Goal: Task Accomplishment & Management: Complete application form

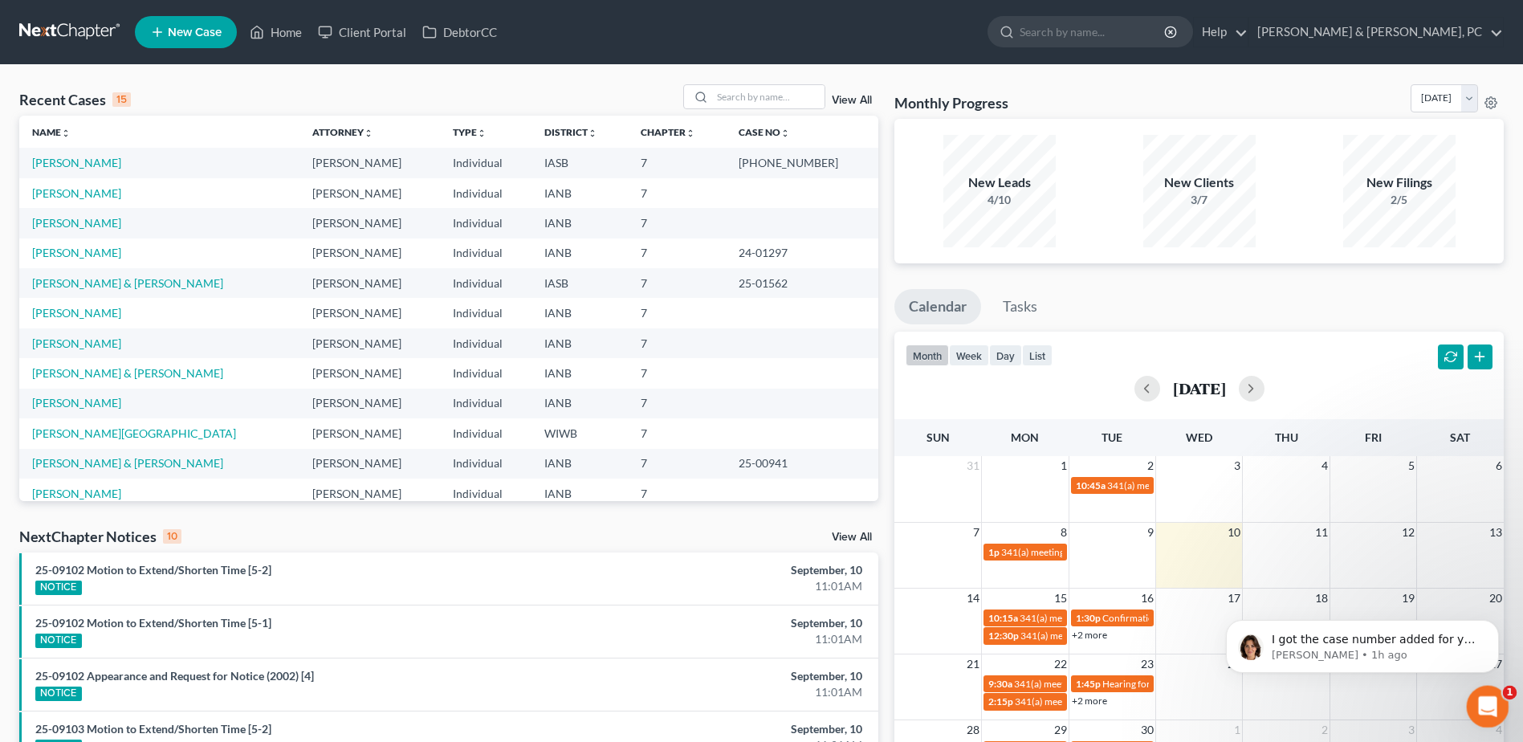
click at [1465, 697] on div "Open Intercom Messenger" at bounding box center [1484, 703] width 53 height 53
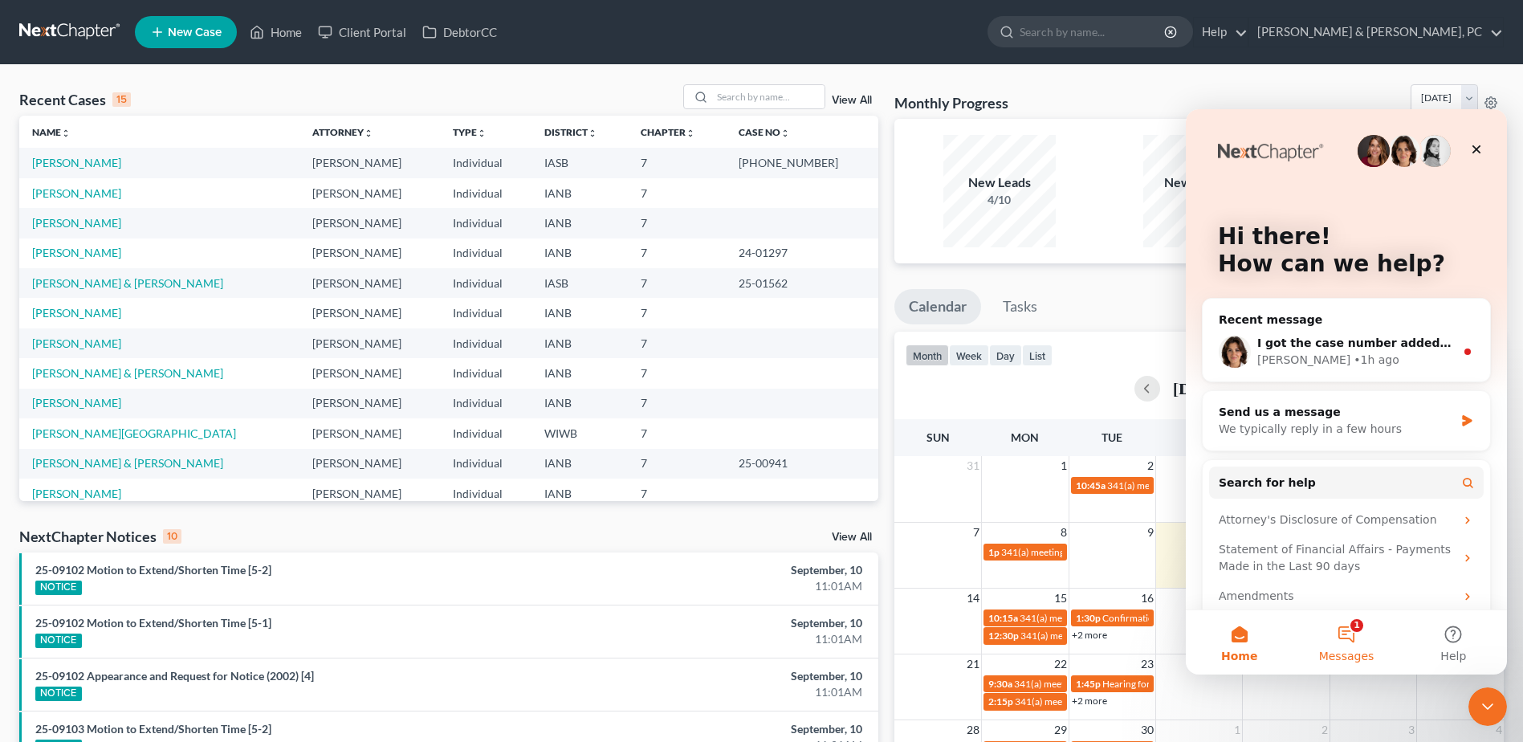
click at [1348, 632] on button "1 Messages" at bounding box center [1345, 642] width 107 height 64
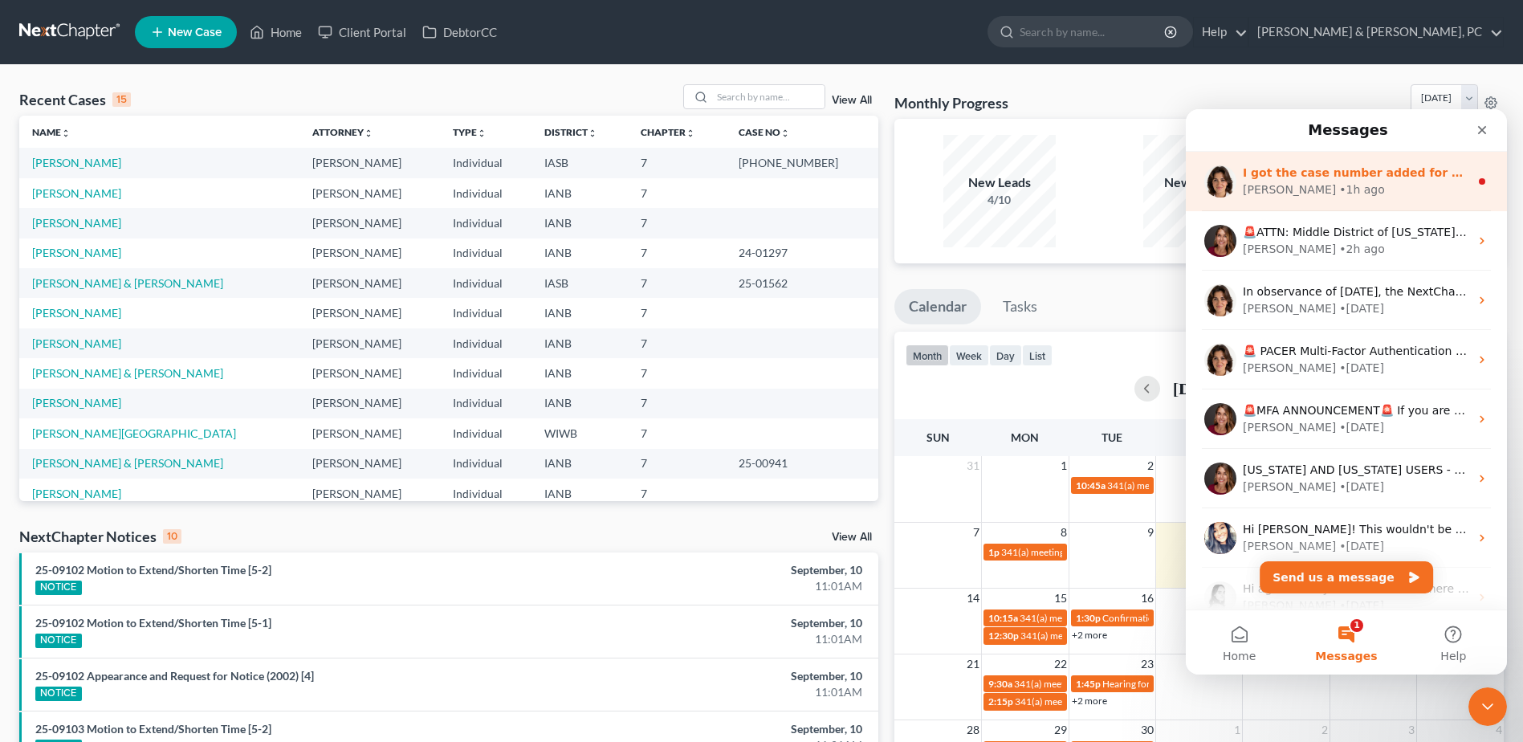
click at [1339, 189] on div "• 1h ago" at bounding box center [1362, 189] width 46 height 17
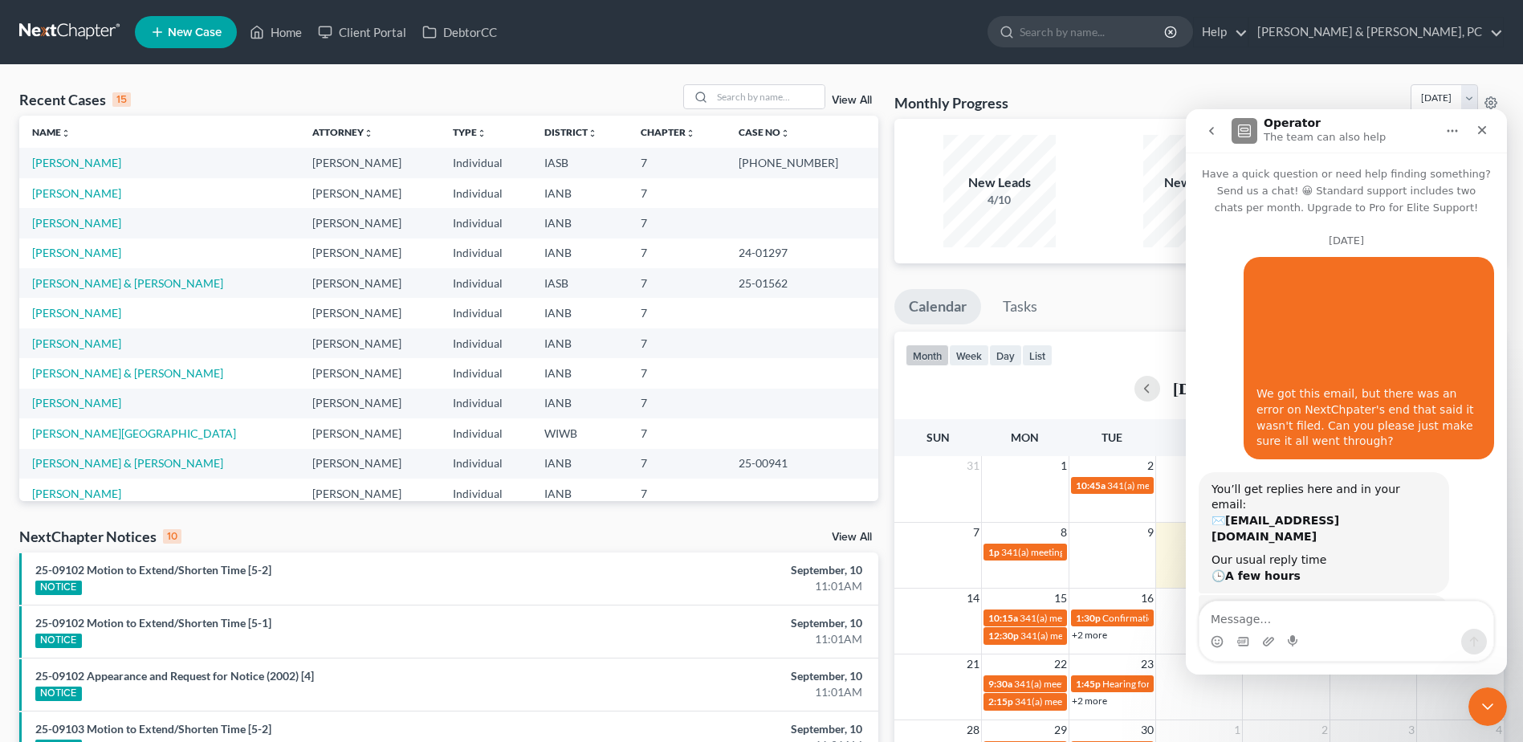
scroll to position [104, 0]
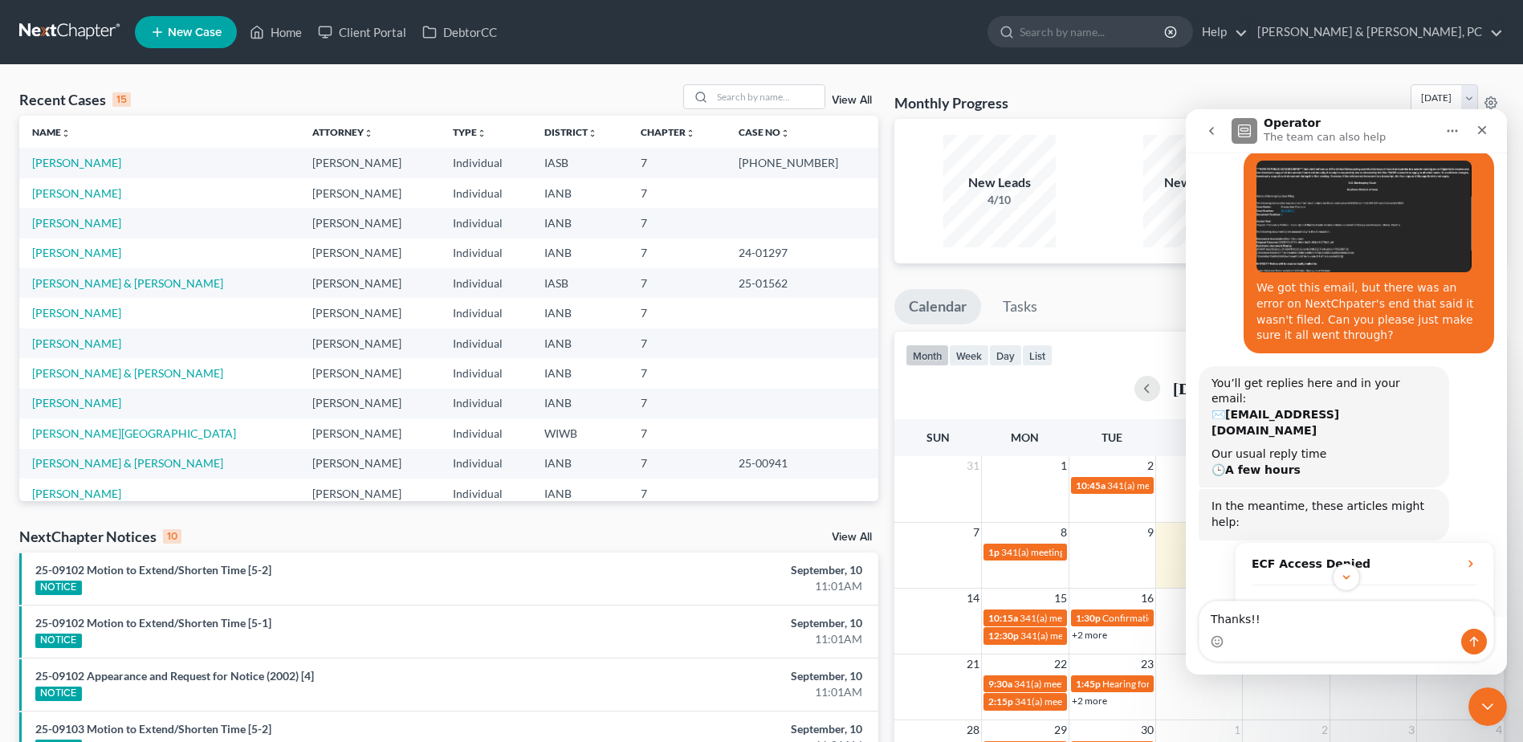
type textarea "Thanks!!"
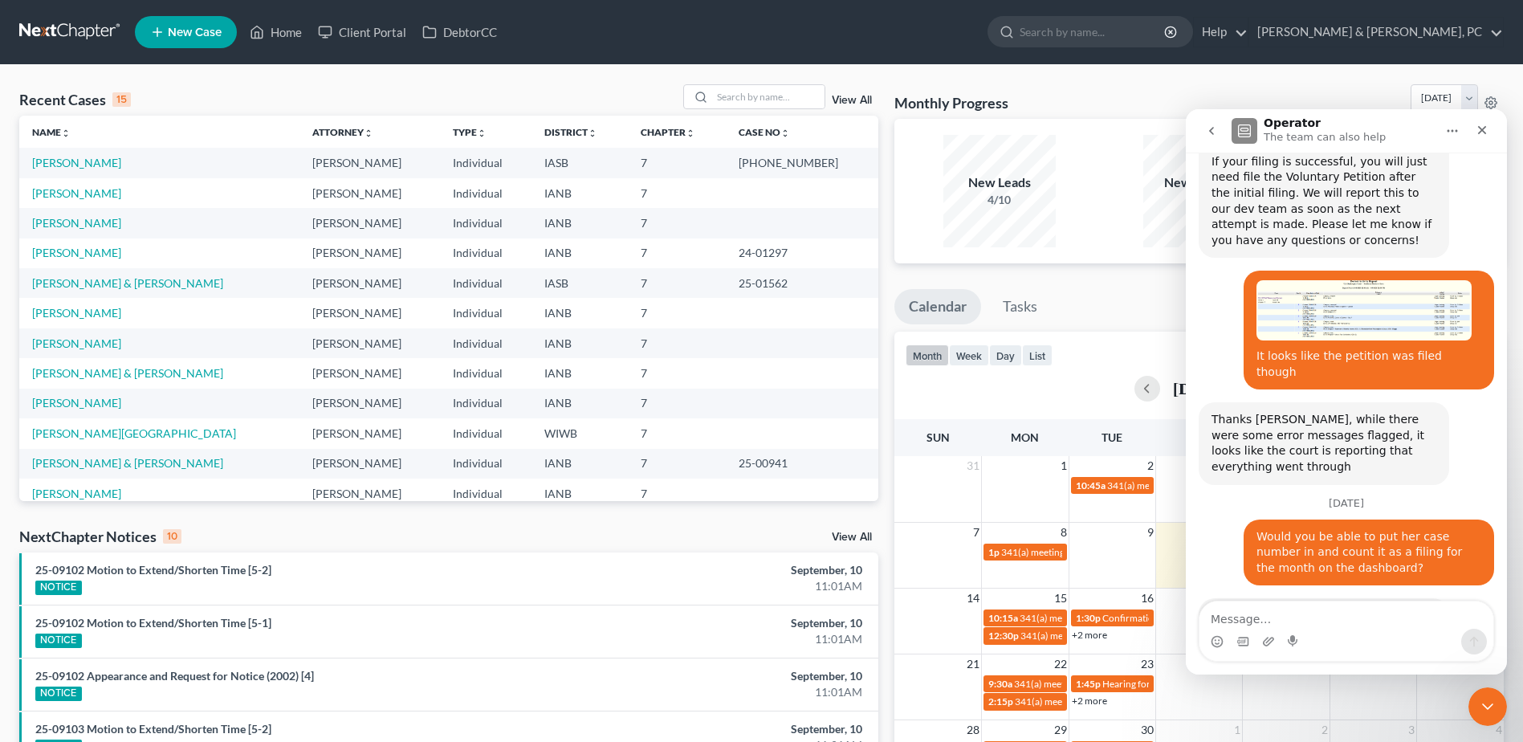
scroll to position [859, 0]
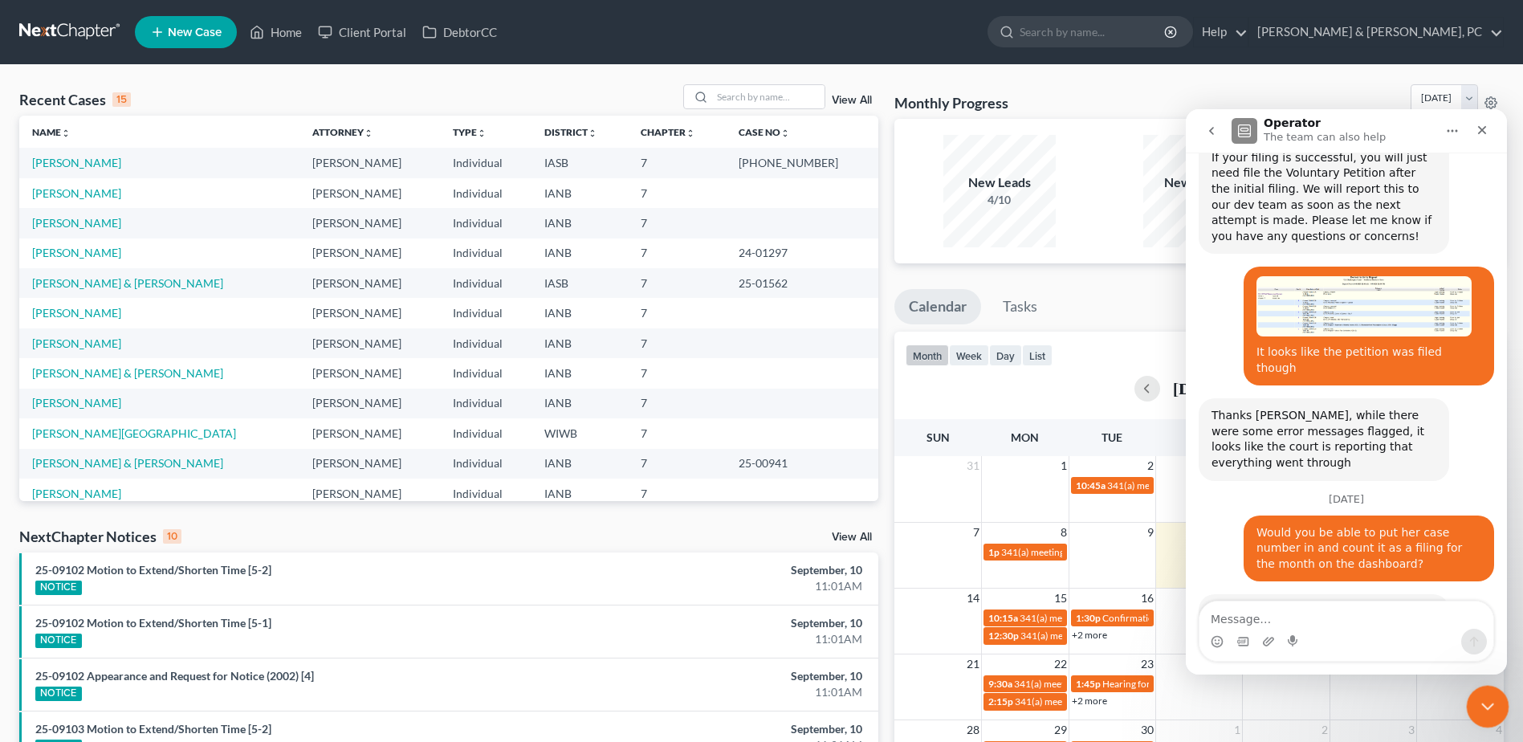
click at [1498, 705] on div "Close Intercom Messenger" at bounding box center [1485, 704] width 39 height 39
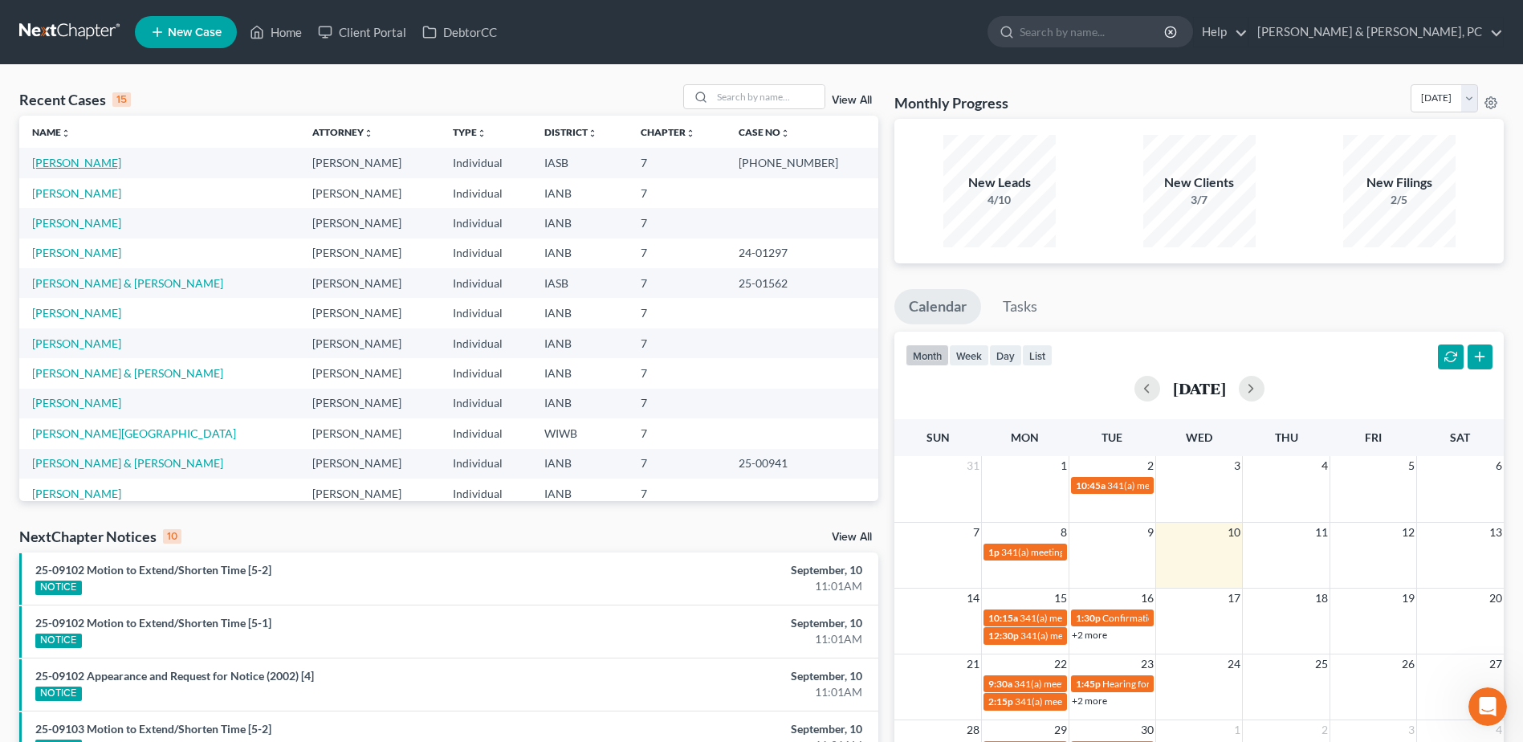
click at [59, 157] on link "[PERSON_NAME]" at bounding box center [76, 163] width 89 height 14
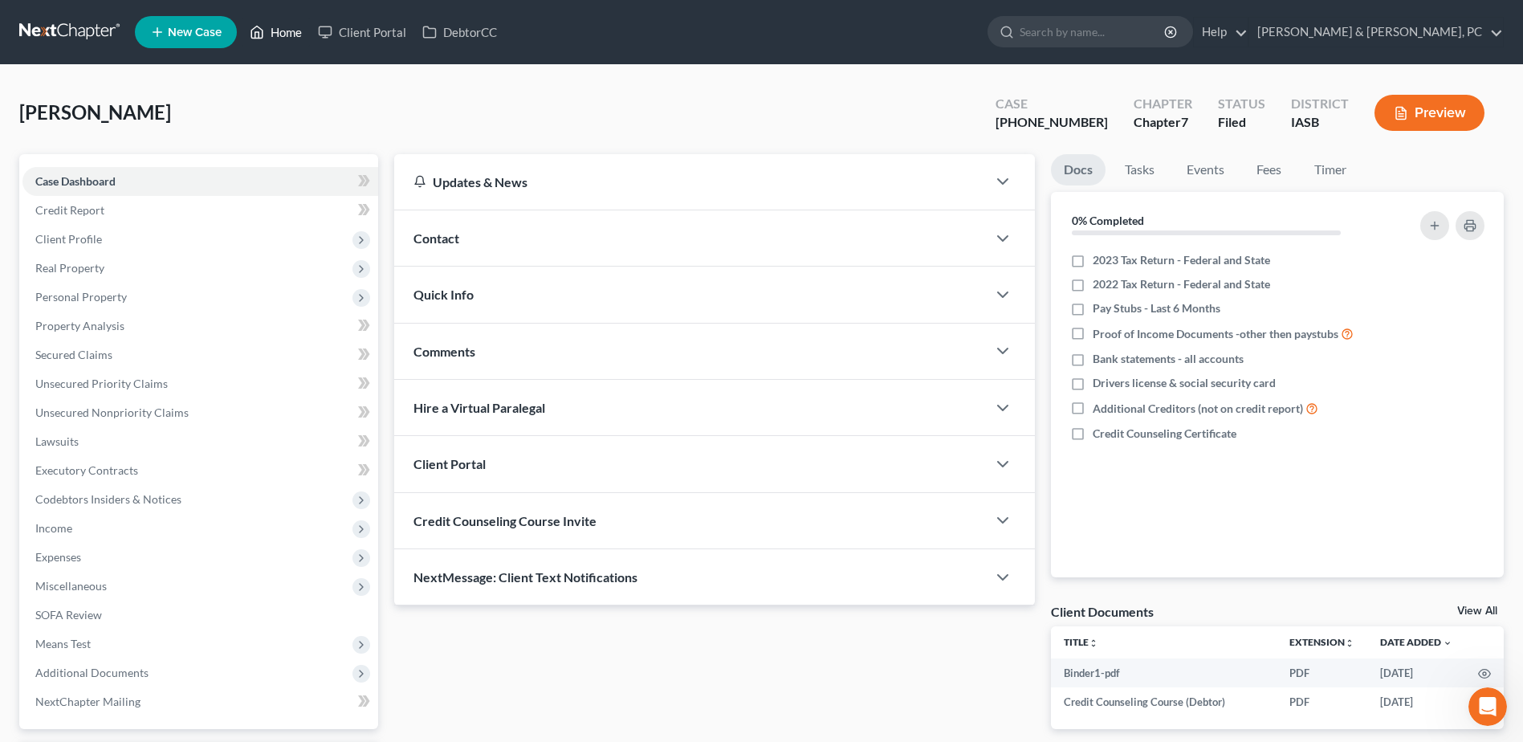
click at [271, 37] on link "Home" at bounding box center [276, 32] width 68 height 29
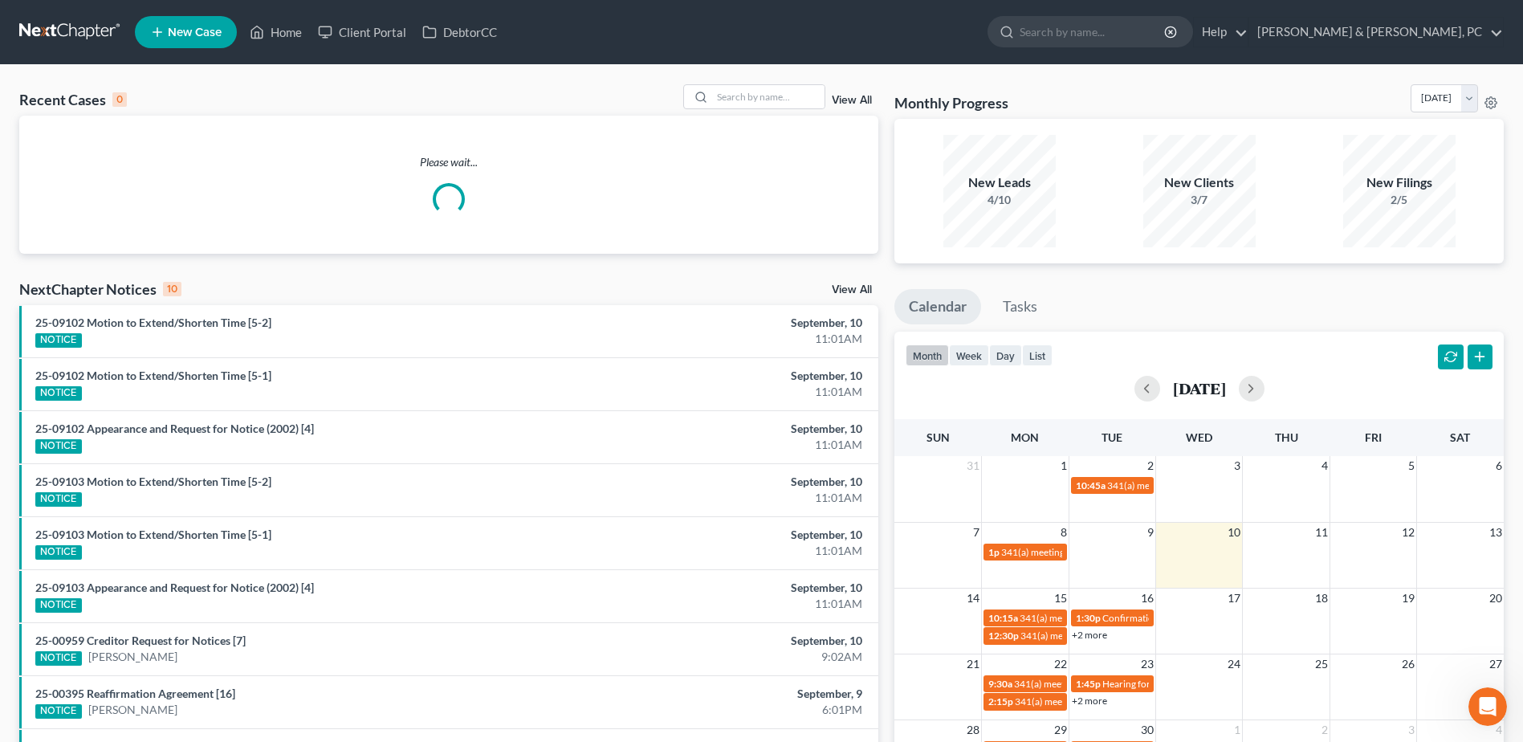
click at [1421, 185] on div "New Filings" at bounding box center [1399, 182] width 112 height 18
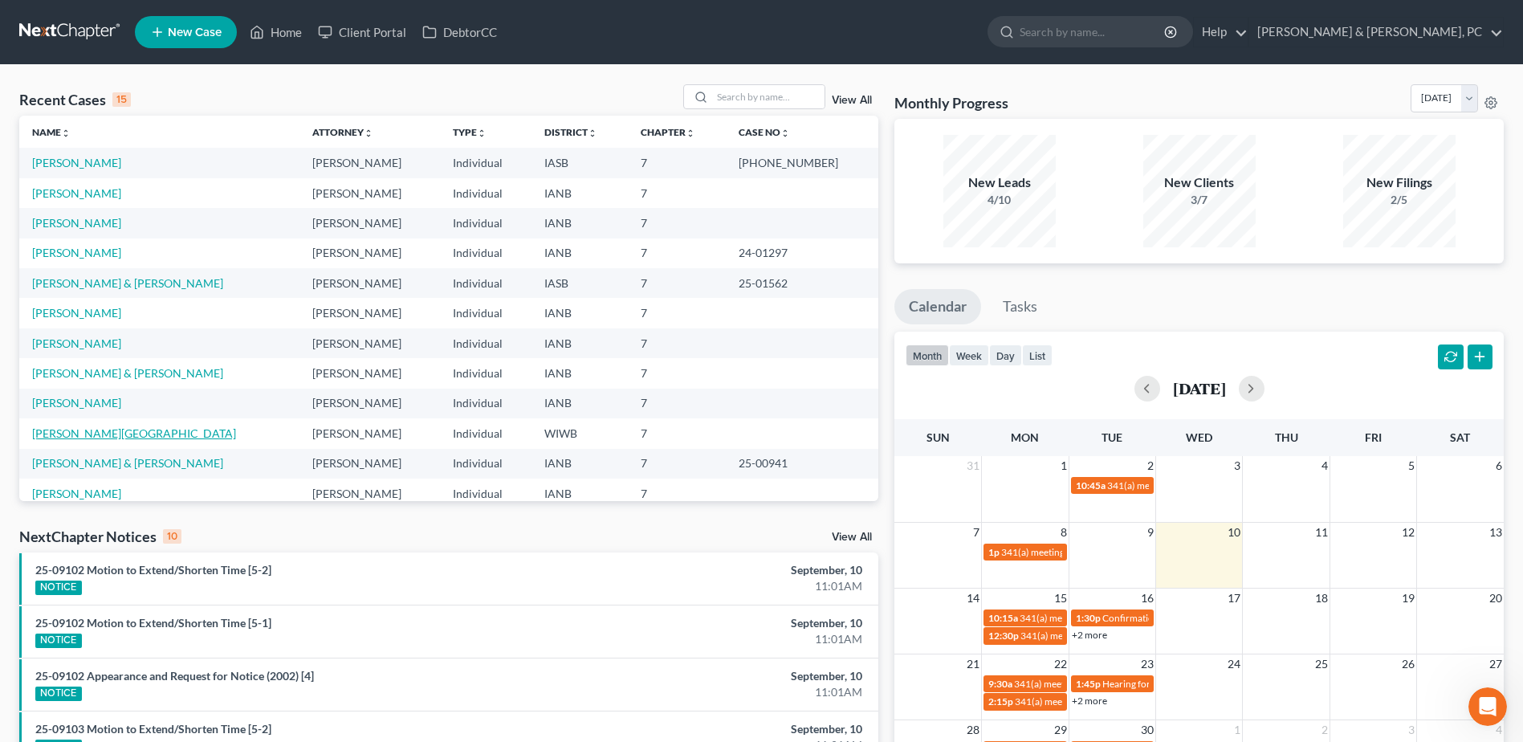
click at [61, 431] on link "[PERSON_NAME][GEOGRAPHIC_DATA]" at bounding box center [134, 433] width 204 height 14
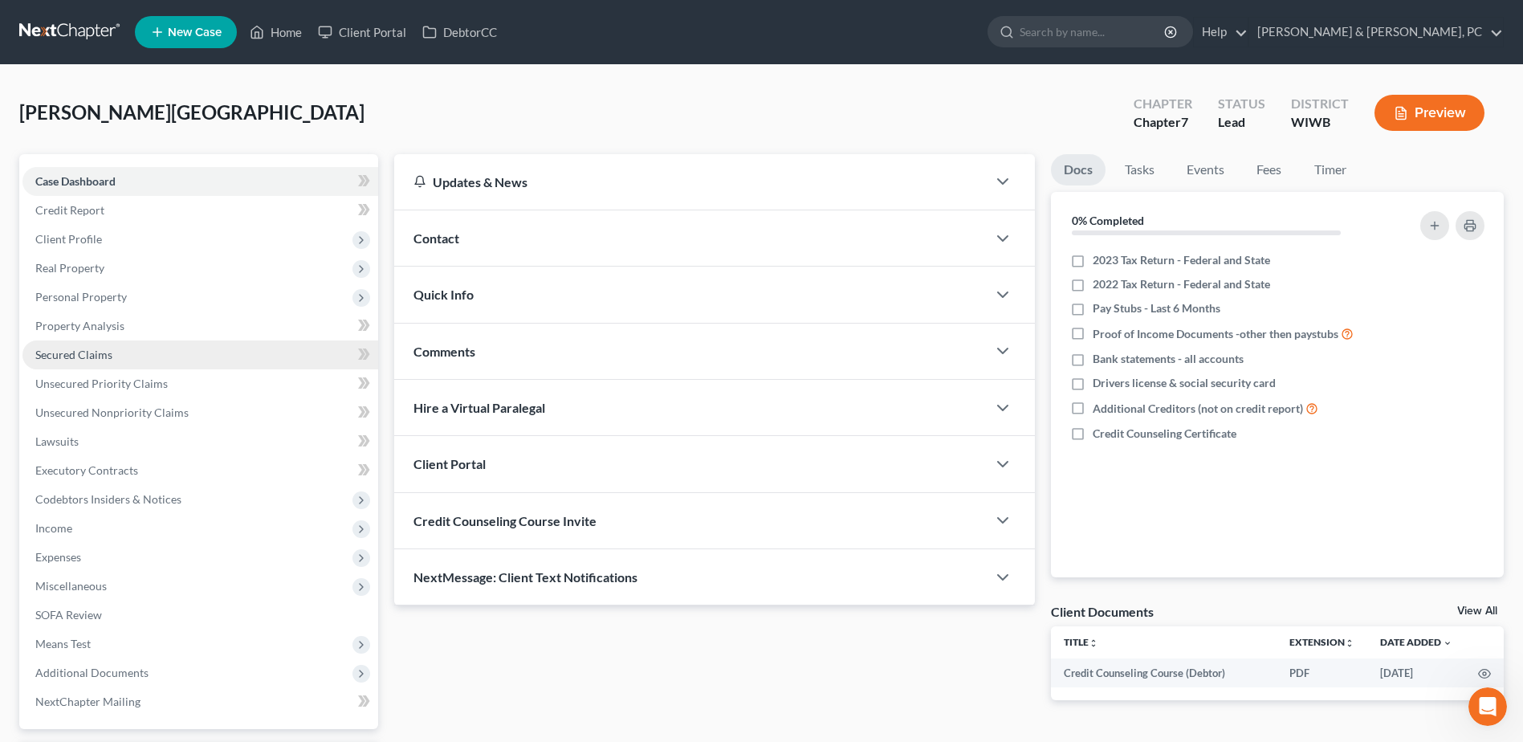
click at [109, 357] on span "Secured Claims" at bounding box center [73, 355] width 77 height 14
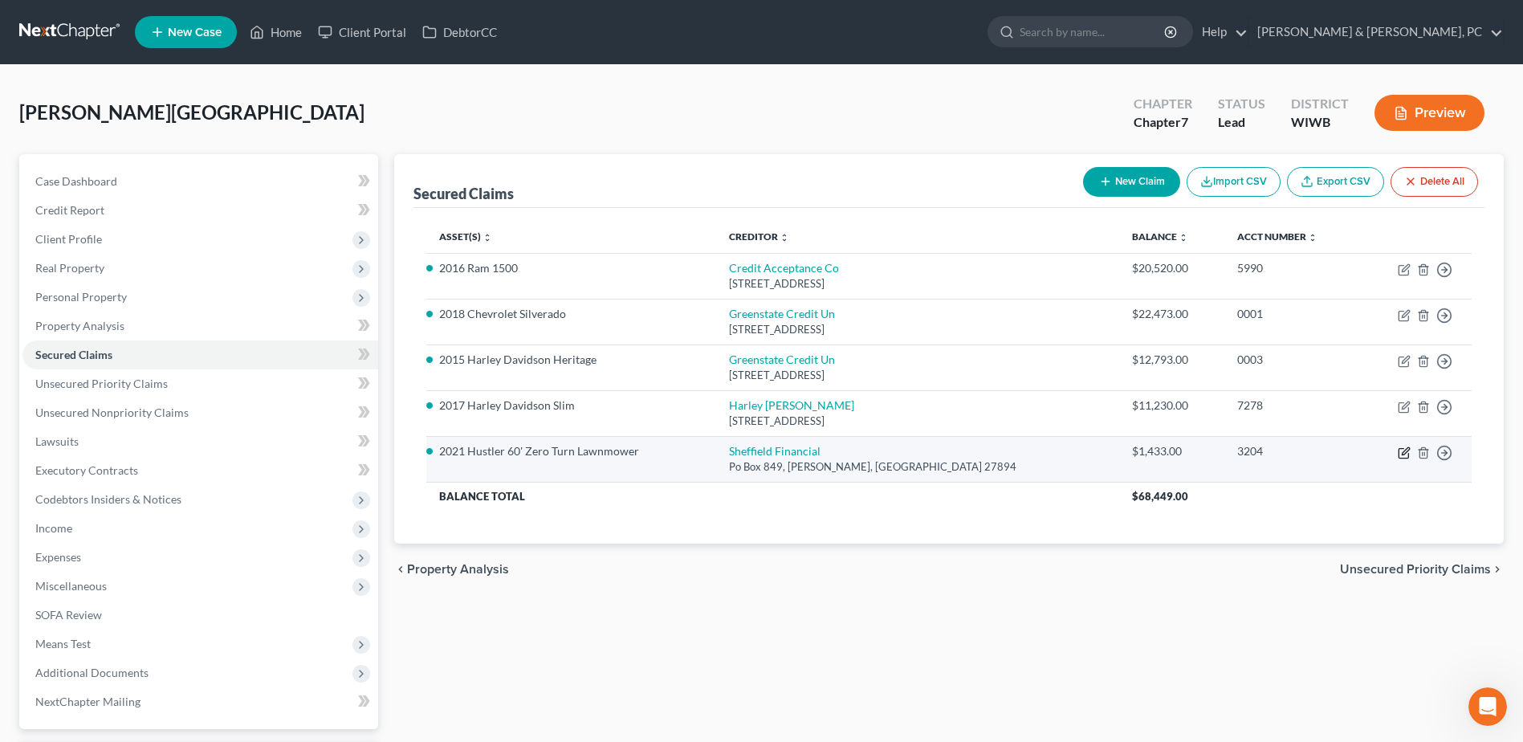
click at [1399, 455] on icon "button" at bounding box center [1403, 453] width 10 height 10
select select "28"
select select "0"
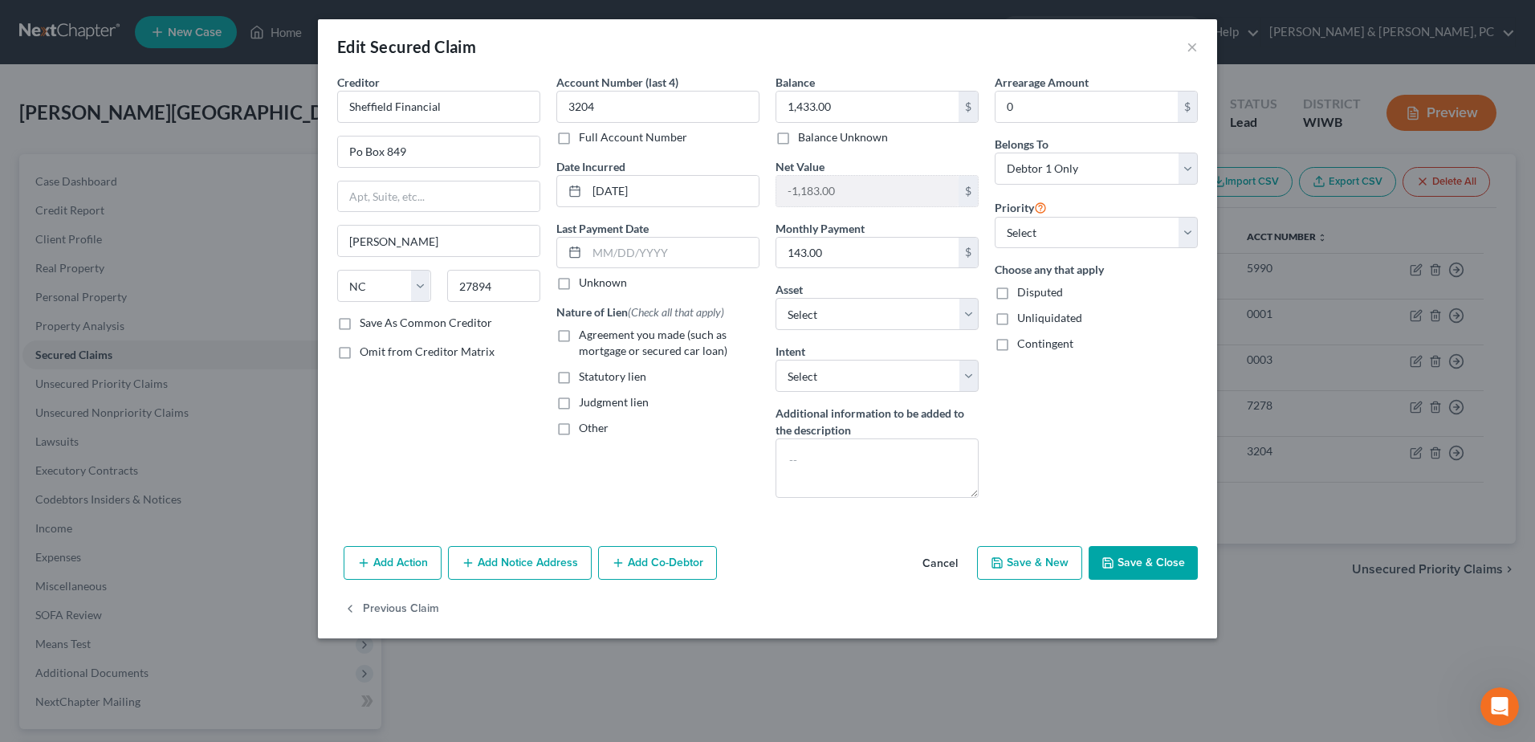
click at [414, 551] on button "Add Action" at bounding box center [393, 563] width 98 height 34
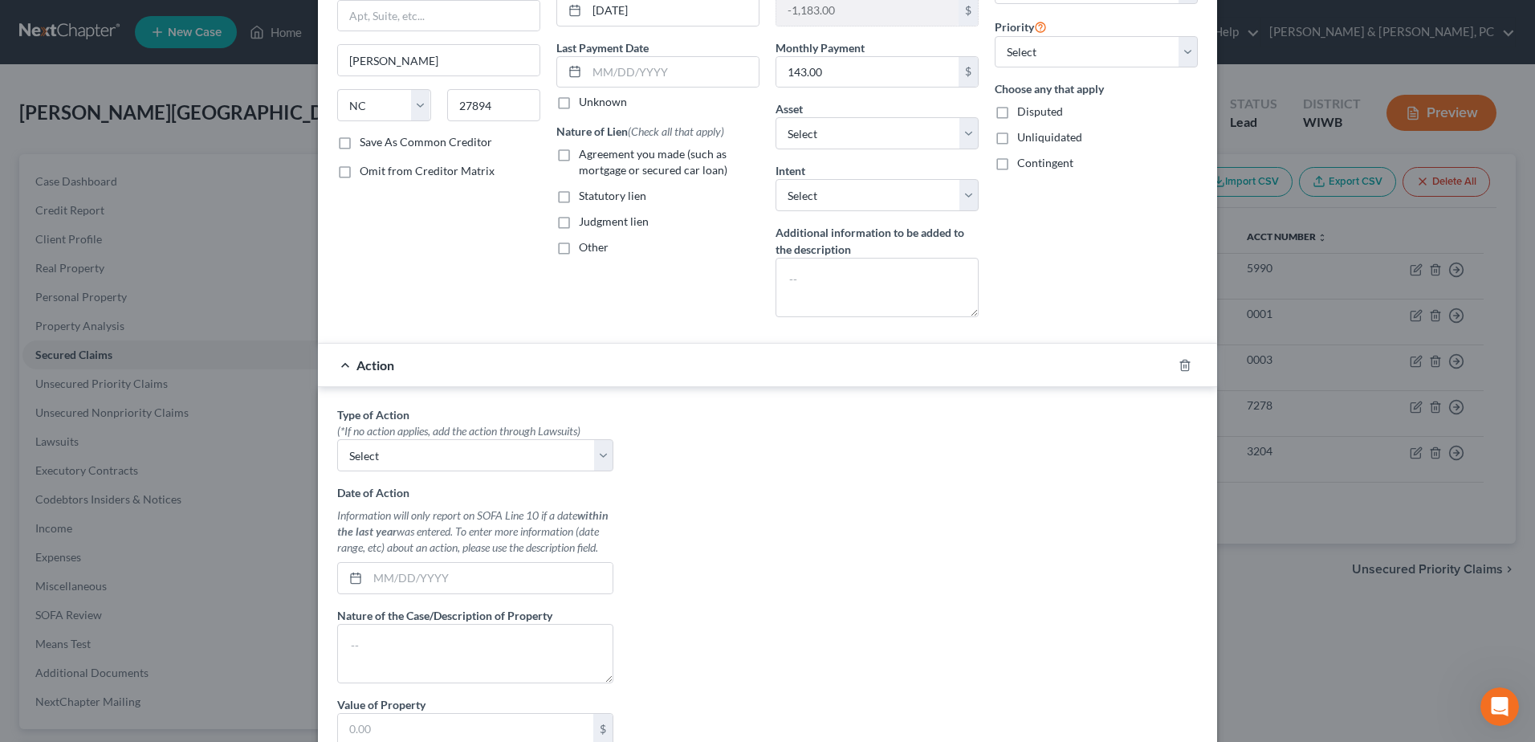
scroll to position [321, 0]
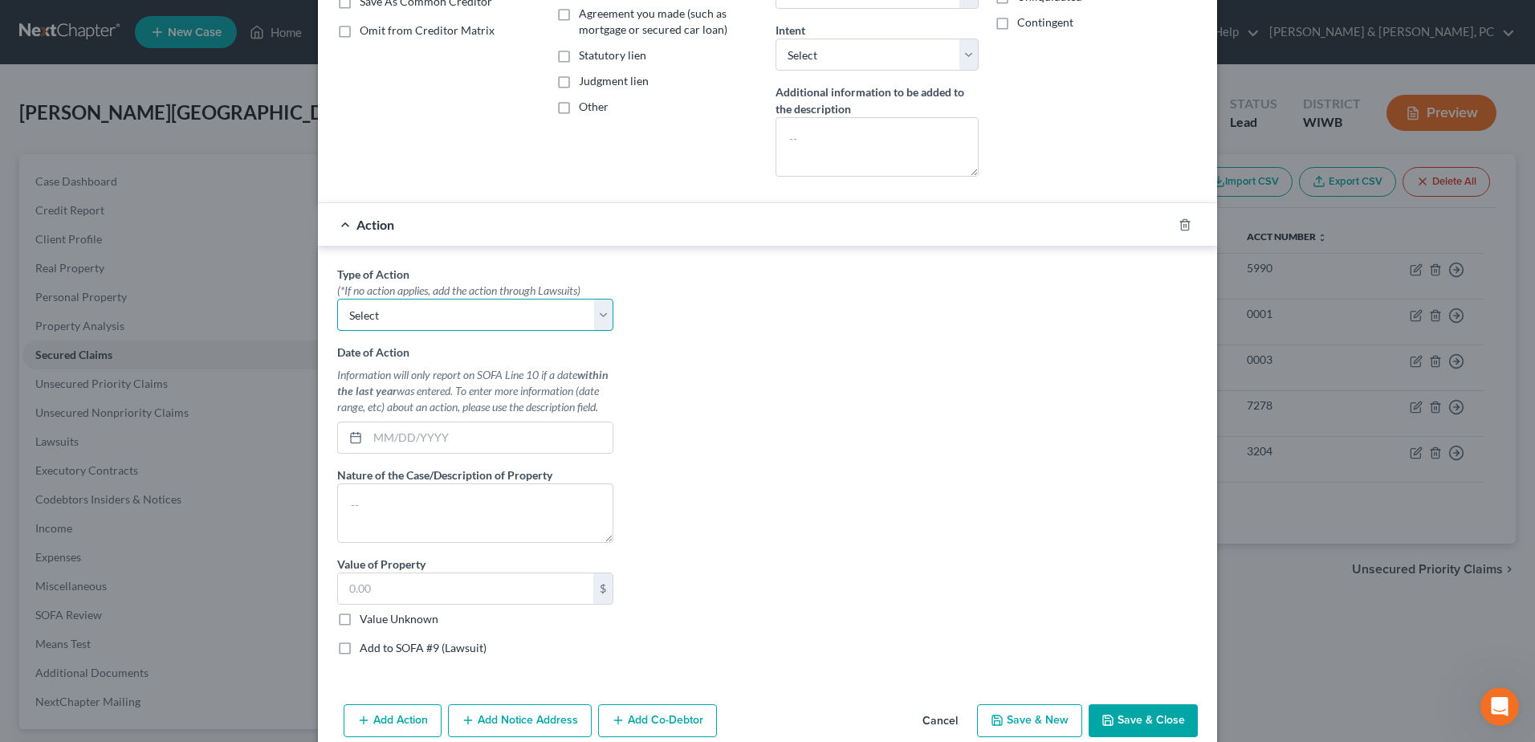
click at [377, 325] on select "Select Repossession Garnishment Foreclosure Personal Injury Attached, Seized, O…" at bounding box center [475, 315] width 276 height 32
click at [441, 275] on div "Type of Action * (*If no action applies, add the action through Lawsuits) Selec…" at bounding box center [475, 298] width 276 height 65
click at [1180, 222] on polyline "button" at bounding box center [1185, 222] width 10 height 0
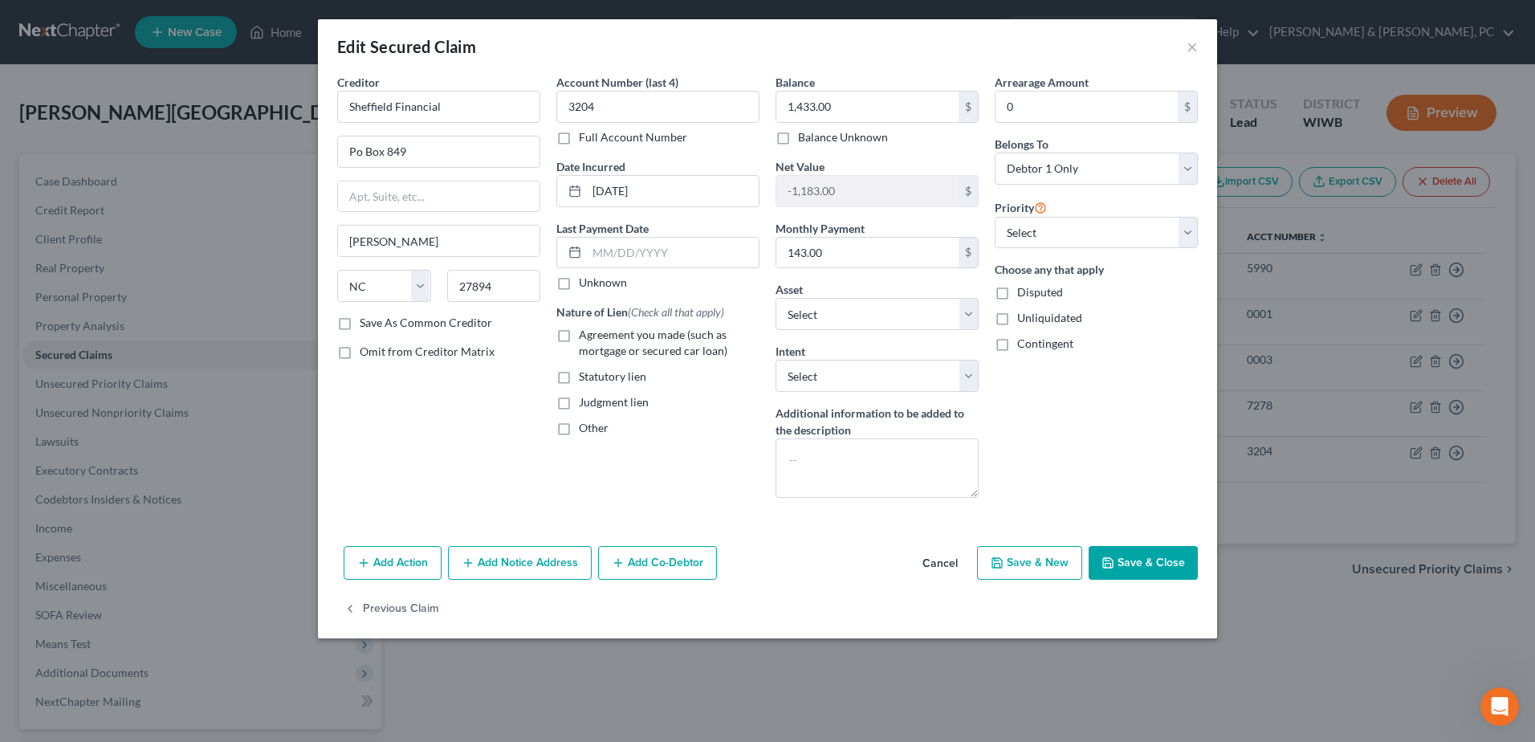
scroll to position [0, 0]
click at [634, 563] on button "Add Co-Debtor" at bounding box center [657, 563] width 119 height 34
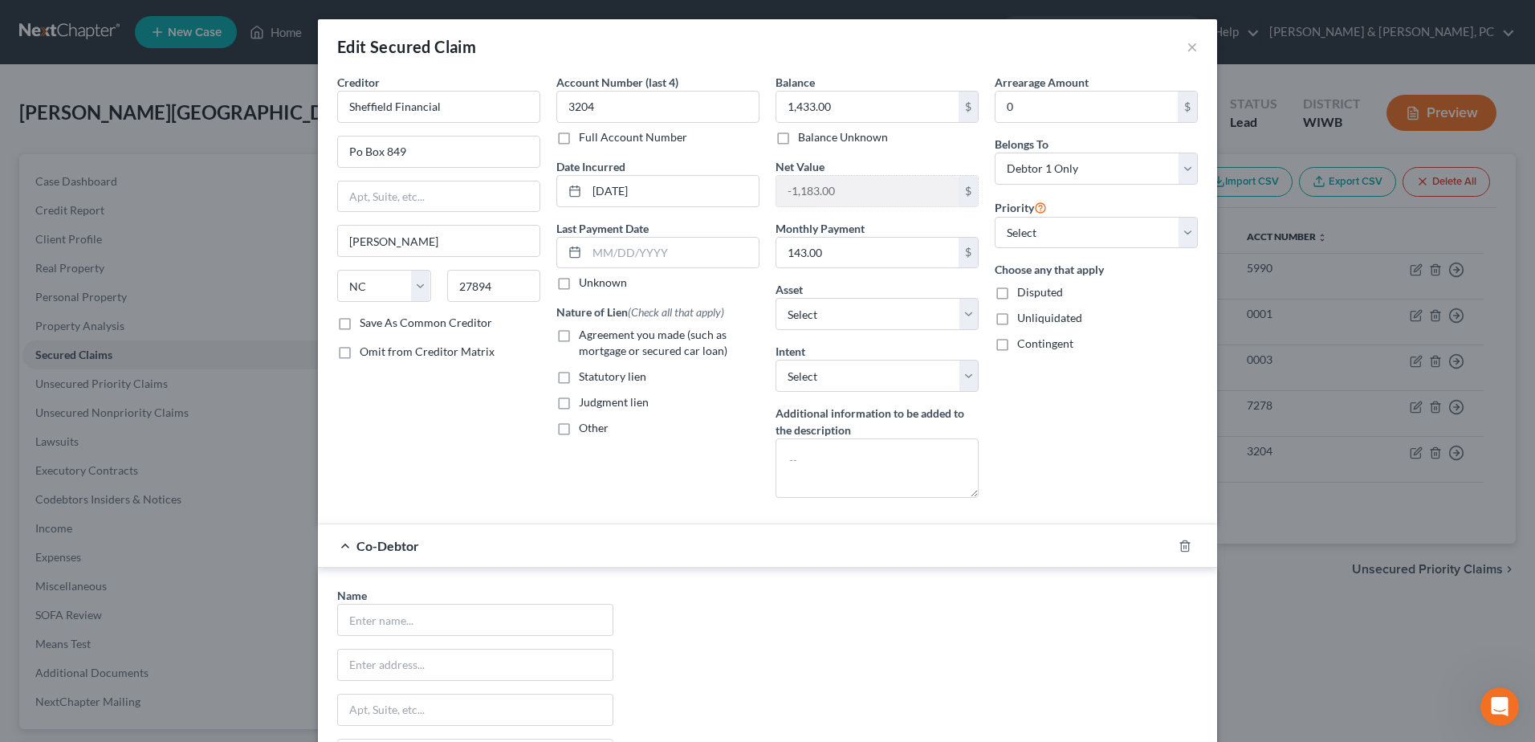
scroll to position [161, 0]
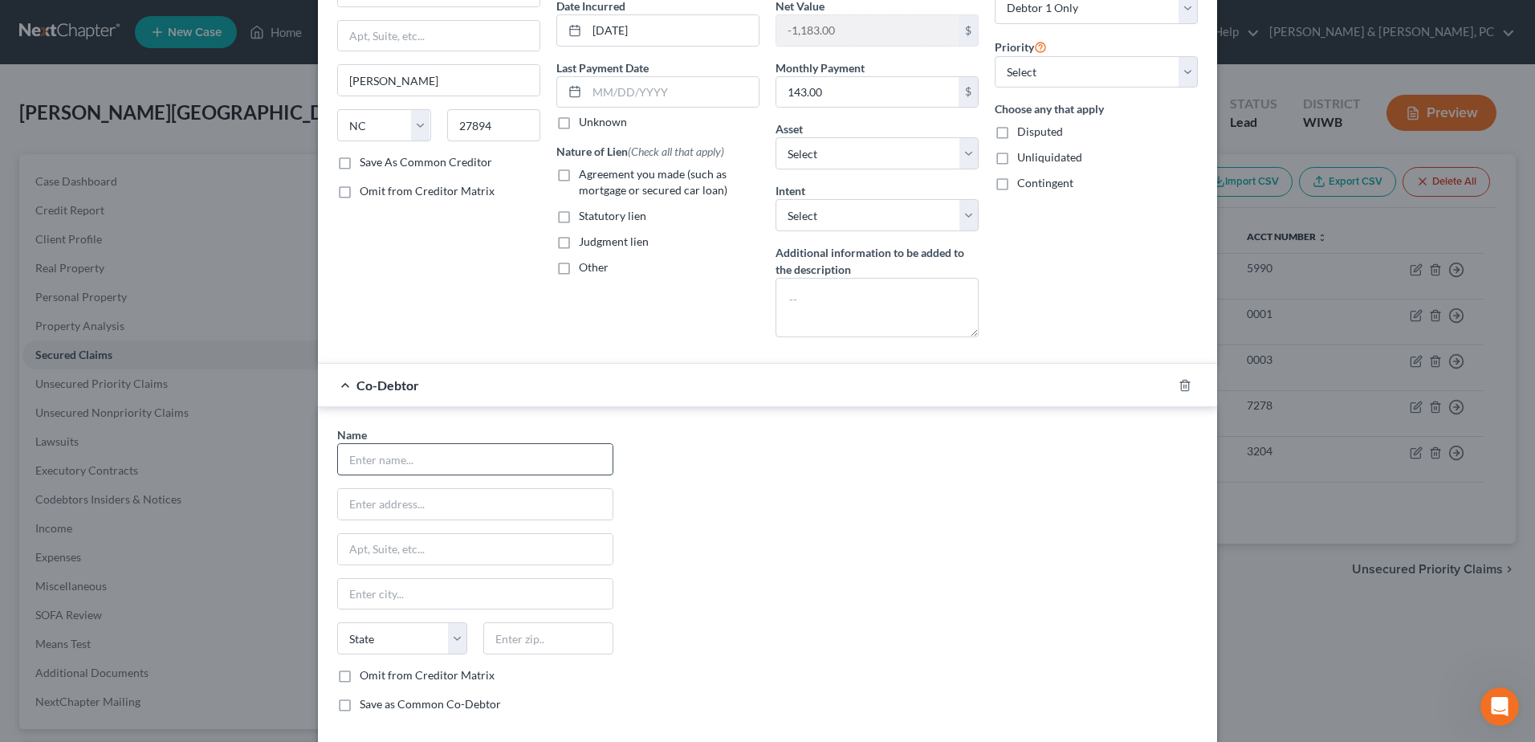
click at [460, 465] on input "text" at bounding box center [475, 459] width 274 height 30
type input "[PERSON_NAME]"
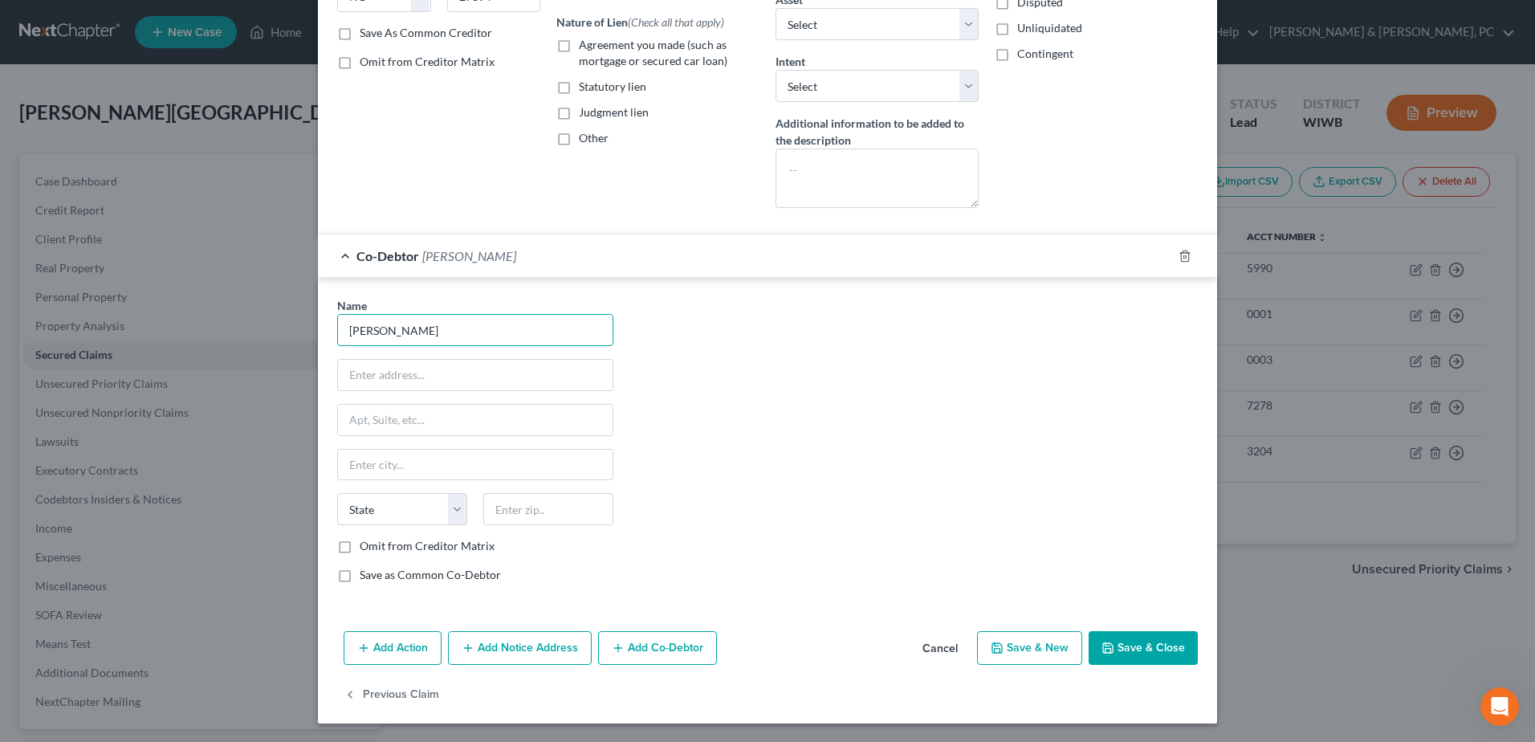
scroll to position [291, 0]
click at [1149, 646] on button "Save & Close" at bounding box center [1142, 647] width 109 height 34
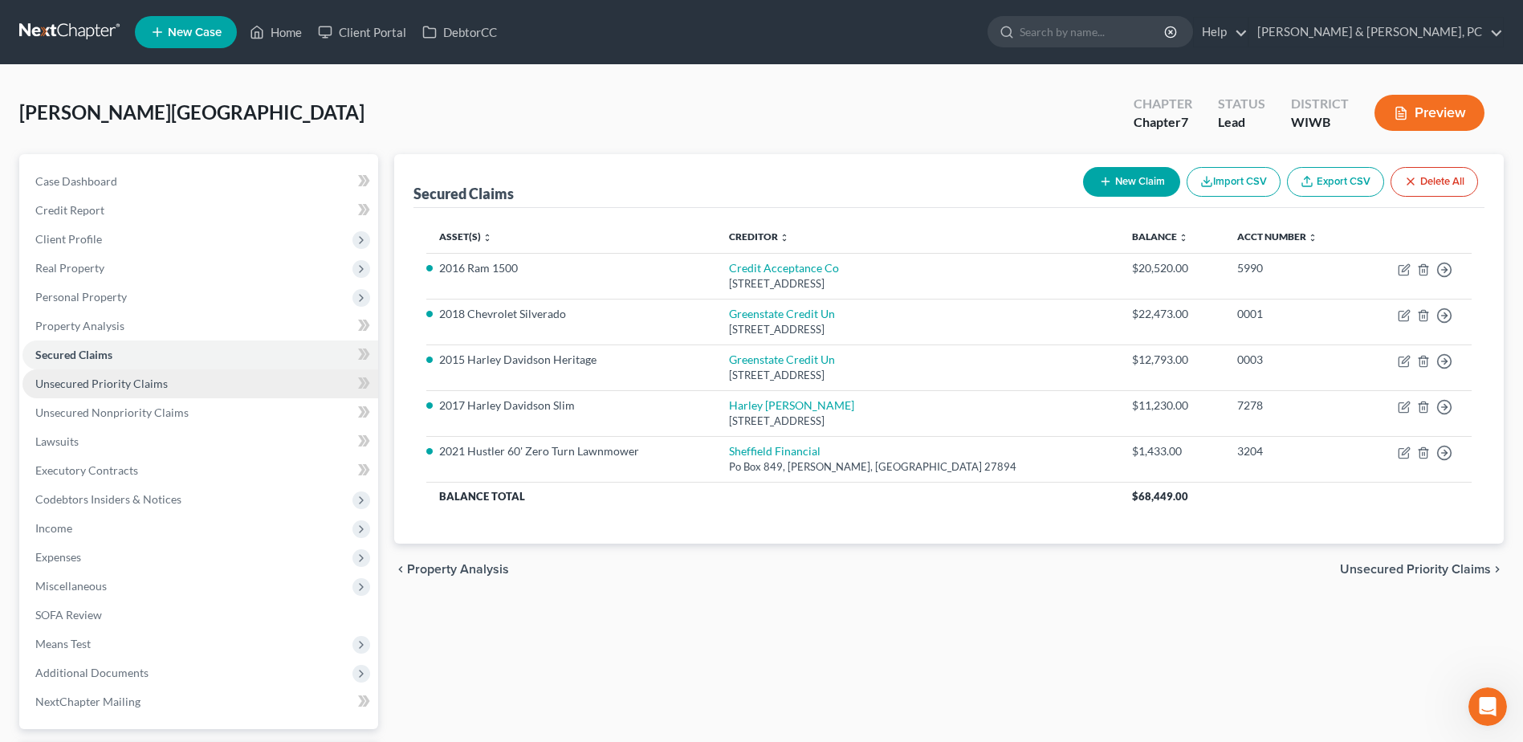
click at [167, 383] on link "Unsecured Priority Claims" at bounding box center [200, 383] width 356 height 29
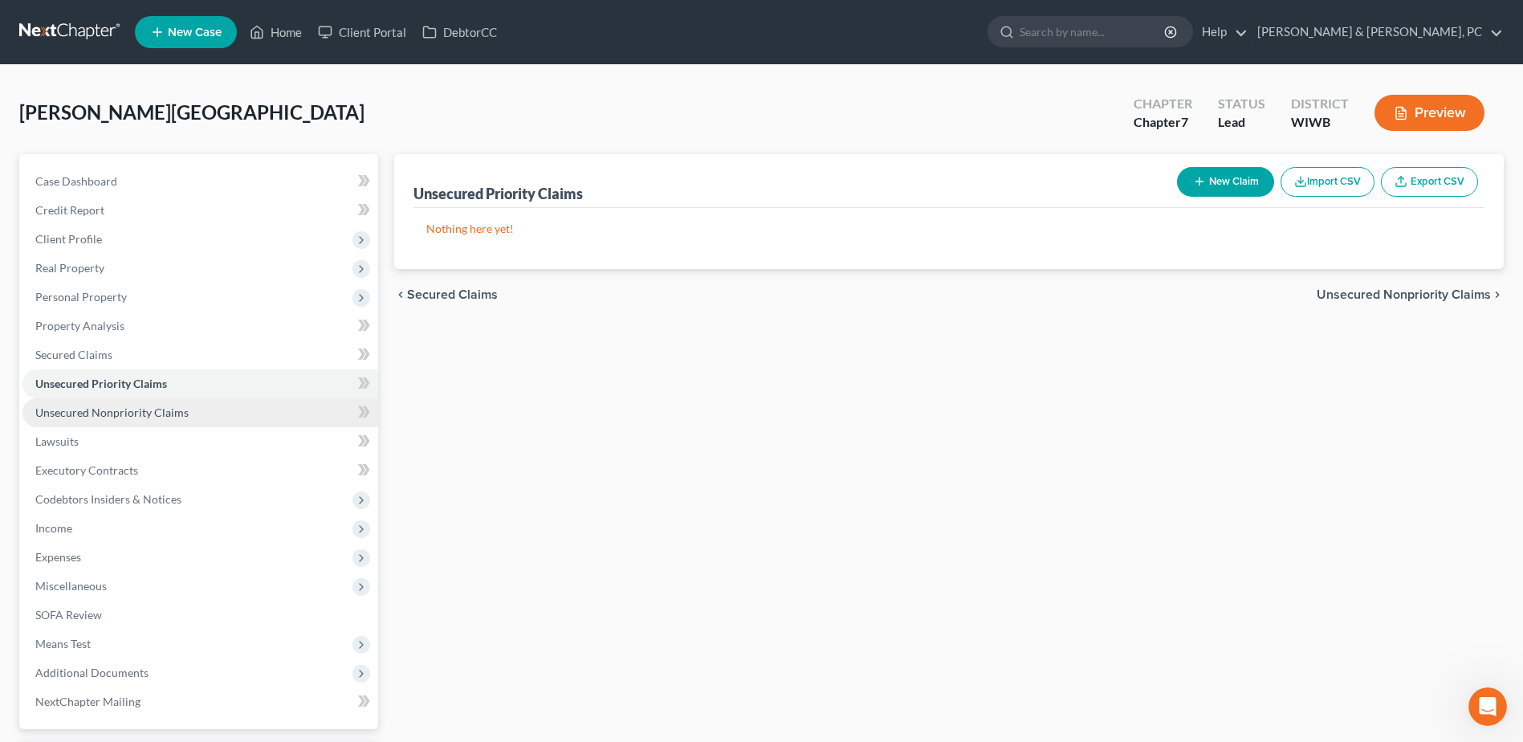
click at [160, 400] on link "Unsecured Nonpriority Claims" at bounding box center [200, 412] width 356 height 29
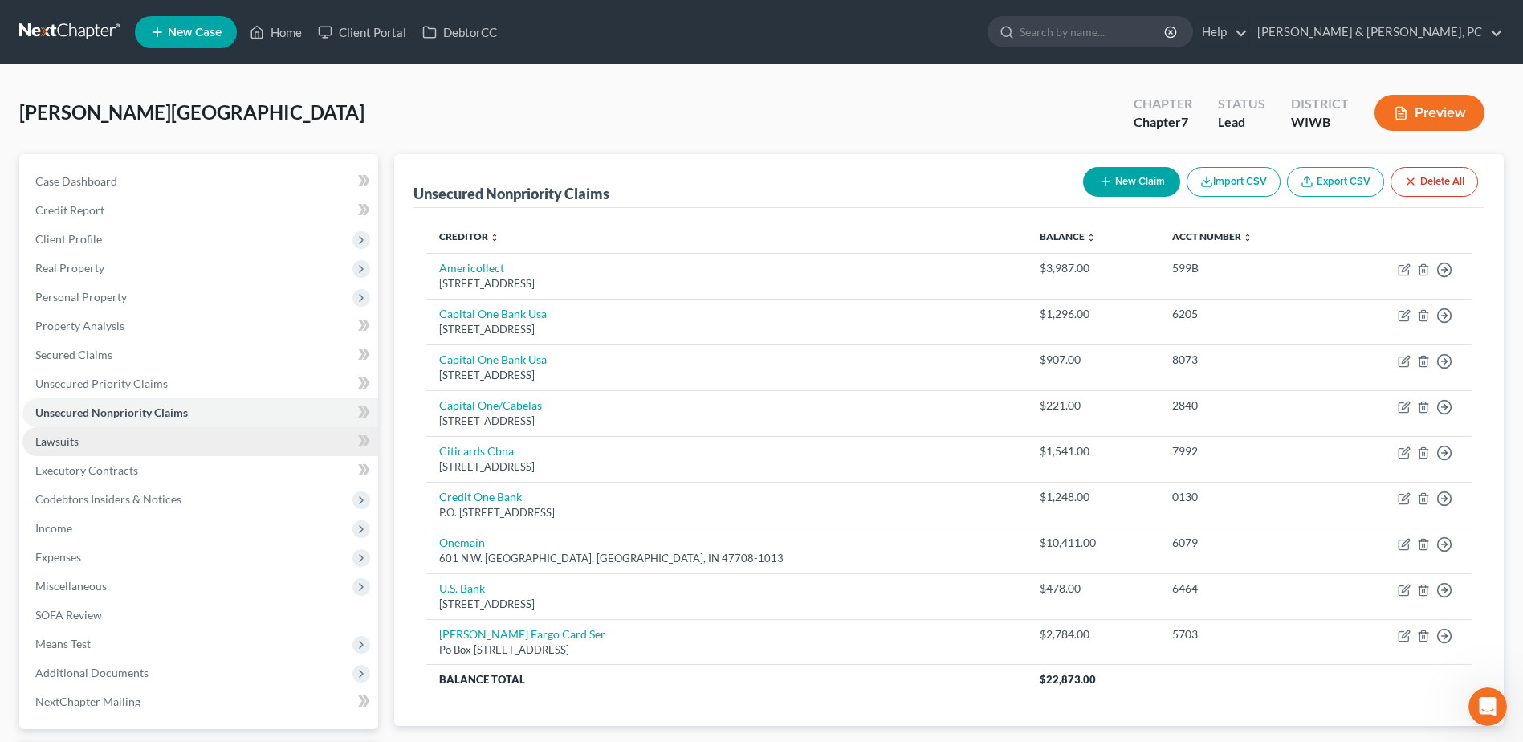
click at [143, 442] on link "Lawsuits" at bounding box center [200, 441] width 356 height 29
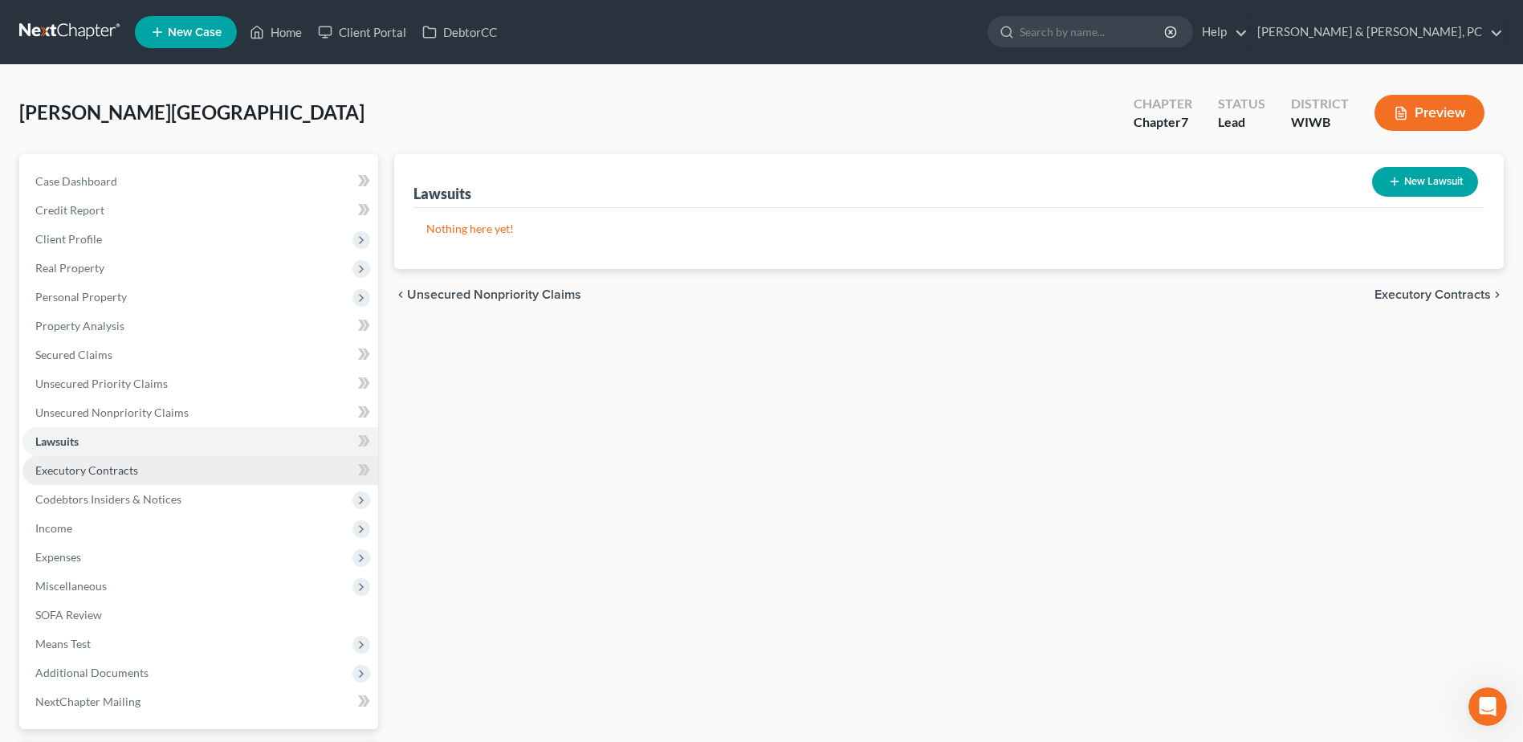
click at [130, 466] on span "Executory Contracts" at bounding box center [86, 470] width 103 height 14
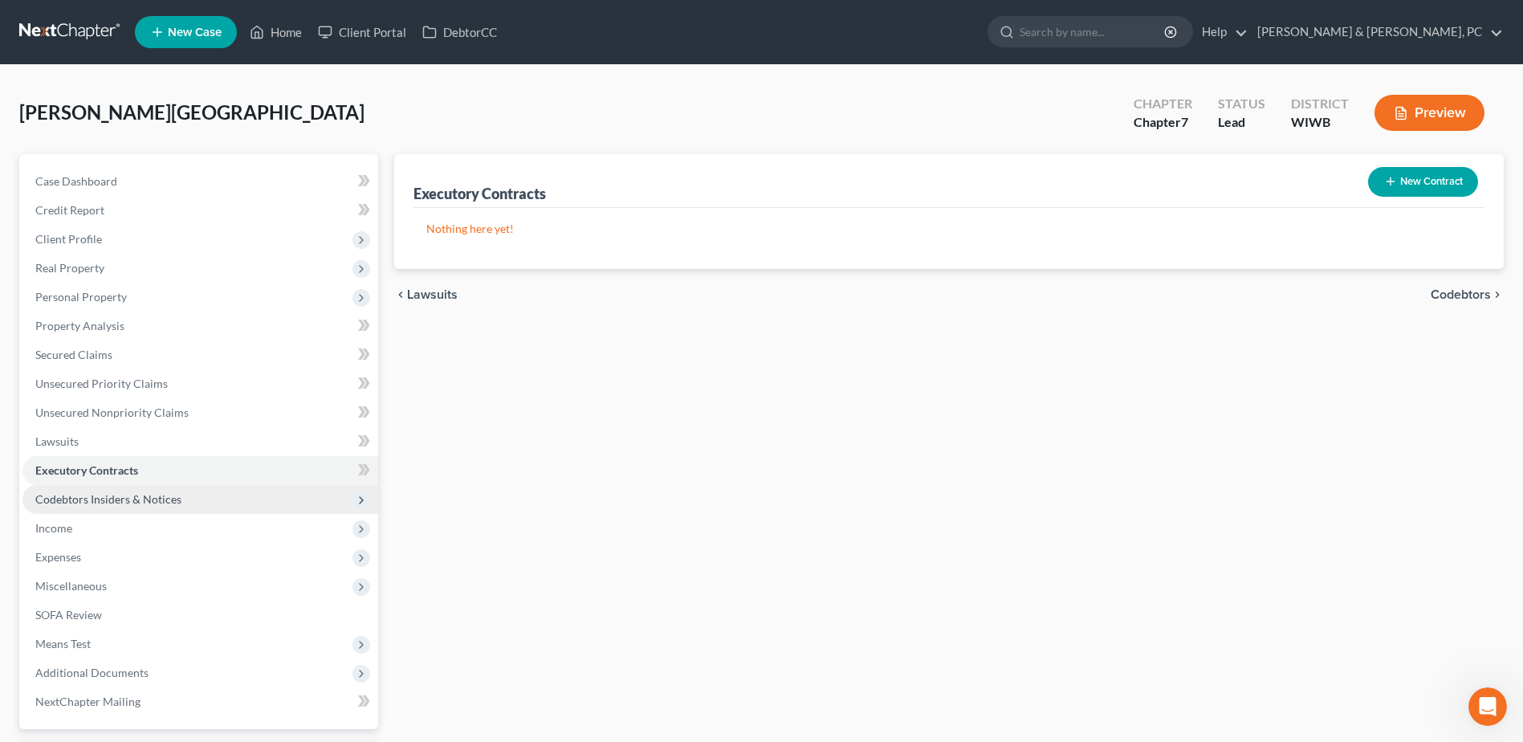
click at [115, 495] on span "Codebtors Insiders & Notices" at bounding box center [108, 499] width 146 height 14
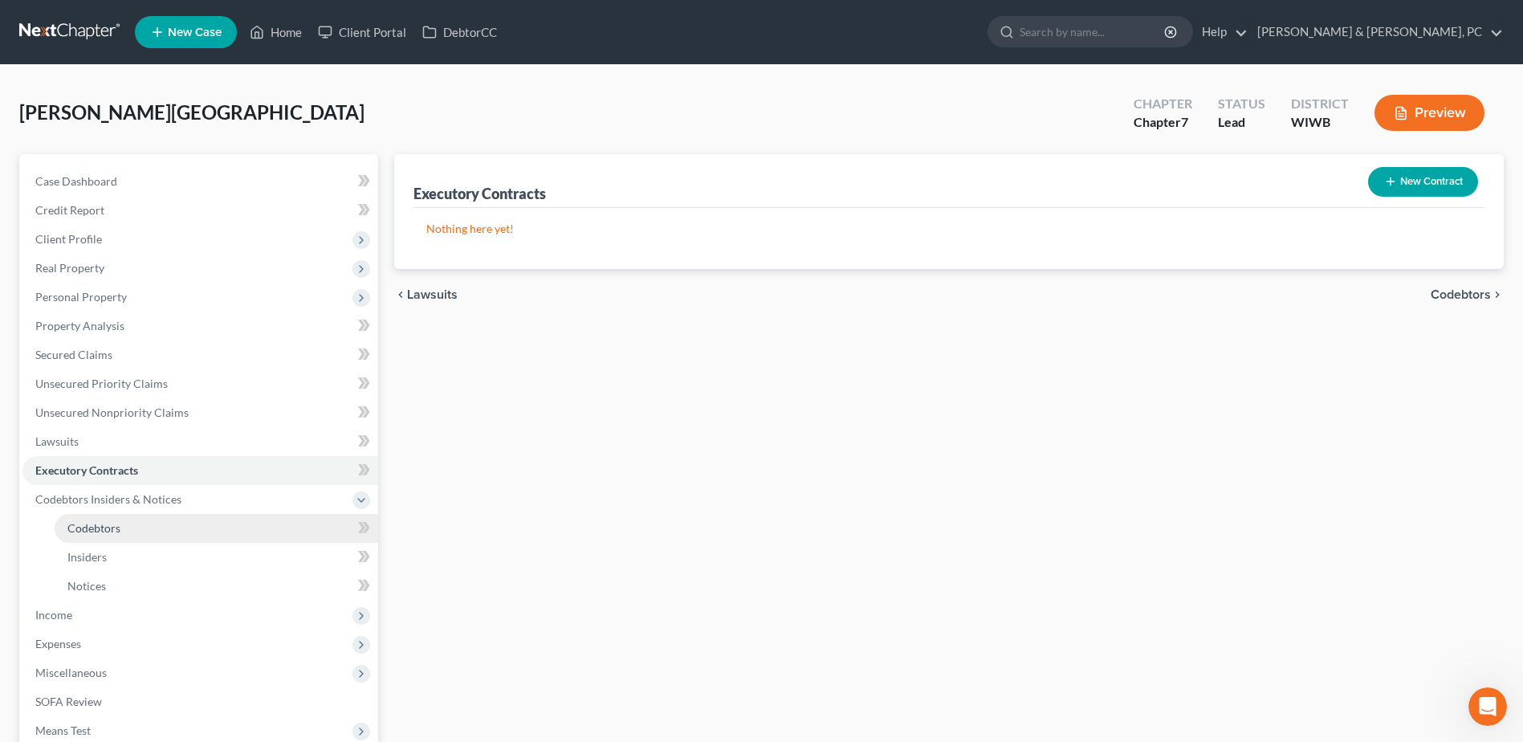
click at [104, 522] on span "Codebtors" at bounding box center [93, 528] width 53 height 14
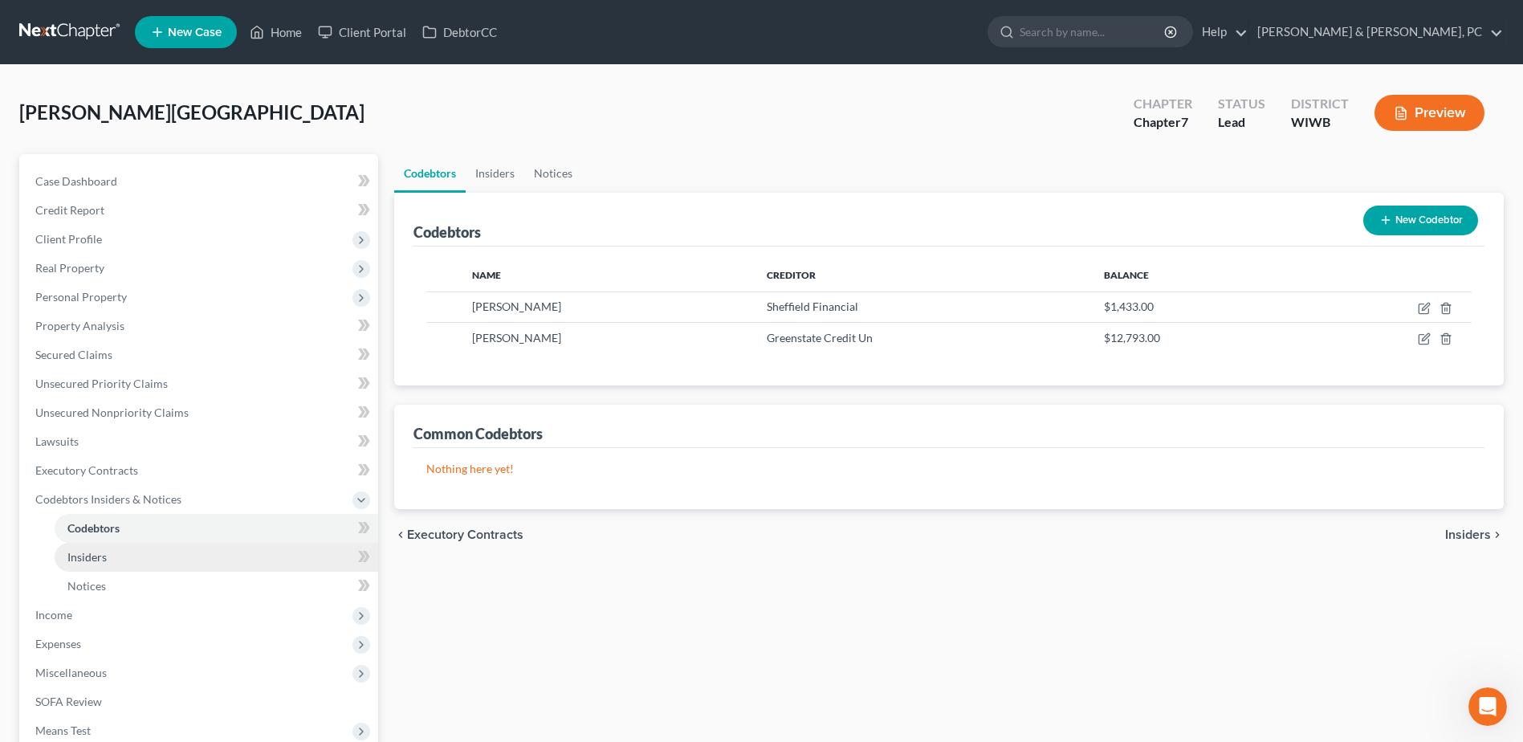
click at [102, 550] on span "Insiders" at bounding box center [86, 557] width 39 height 14
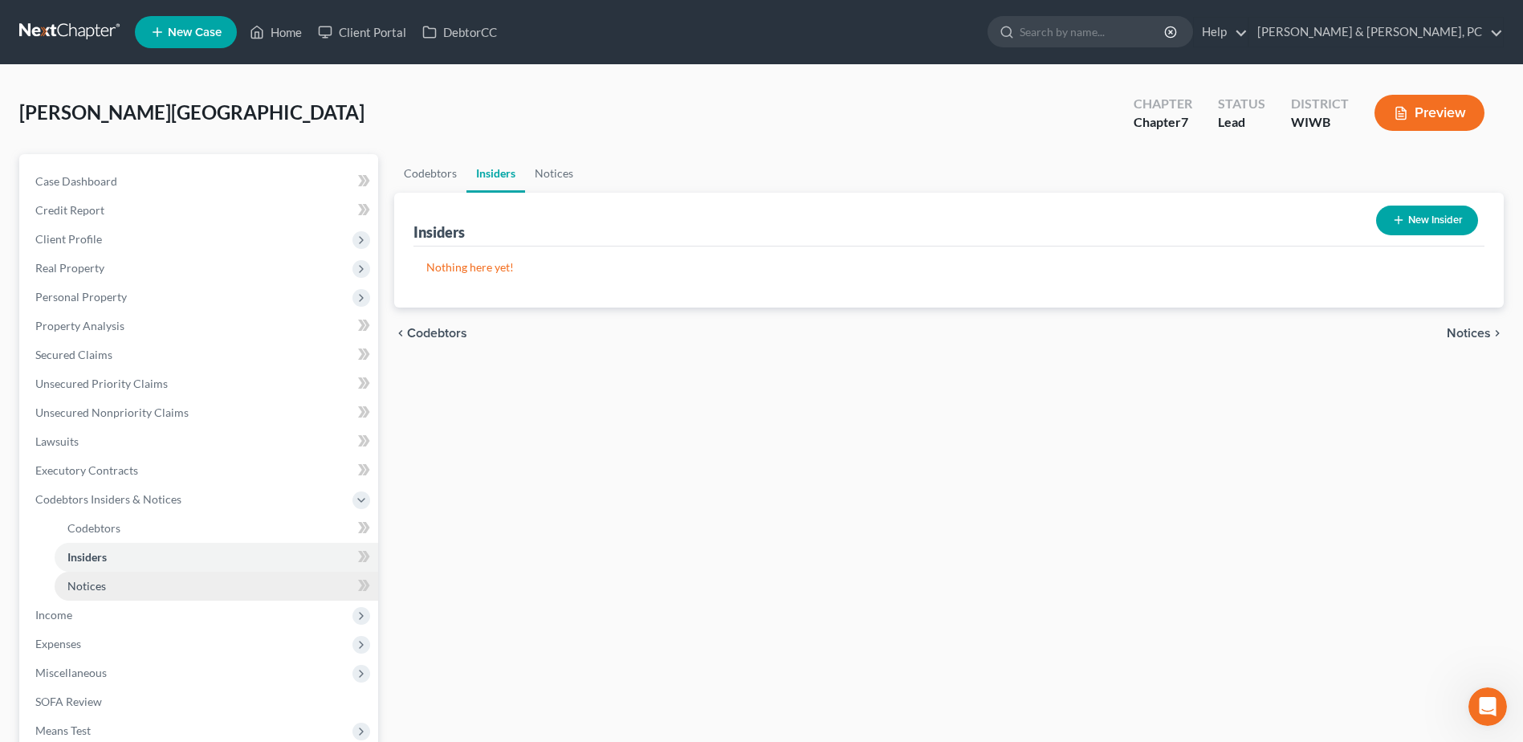
click at [98, 579] on span "Notices" at bounding box center [86, 586] width 39 height 14
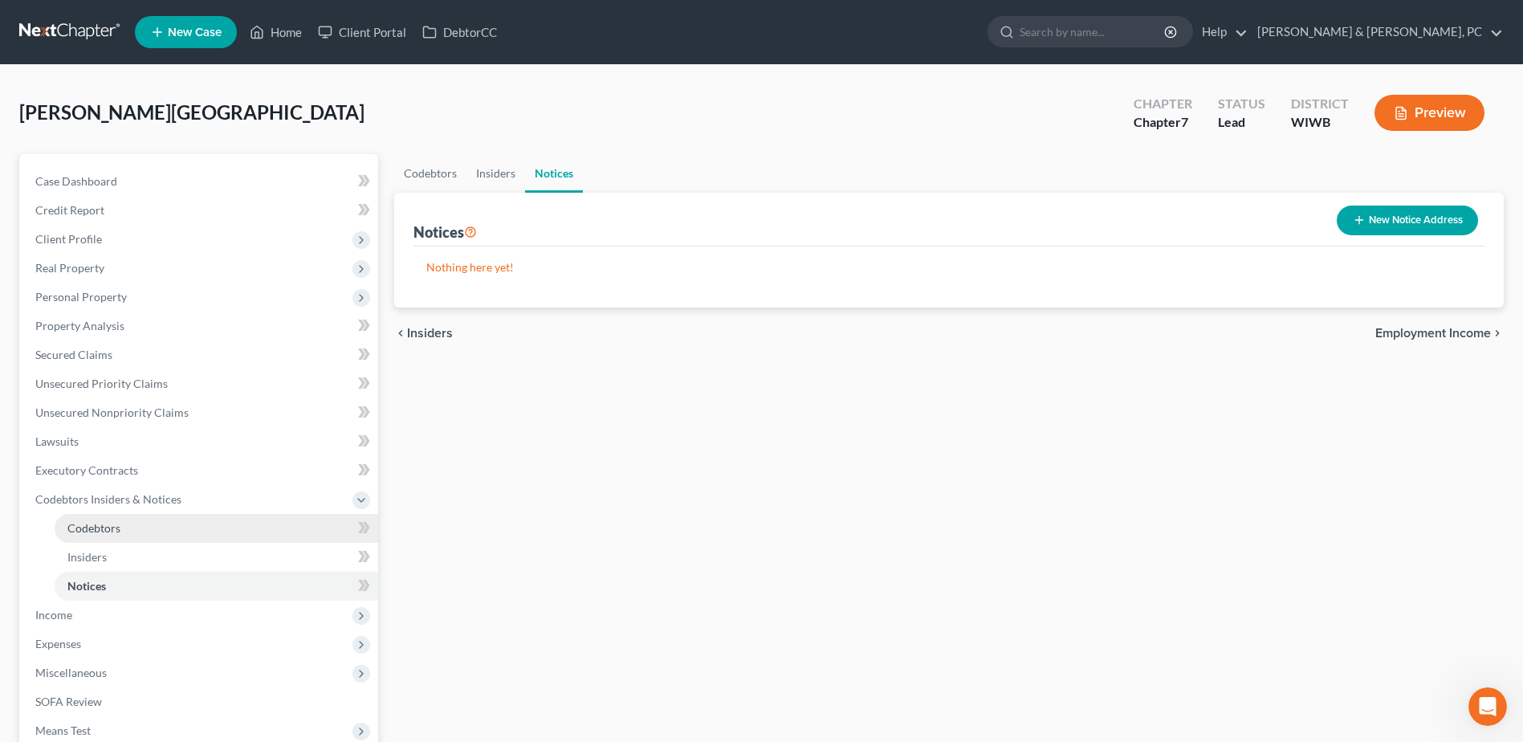
click at [90, 540] on link "Codebtors" at bounding box center [216, 528] width 323 height 29
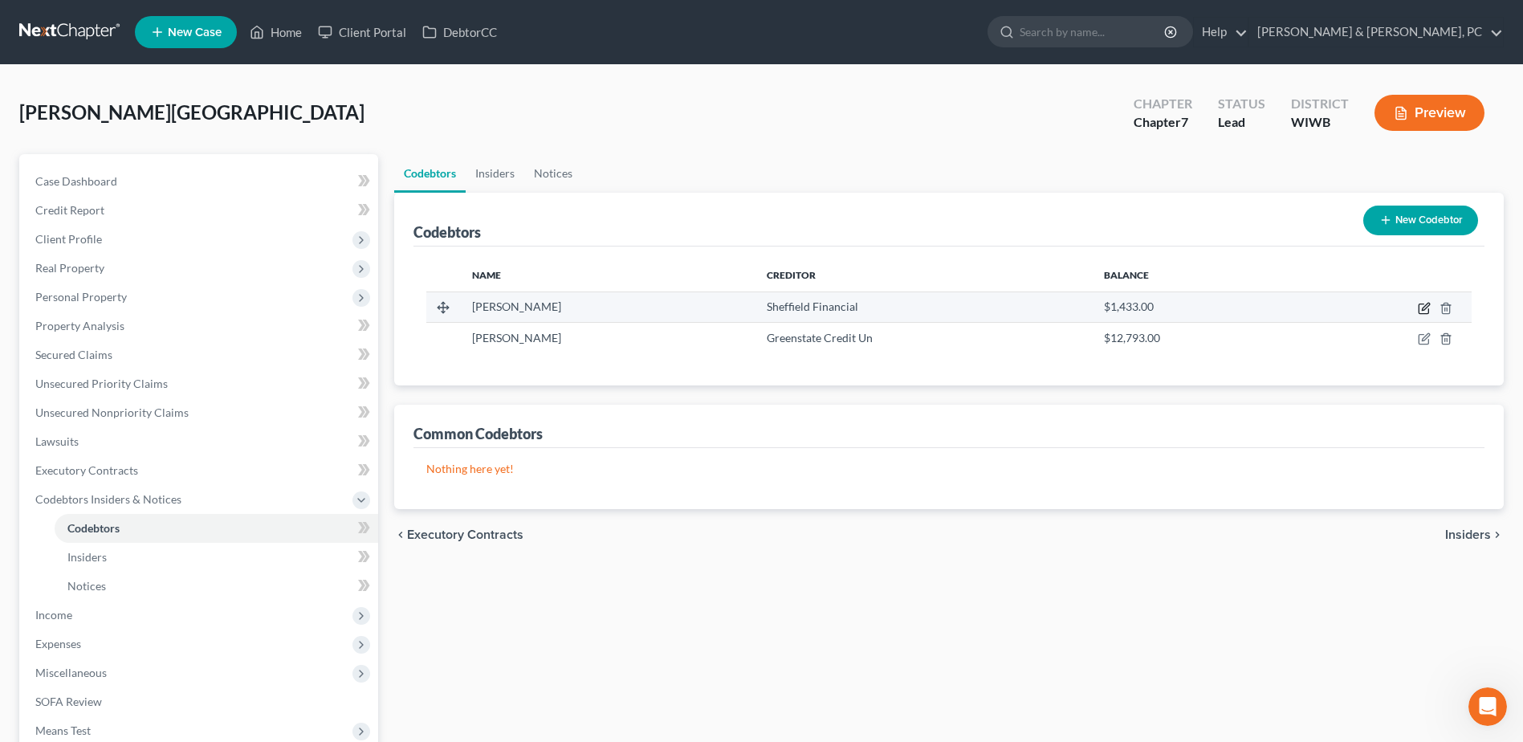
click at [1425, 309] on icon "button" at bounding box center [1423, 308] width 13 height 13
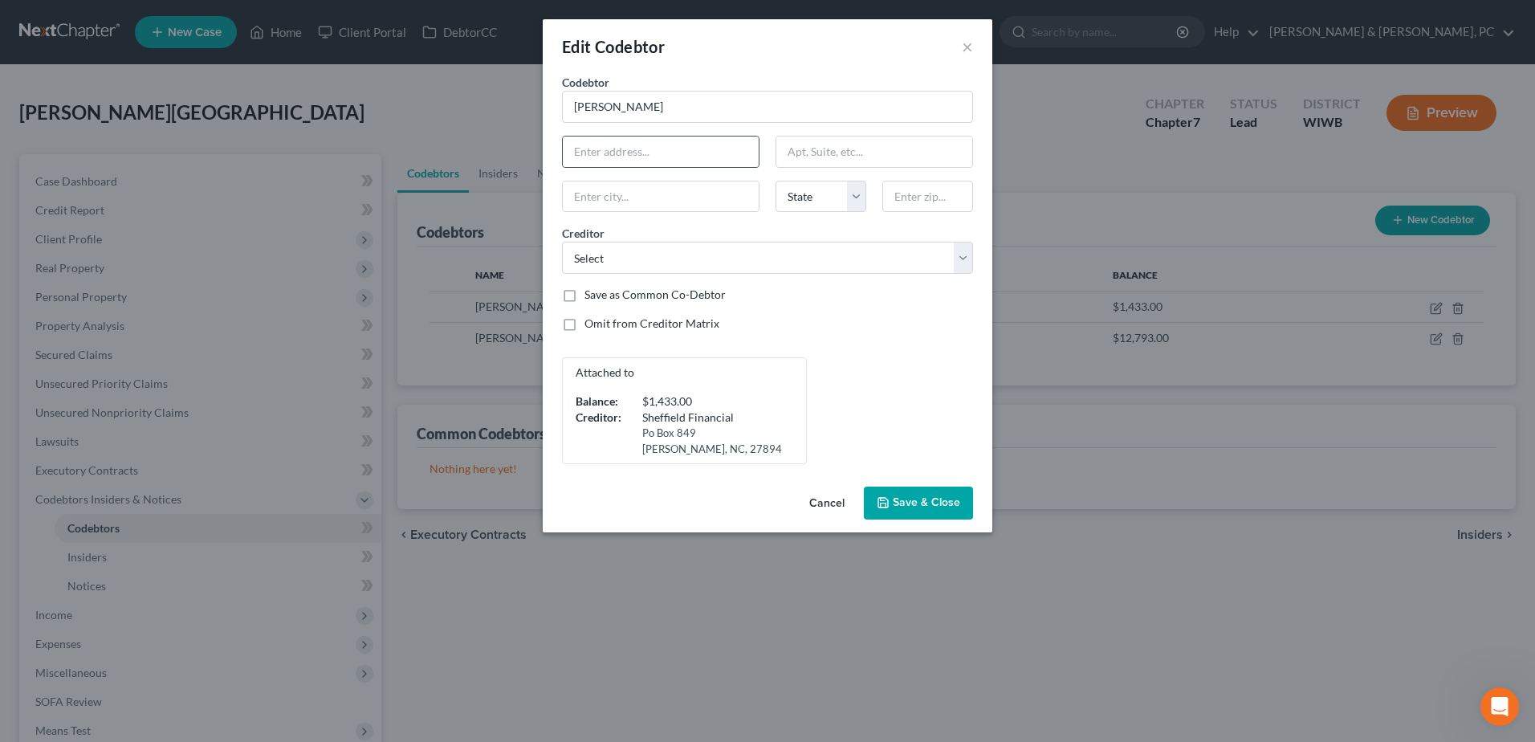
click at [640, 167] on div at bounding box center [660, 152] width 197 height 32
click at [640, 161] on input "text" at bounding box center [661, 151] width 196 height 30
paste input "[STREET_ADDRESS]"
type input "[STREET_ADDRESS]"
click at [905, 187] on input "text" at bounding box center [927, 197] width 91 height 32
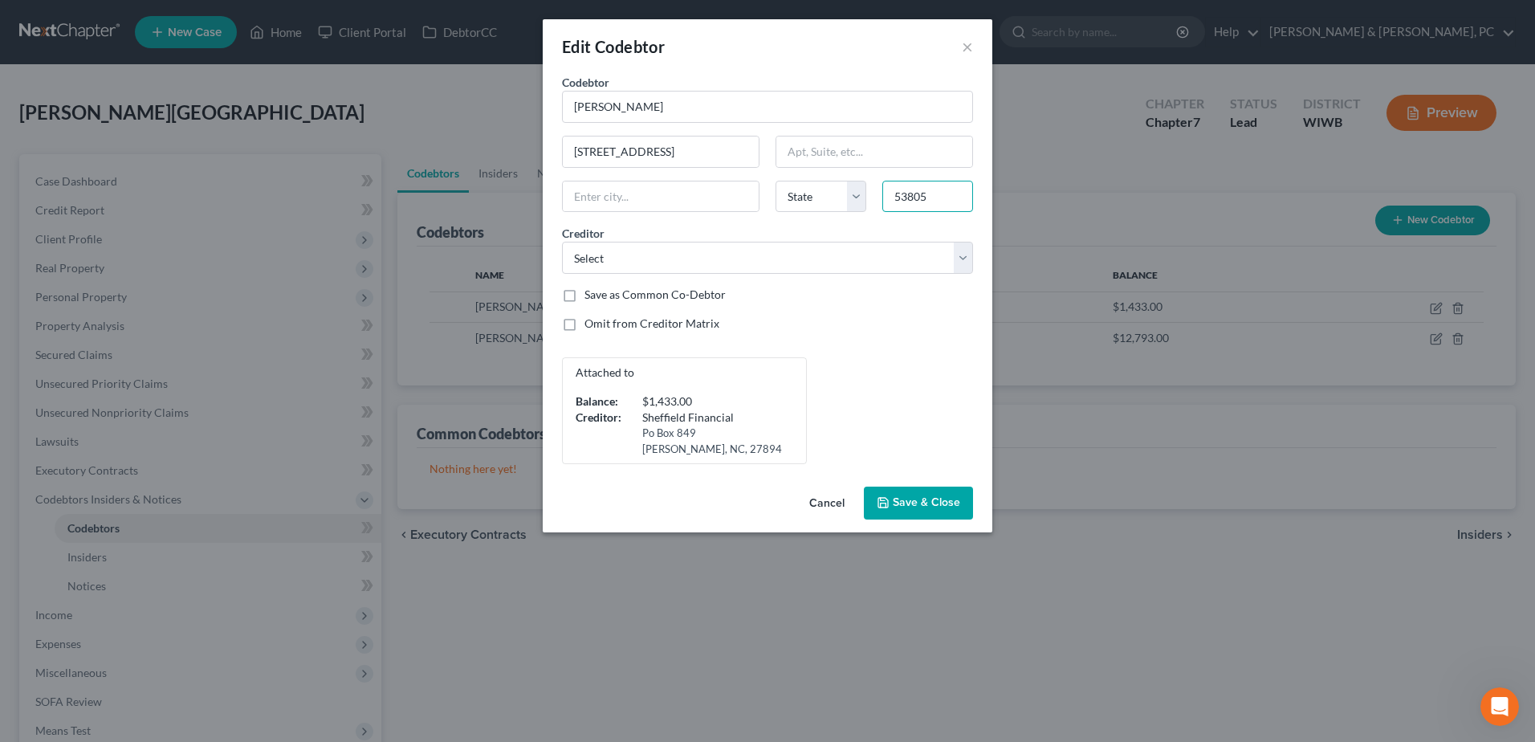
type input "53805"
select select "13"
type input "Boscobel"
select select "52"
click at [932, 502] on span "Save & Close" at bounding box center [925, 503] width 67 height 14
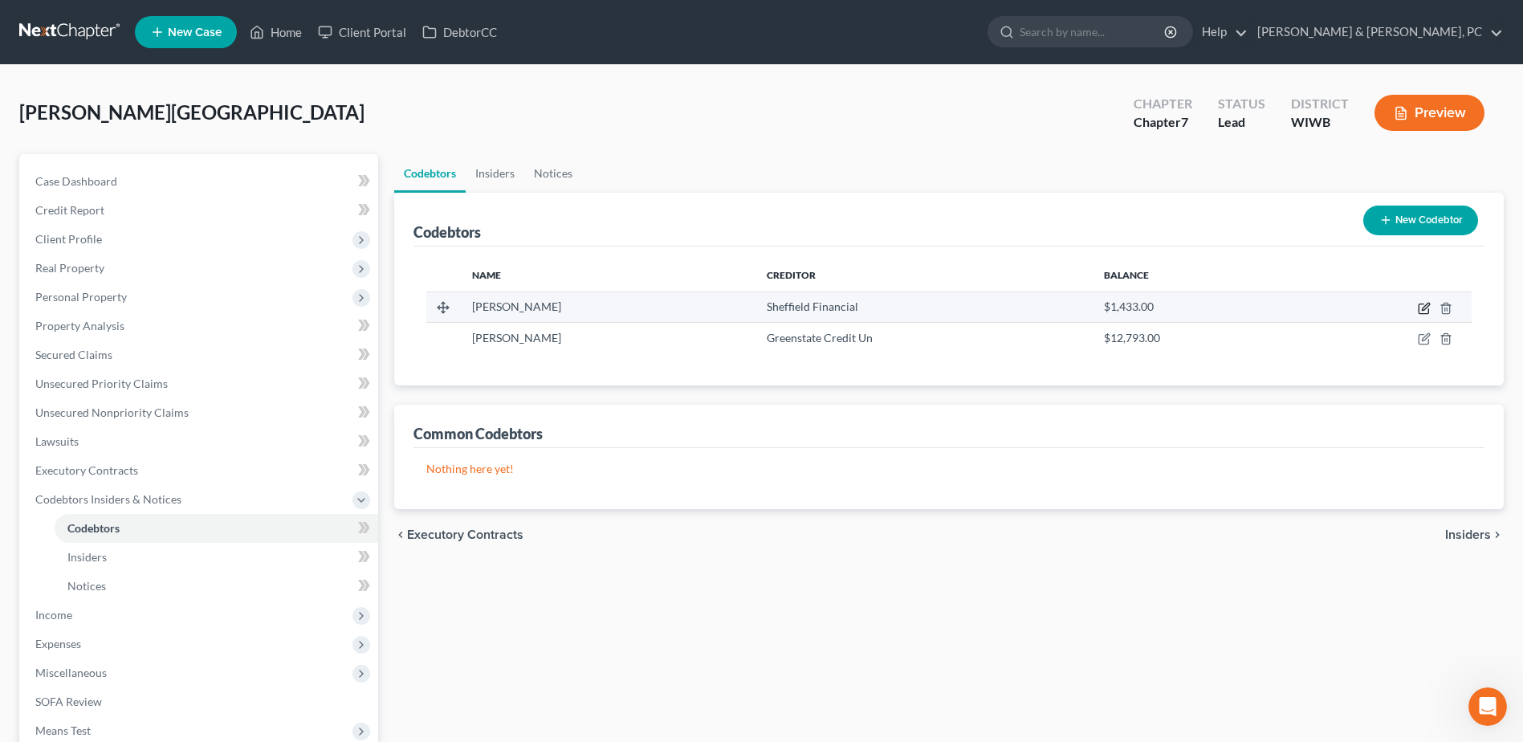
click at [1417, 306] on icon "button" at bounding box center [1423, 308] width 13 height 13
select select "52"
select select "13"
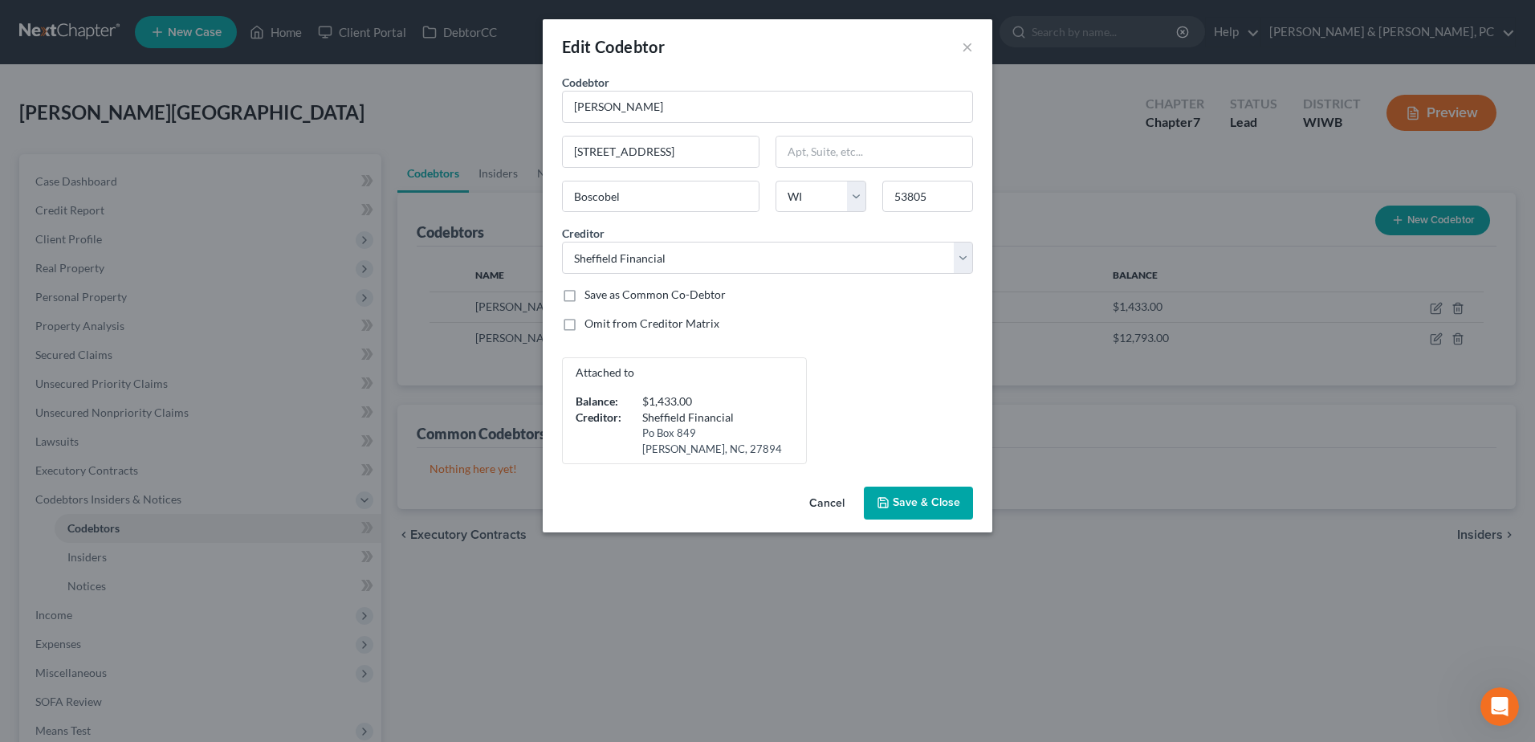
click at [938, 516] on button "Save & Close" at bounding box center [918, 503] width 109 height 34
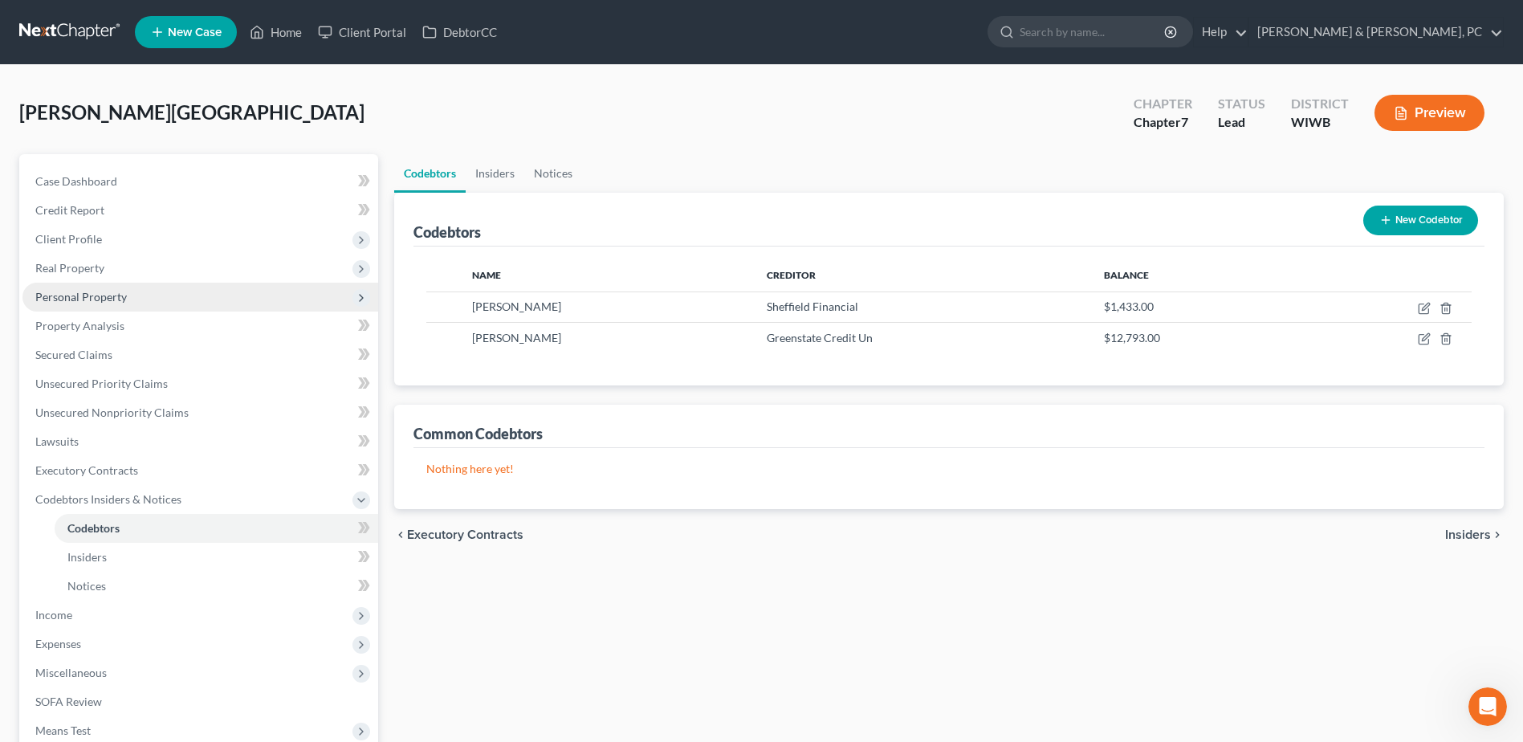
click at [138, 296] on span "Personal Property" at bounding box center [200, 297] width 356 height 29
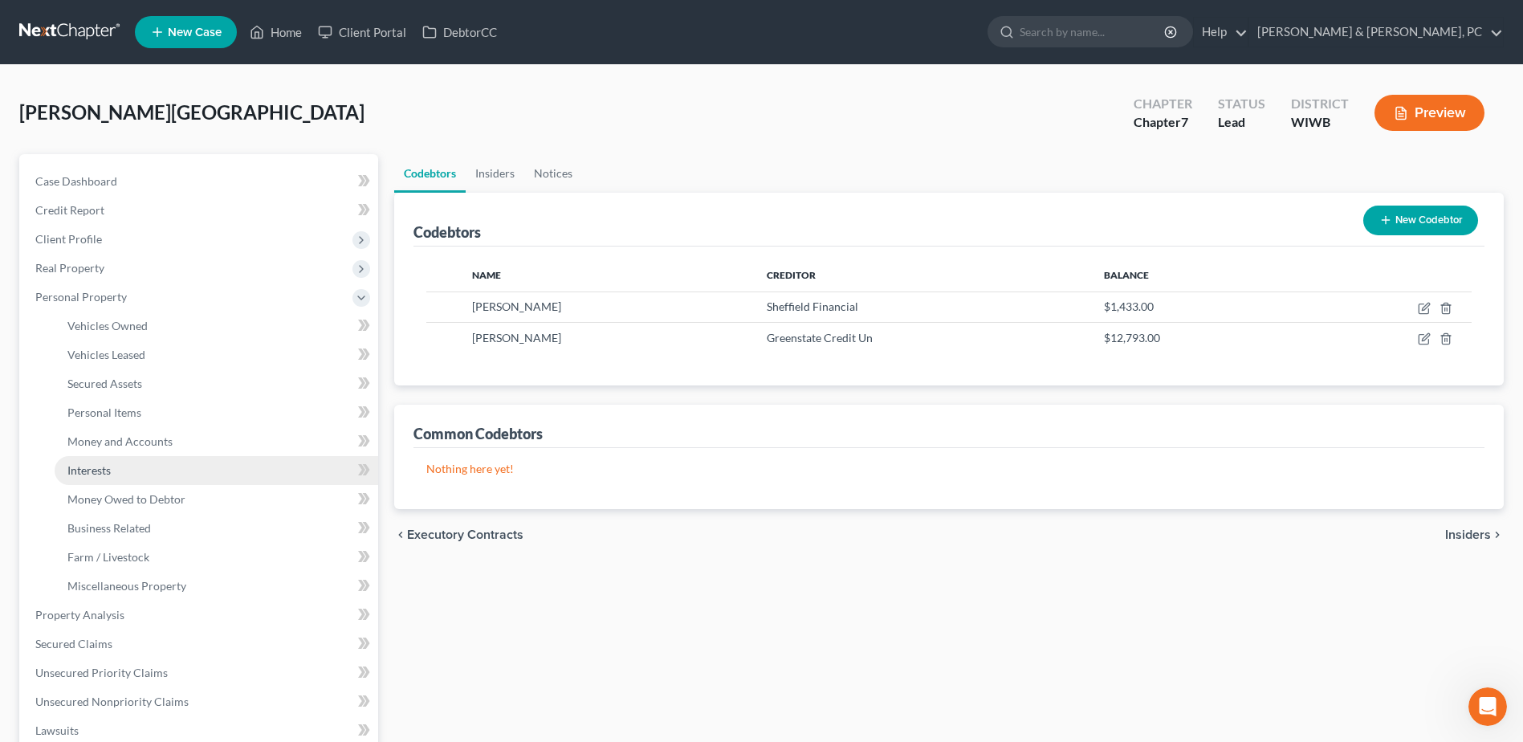
click at [118, 473] on link "Interests" at bounding box center [216, 470] width 323 height 29
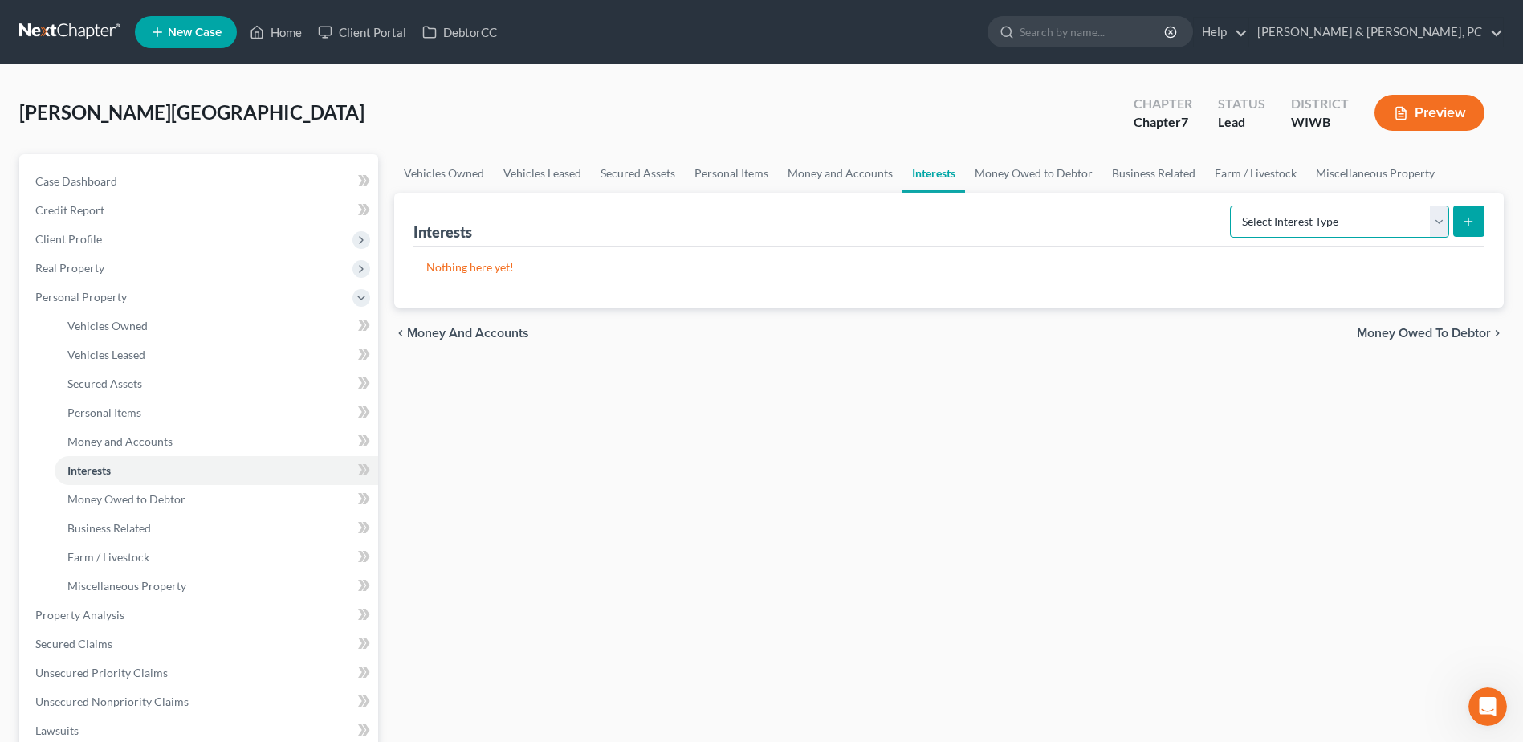
click at [1308, 230] on select "Select Interest Type 401K (A/B: 21) Annuity (A/B: 23) Bond (A/B: 18) Education …" at bounding box center [1339, 221] width 219 height 32
click at [1368, 209] on select "Select Interest Type 401K (A/B: 21) Annuity (A/B: 23) Bond (A/B: 18) Education …" at bounding box center [1339, 221] width 219 height 32
select select "other_retirement_plan"
click at [1232, 205] on select "Select Interest Type 401K (A/B: 21) Annuity (A/B: 23) Bond (A/B: 18) Education …" at bounding box center [1339, 221] width 219 height 32
click at [1466, 211] on button "submit" at bounding box center [1468, 220] width 31 height 31
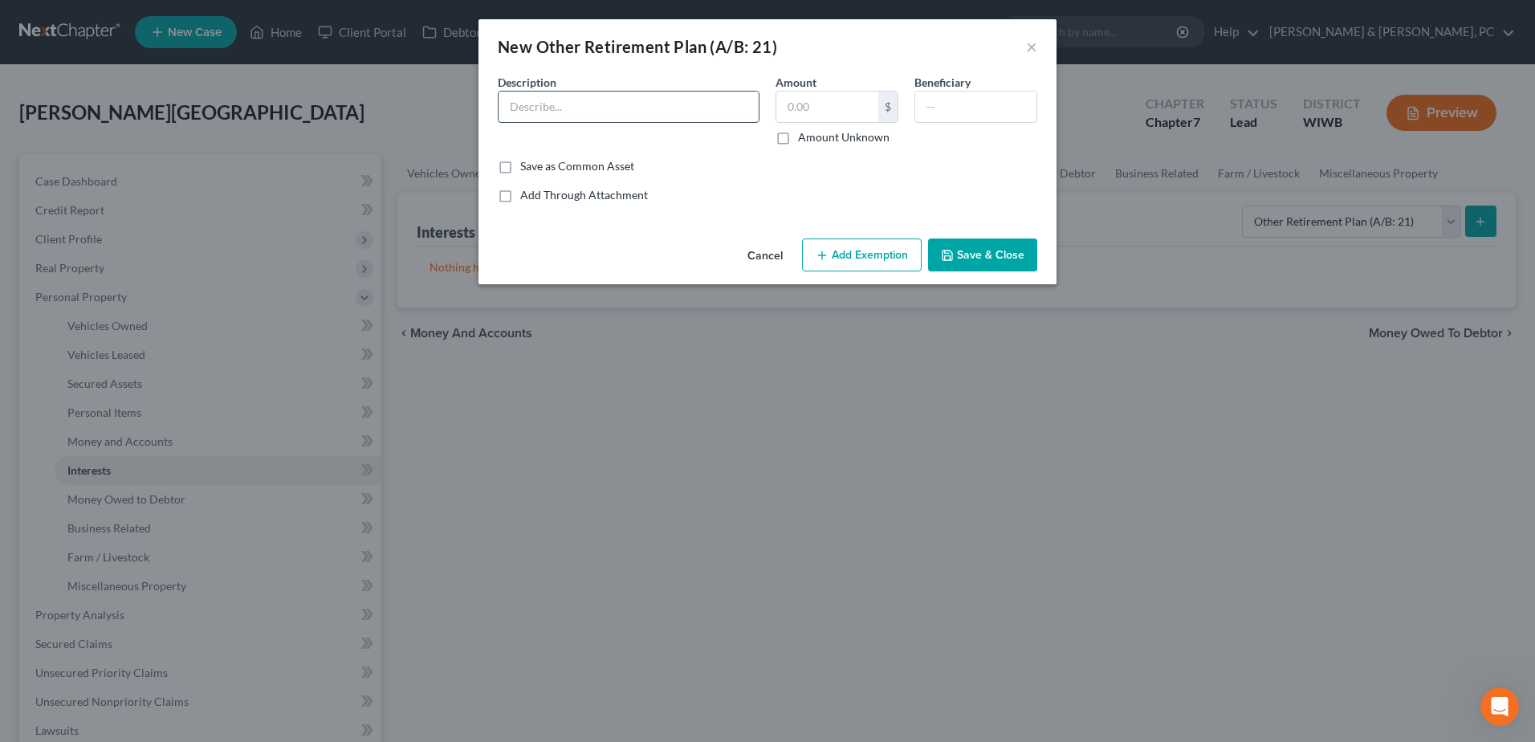
paste input "Profit Sharing Retirement Plan through [PERSON_NAME] Industries"
type input "Profit Sharing Retirement Plan through [PERSON_NAME] Industries"
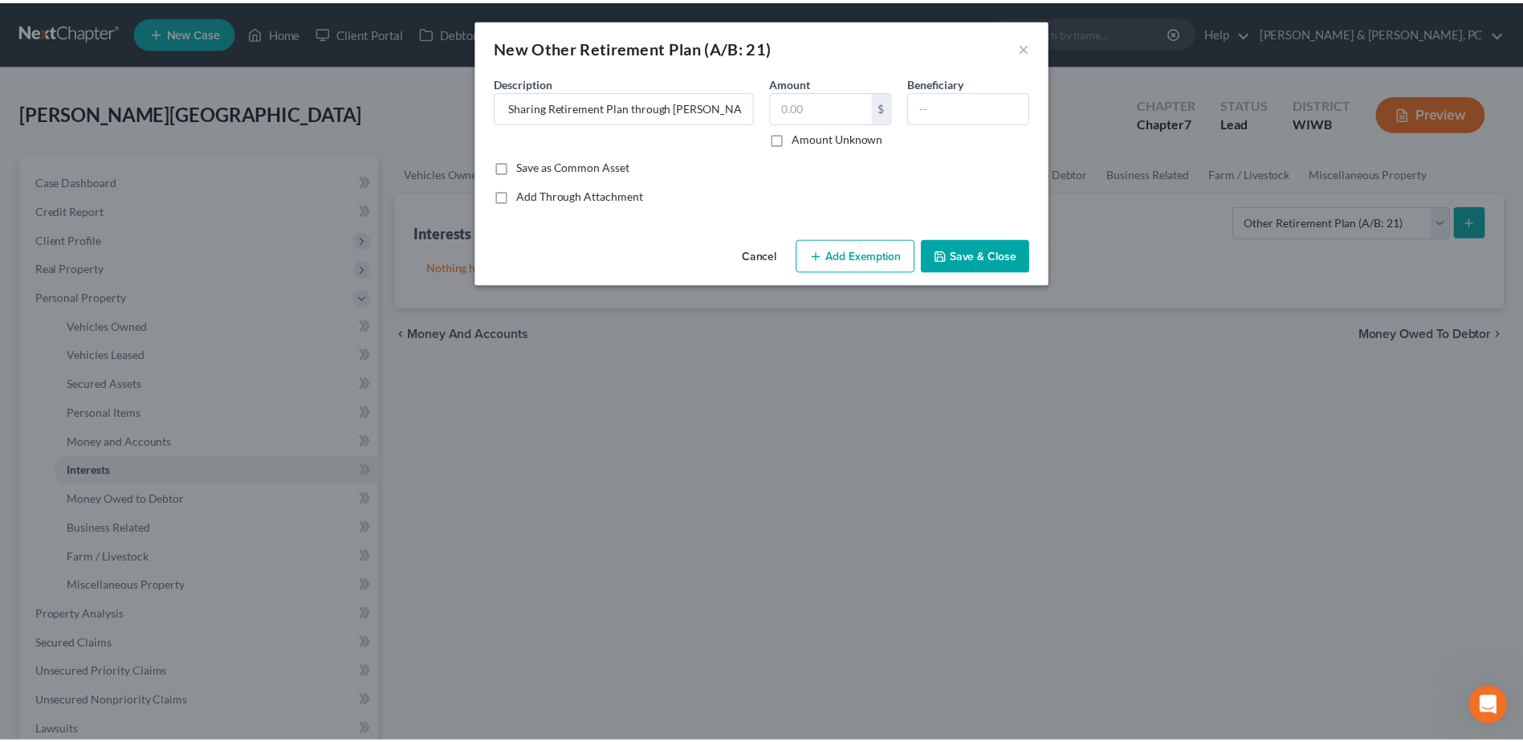
scroll to position [0, 0]
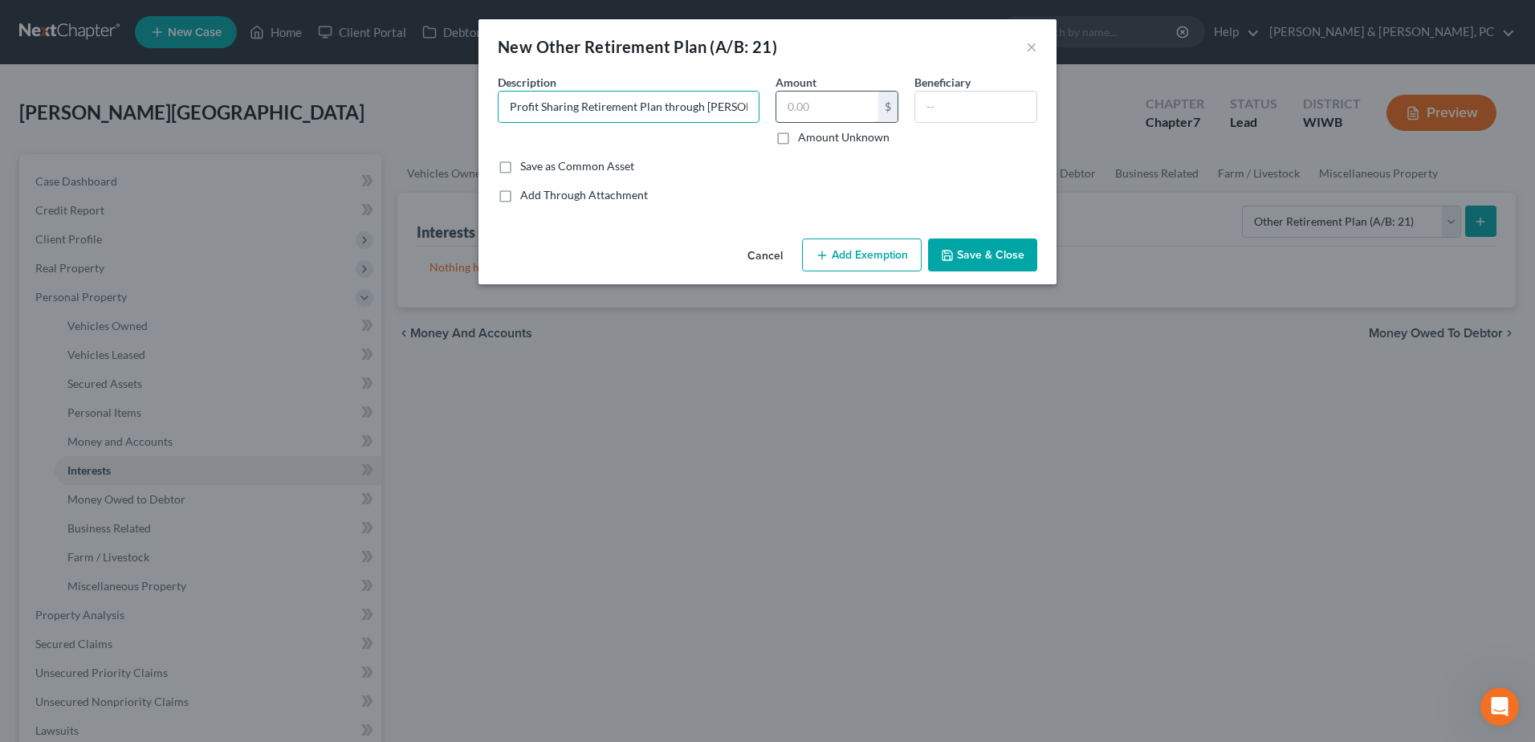
click at [834, 118] on input "text" at bounding box center [827, 106] width 102 height 30
type input "60,000"
click at [817, 270] on button "Add Exemption" at bounding box center [862, 255] width 120 height 34
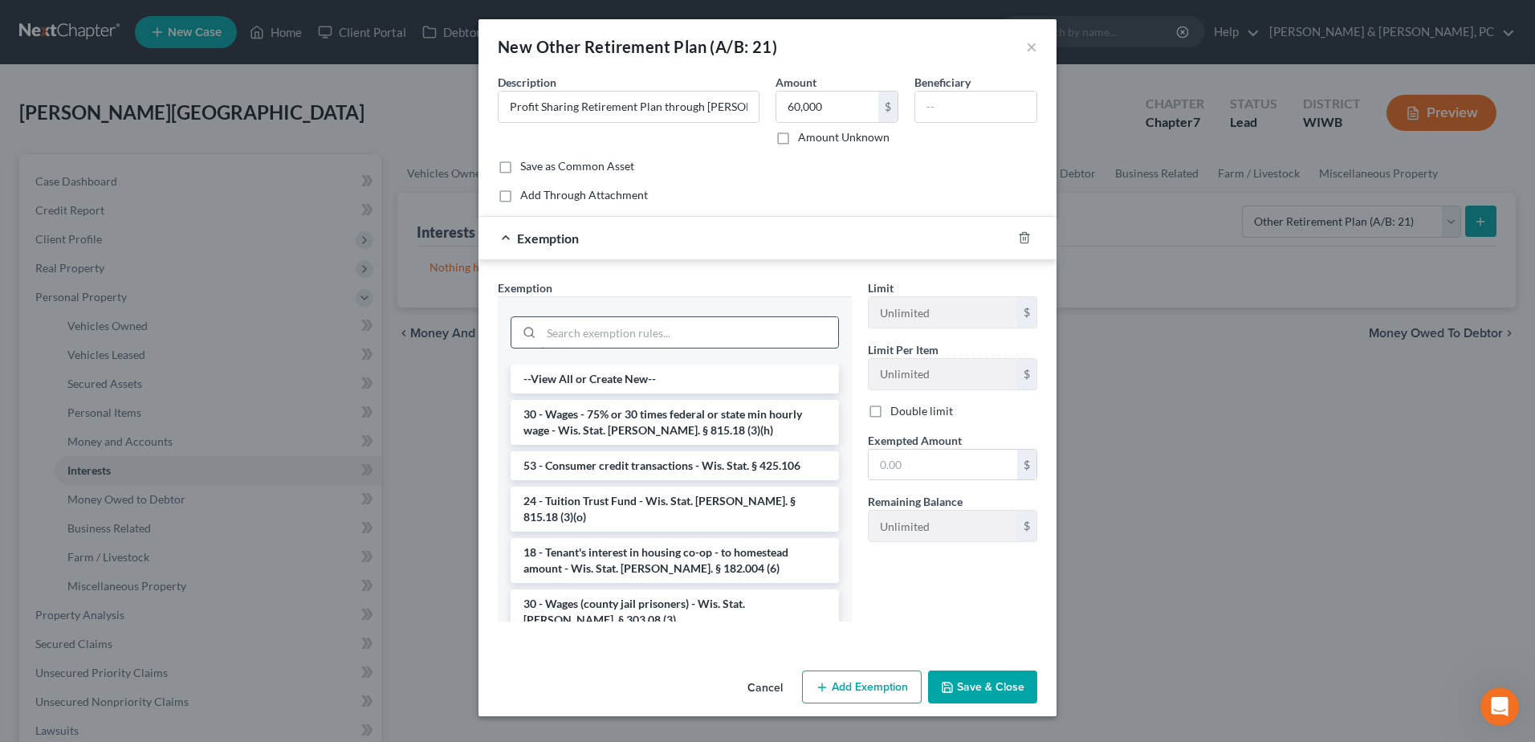
click at [730, 337] on input "search" at bounding box center [689, 332] width 297 height 30
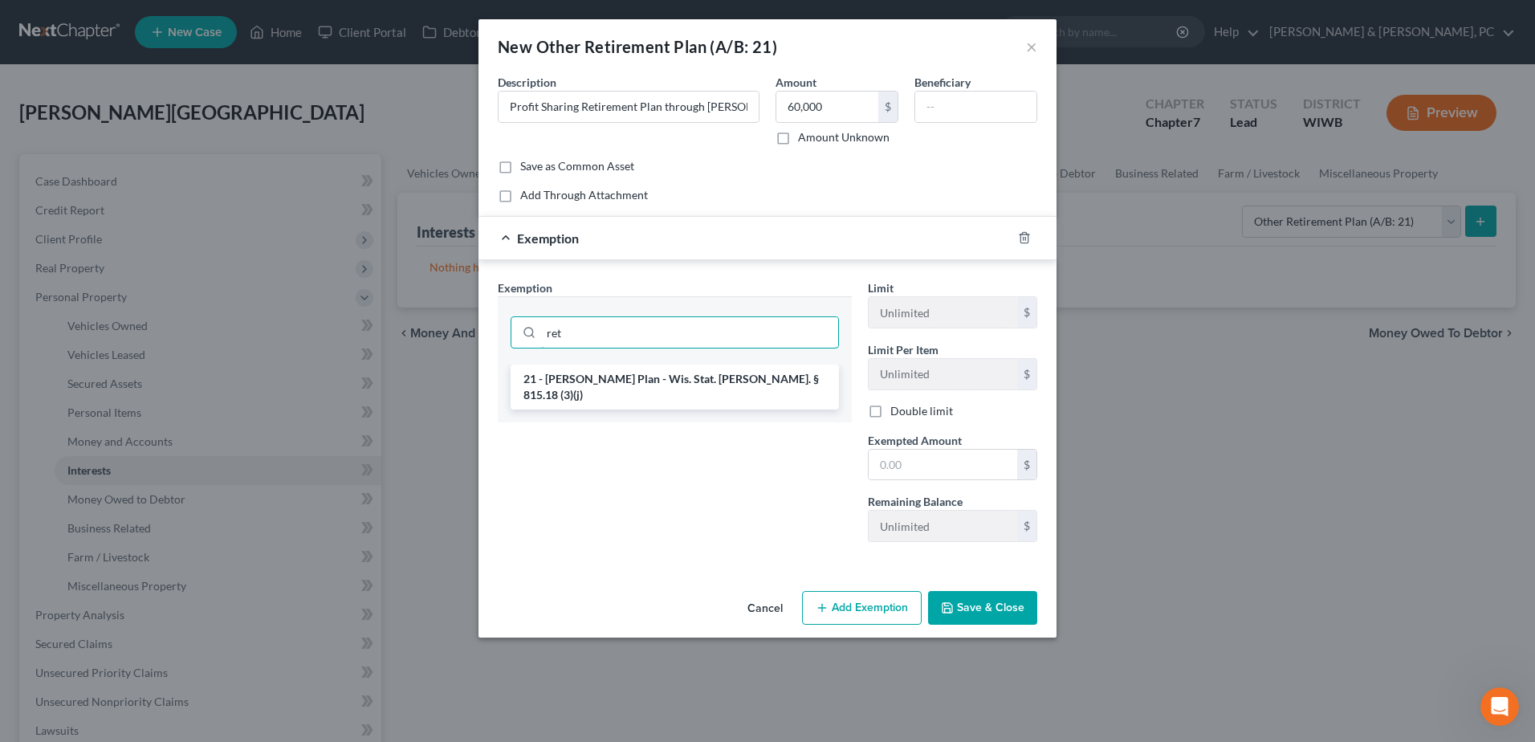
type input "ret"
click at [757, 612] on button "Cancel" at bounding box center [764, 608] width 61 height 32
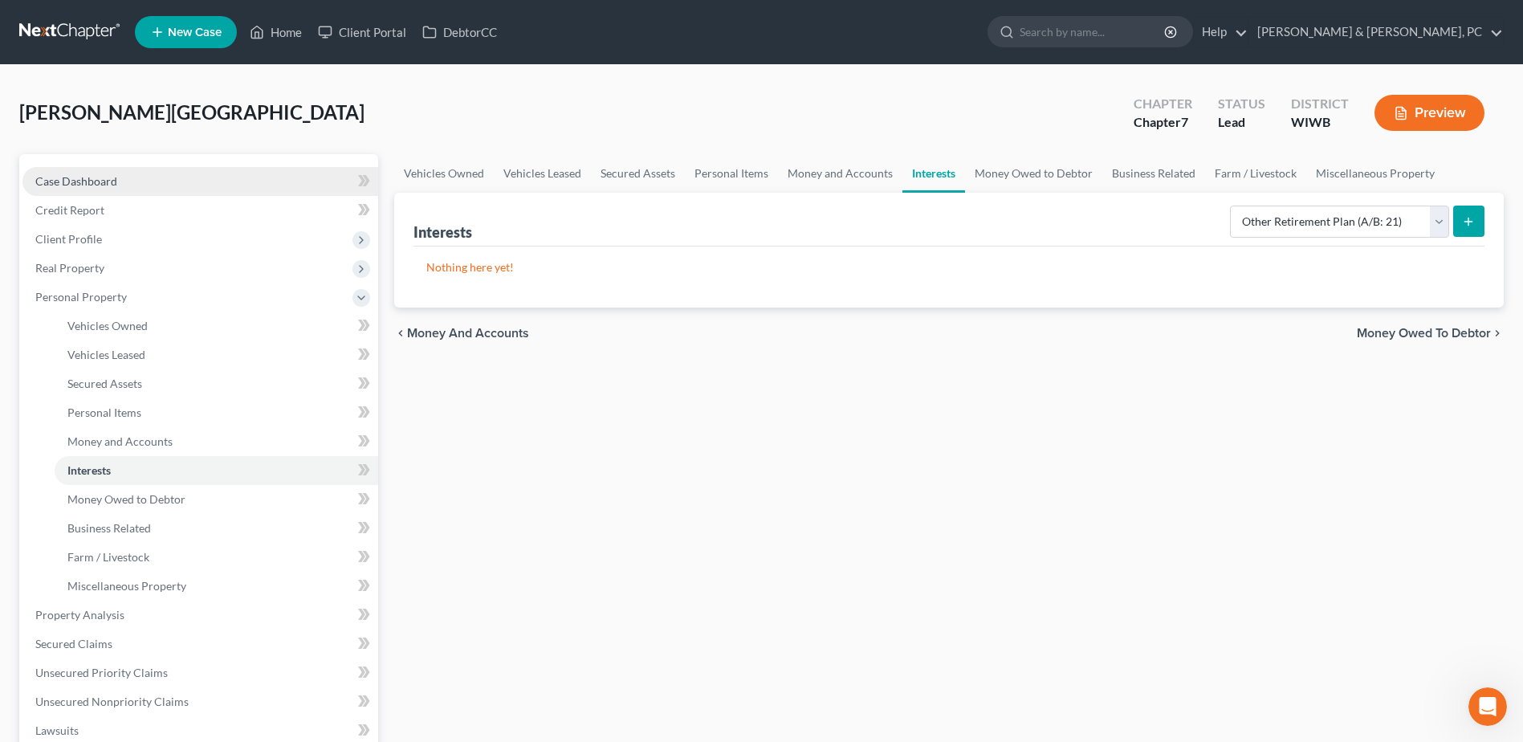
click at [111, 190] on link "Case Dashboard" at bounding box center [200, 181] width 356 height 29
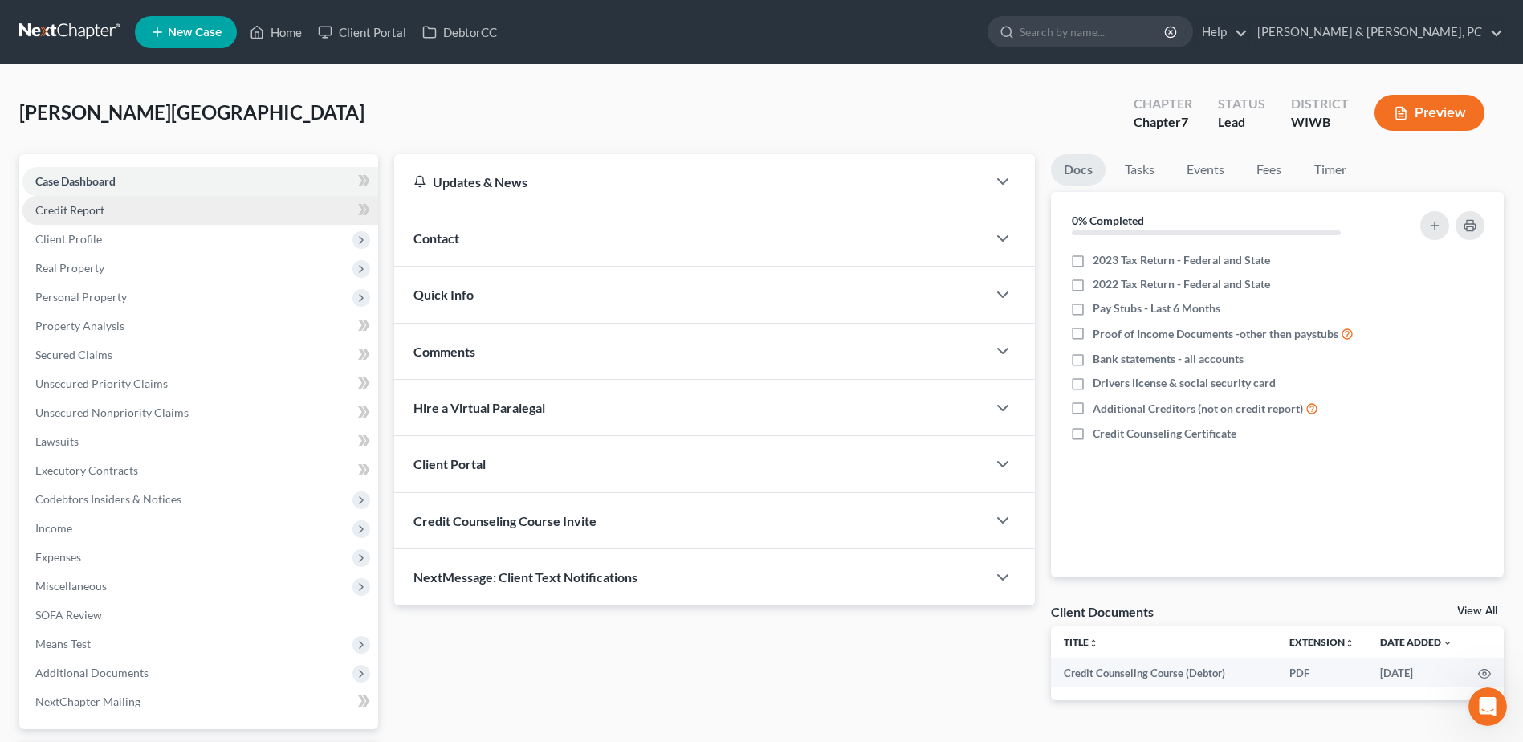
click at [116, 204] on link "Credit Report" at bounding box center [200, 210] width 356 height 29
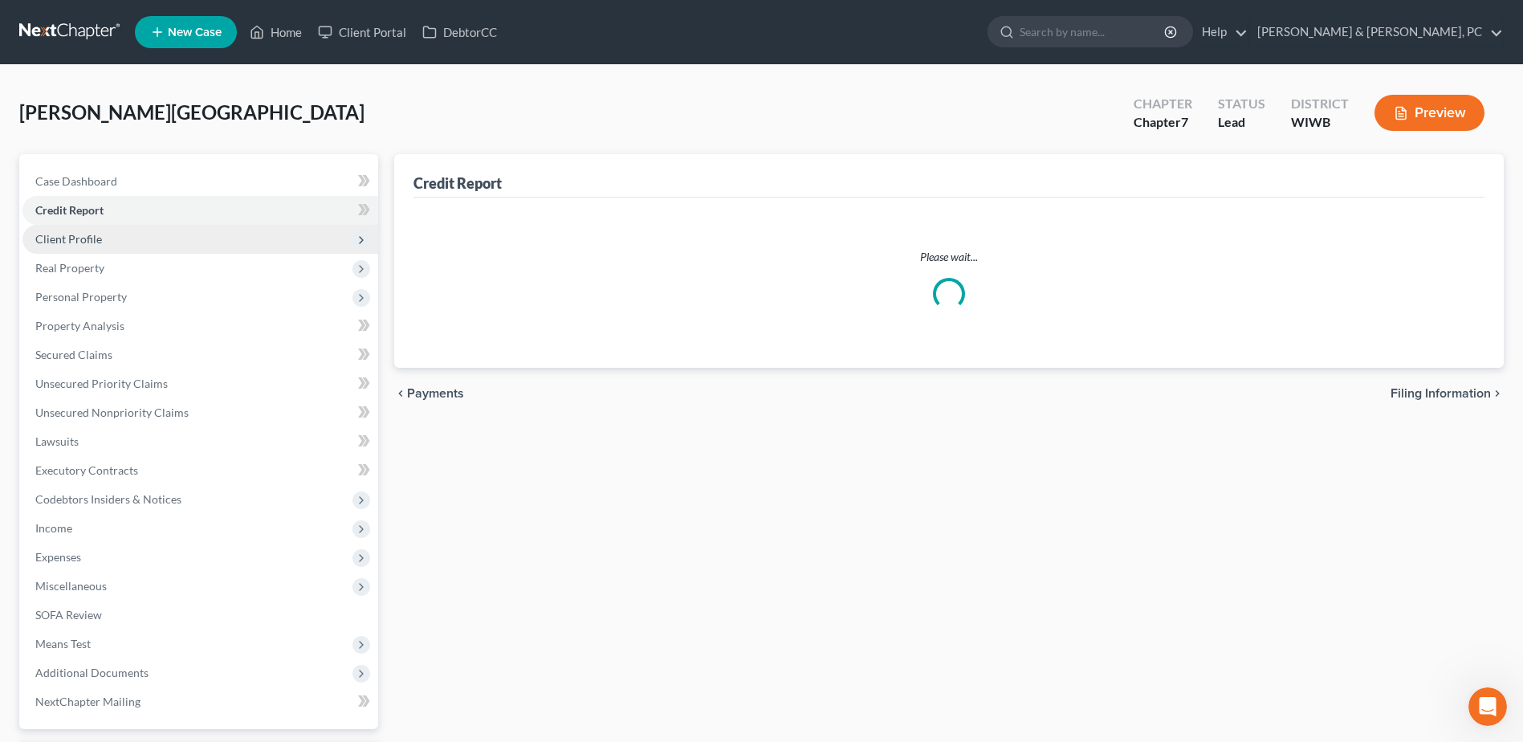
click at [107, 237] on span "Client Profile" at bounding box center [200, 239] width 356 height 29
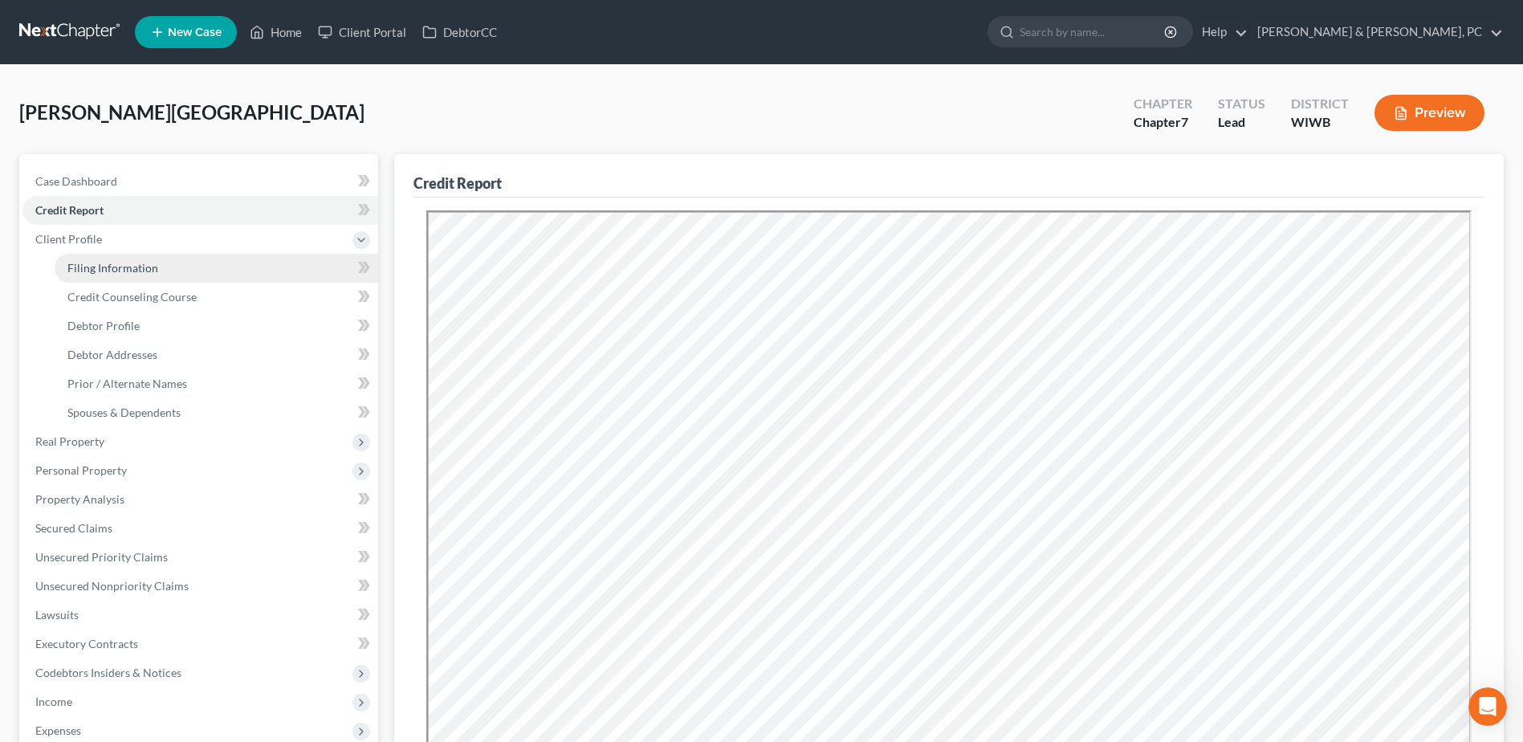
click at [114, 254] on link "Filing Information" at bounding box center [216, 268] width 323 height 29
select select "1"
select select "0"
select select "52"
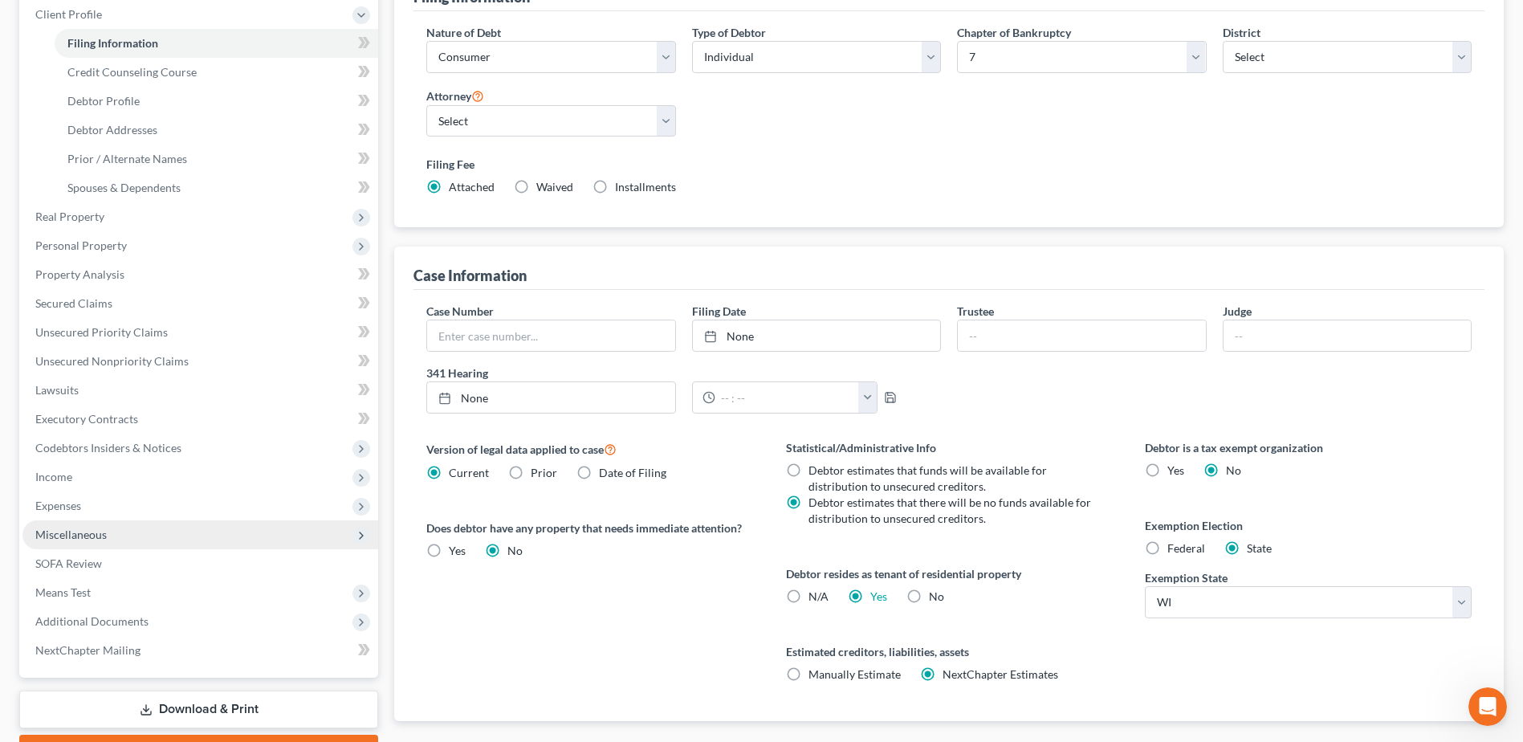
scroll to position [241, 0]
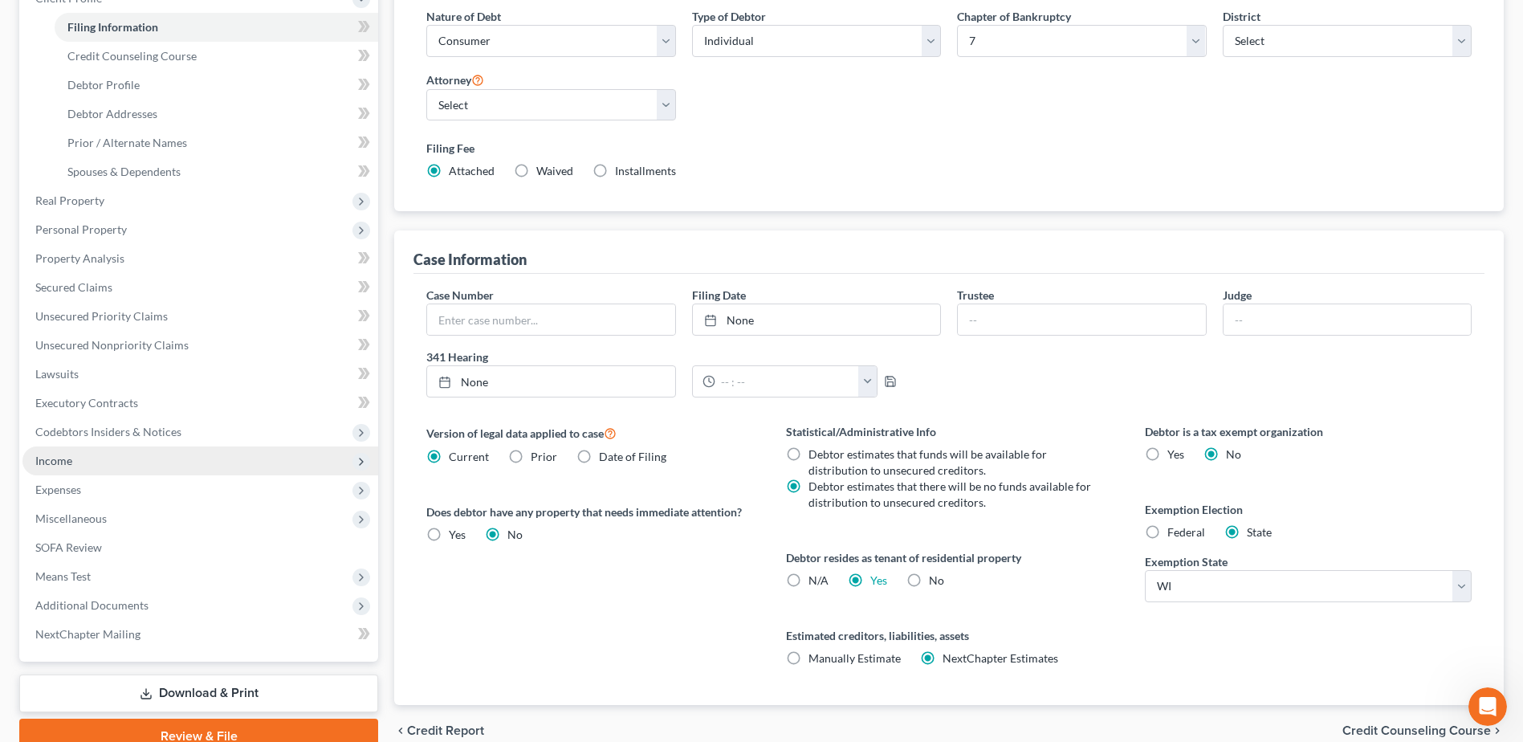
click at [79, 460] on span "Income" at bounding box center [200, 460] width 356 height 29
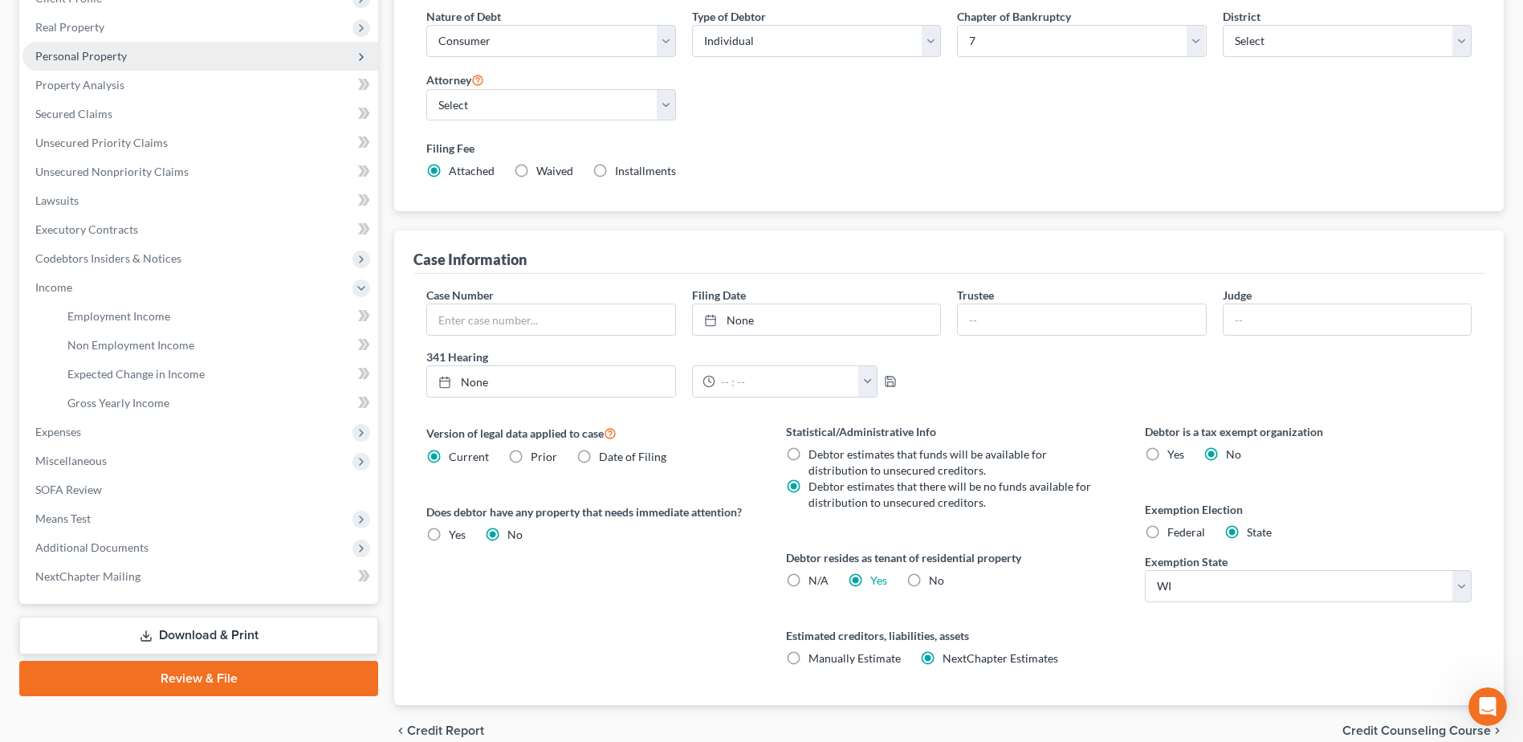
click at [94, 62] on span "Personal Property" at bounding box center [80, 56] width 91 height 14
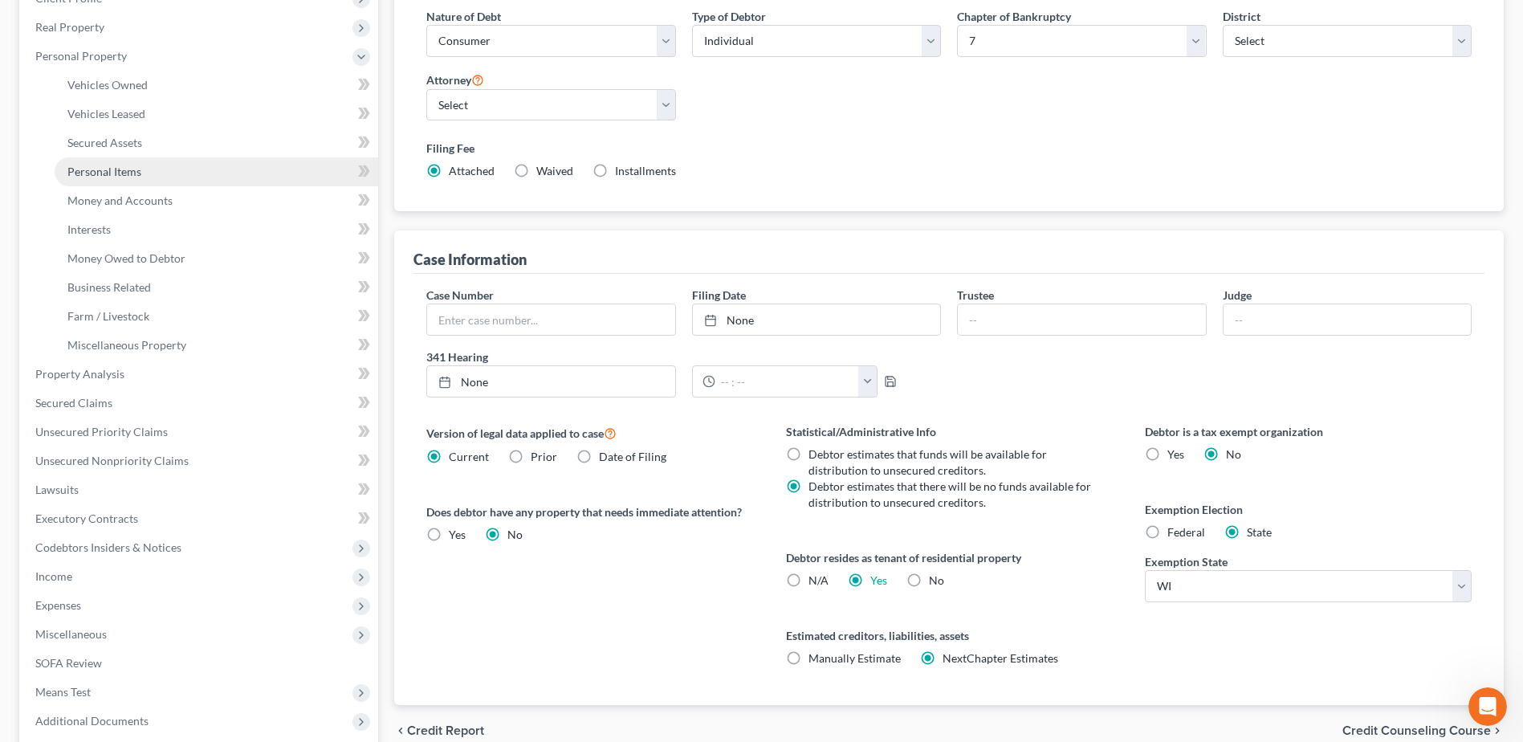
click at [140, 181] on link "Personal Items" at bounding box center [216, 171] width 323 height 29
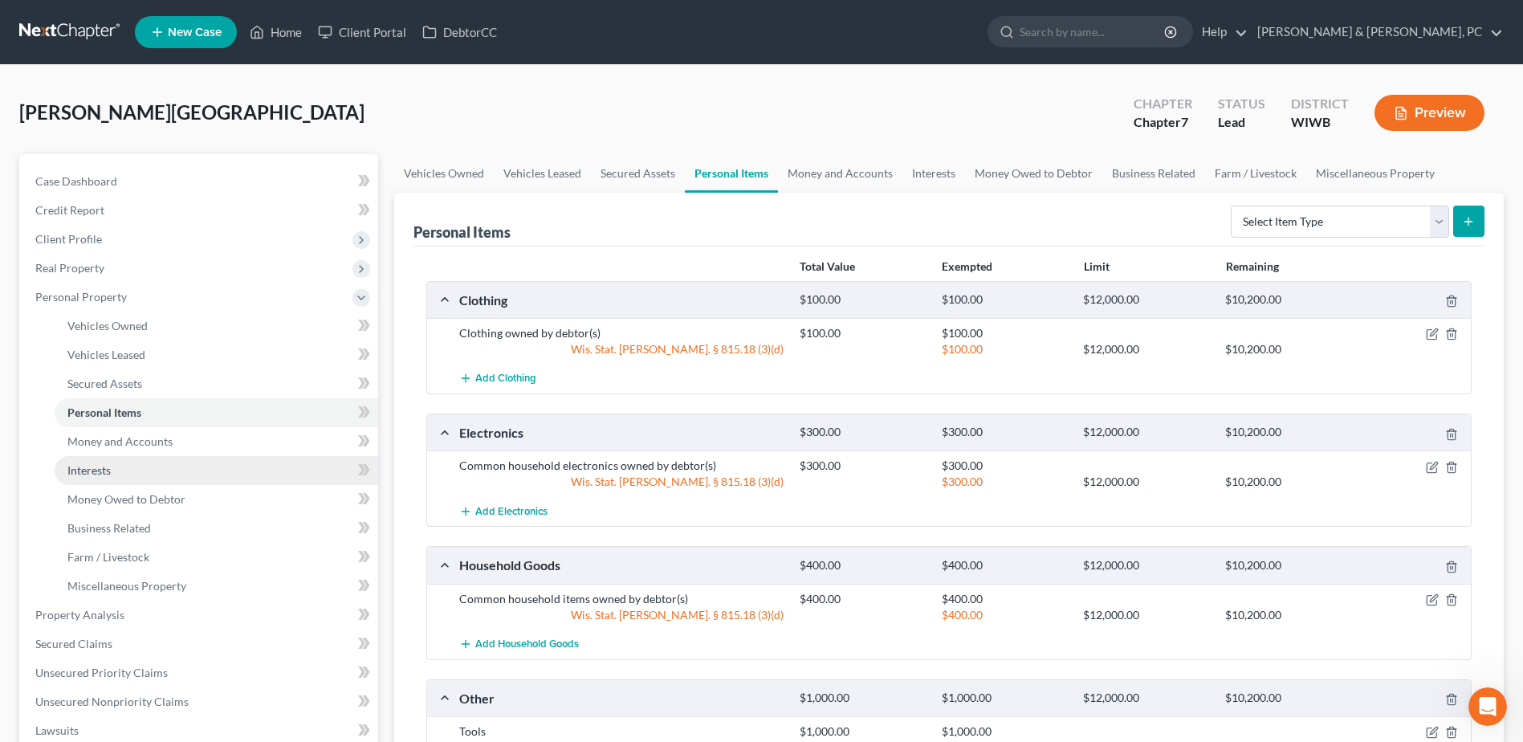
click at [117, 466] on link "Interests" at bounding box center [216, 470] width 323 height 29
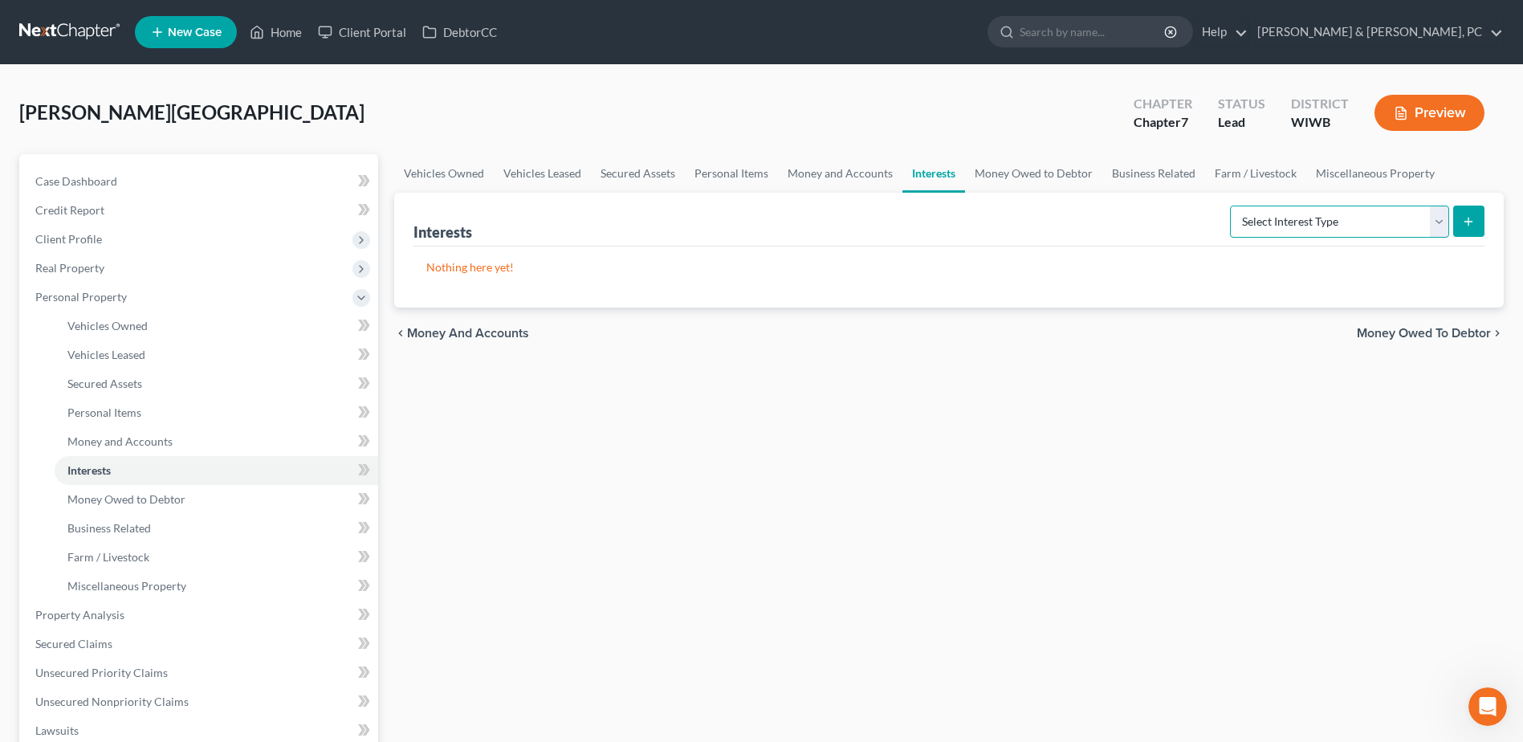
click at [1273, 237] on select "Select Interest Type 401K (A/B: 21) Annuity (A/B: 23) Bond (A/B: 18) Education …" at bounding box center [1339, 221] width 219 height 32
select select "other_retirement_plan"
click at [1232, 205] on select "Select Interest Type 401K (A/B: 21) Annuity (A/B: 23) Bond (A/B: 18) Education …" at bounding box center [1339, 221] width 219 height 32
click at [1456, 210] on button "submit" at bounding box center [1468, 220] width 31 height 31
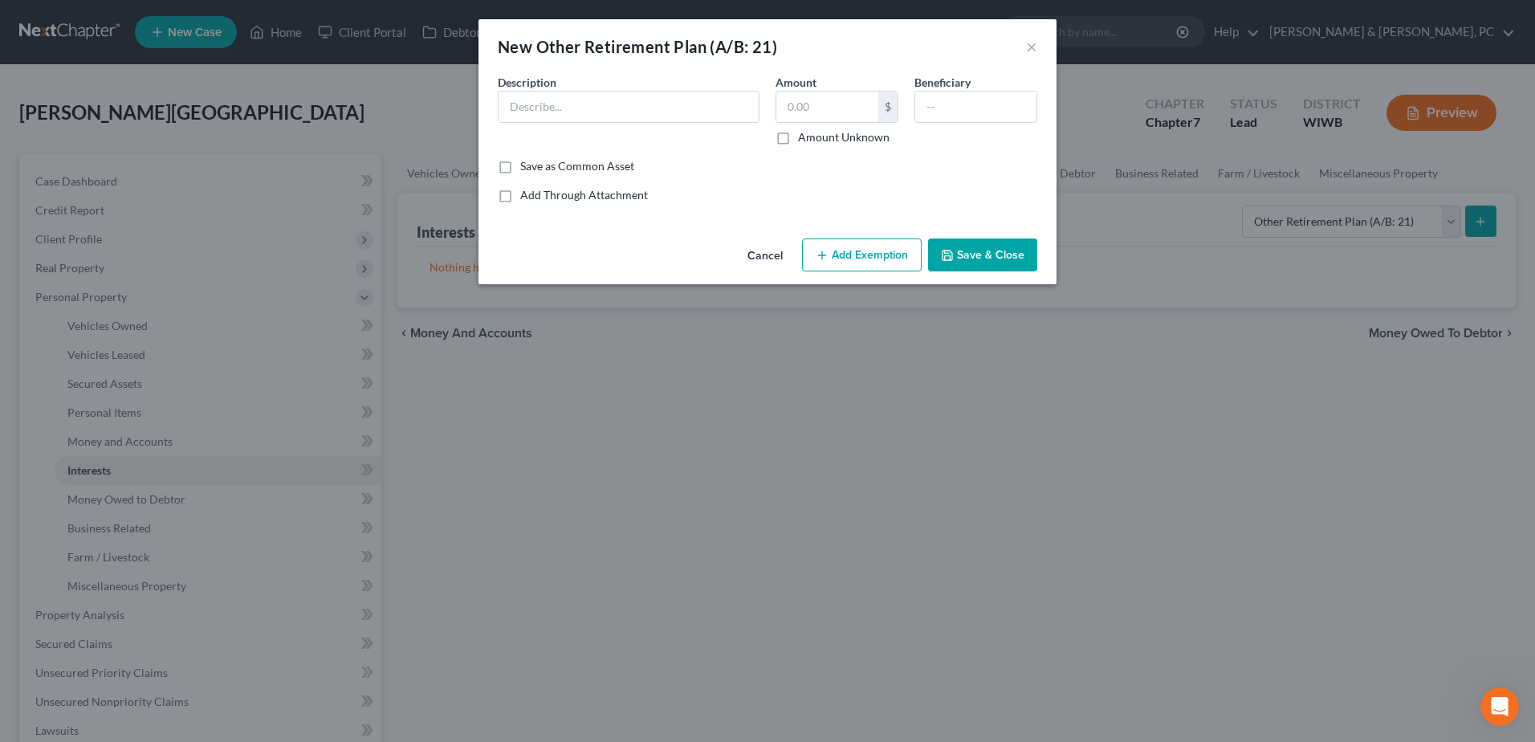
click at [871, 254] on button "Add Exemption" at bounding box center [862, 255] width 120 height 34
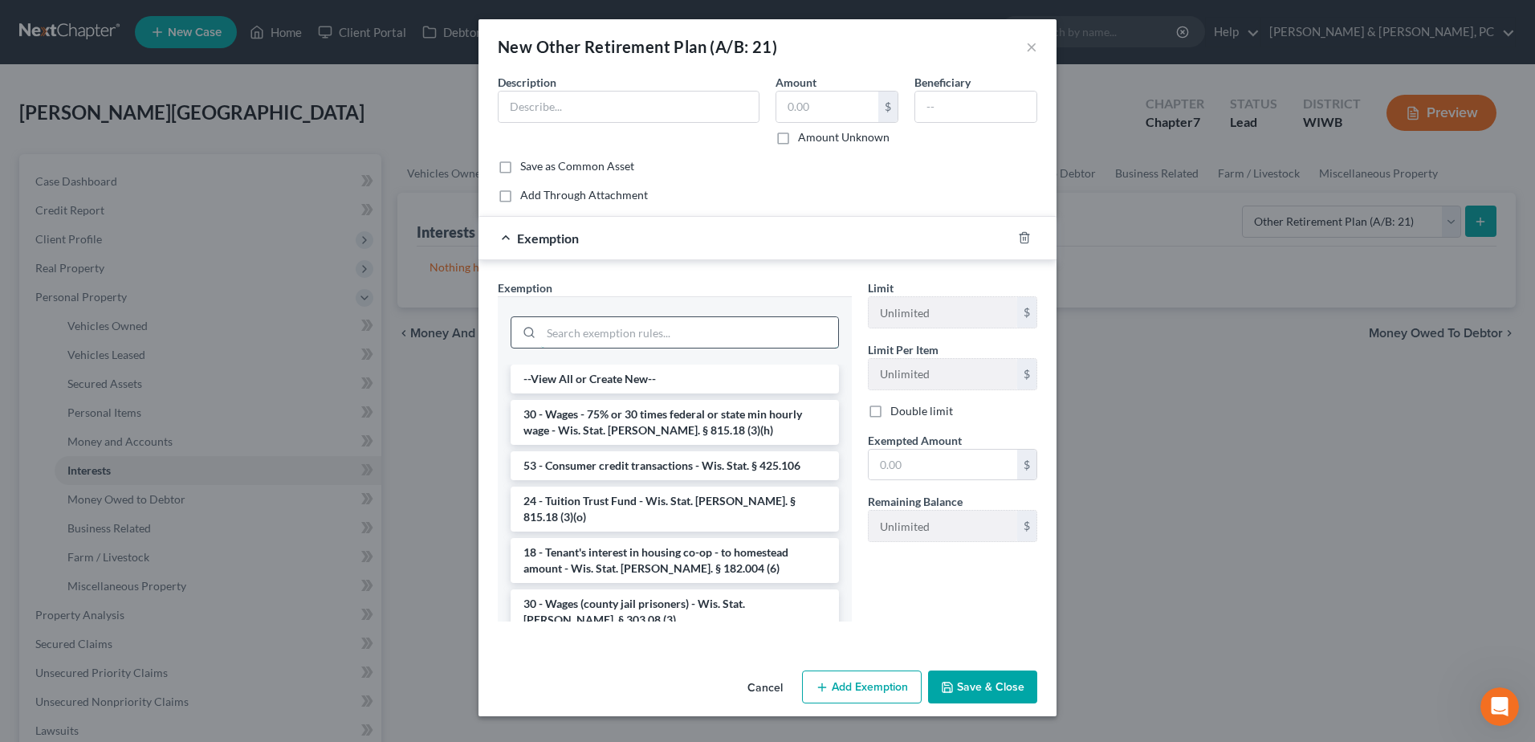
paste input "815.18(3)(j)"
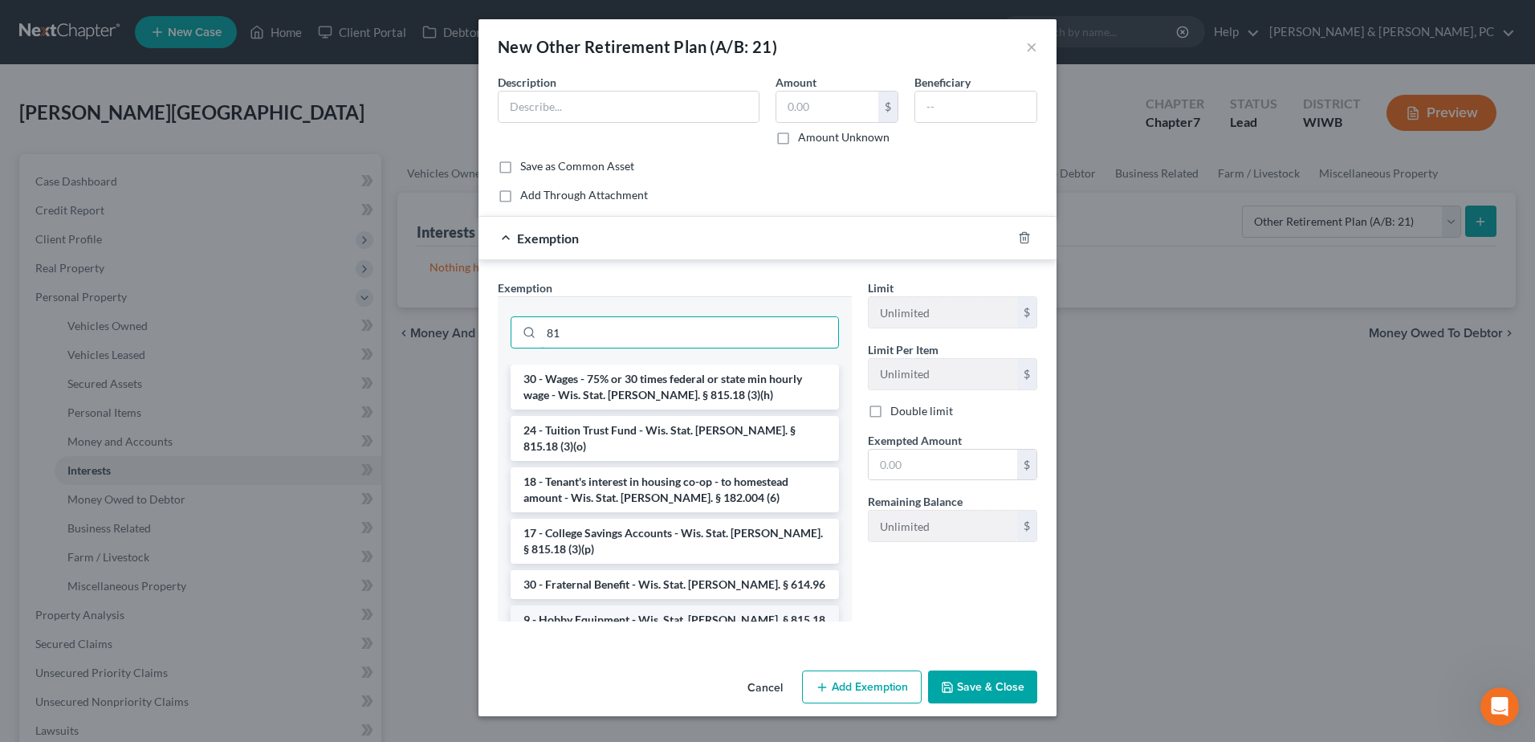
type input "8"
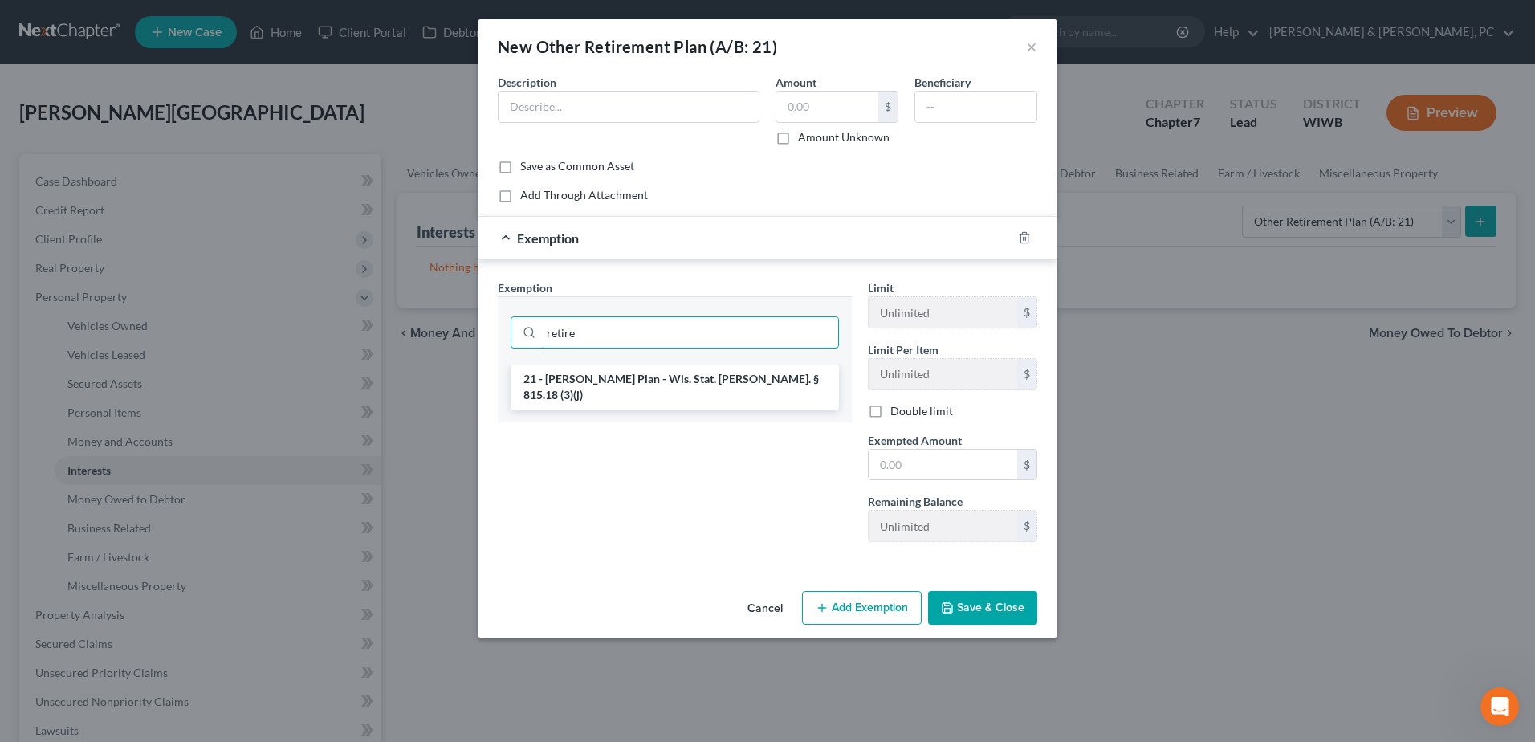
type input "retire"
click at [587, 386] on li "21 - [PERSON_NAME] Plan - Wis. Stat. [PERSON_NAME]. § 815.18 (3)(j)" at bounding box center [674, 386] width 328 height 45
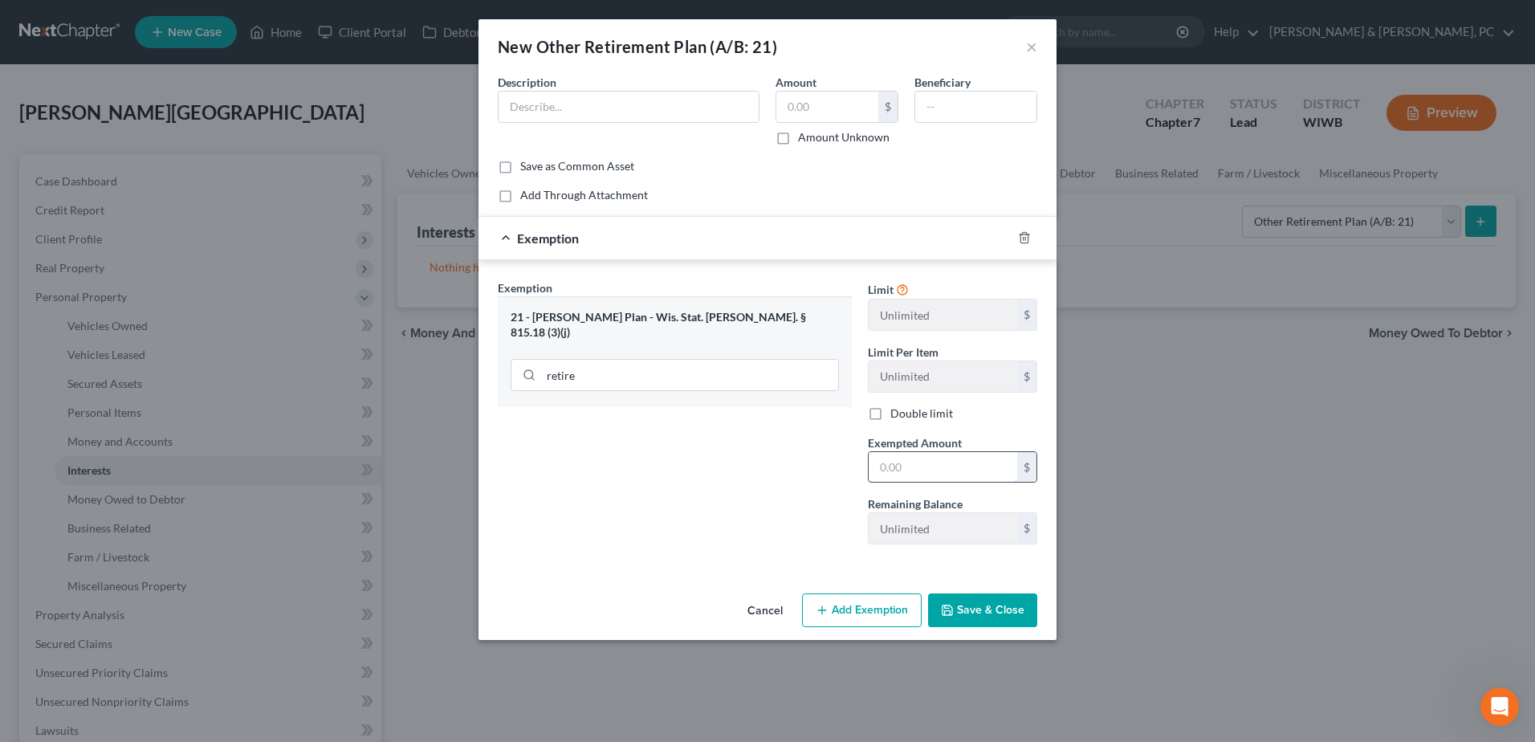
click at [923, 452] on input "text" at bounding box center [942, 467] width 148 height 30
type input "60,000"
click at [807, 83] on label "Amount" at bounding box center [795, 82] width 41 height 17
click at [808, 103] on input "text" at bounding box center [827, 106] width 102 height 30
type input "60,000"
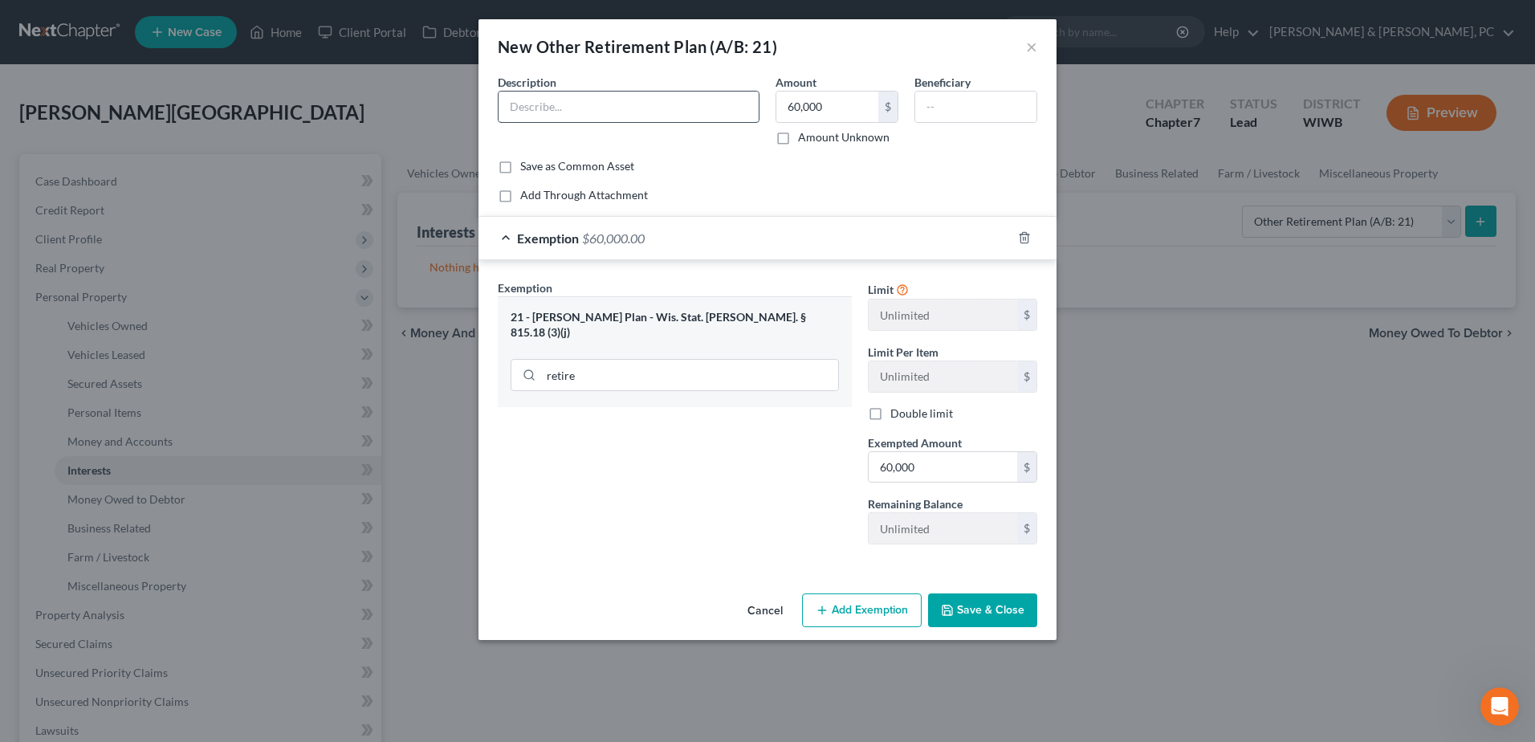
click at [632, 100] on input "text" at bounding box center [628, 106] width 260 height 30
paste input "Profit Sharing Retirement Plan through [PERSON_NAME] Industries (employer-funde…"
type input "Profit Sharing Retirement Plan through [PERSON_NAME] Industries (employer-funde…"
click at [991, 608] on button "Save & Close" at bounding box center [982, 610] width 109 height 34
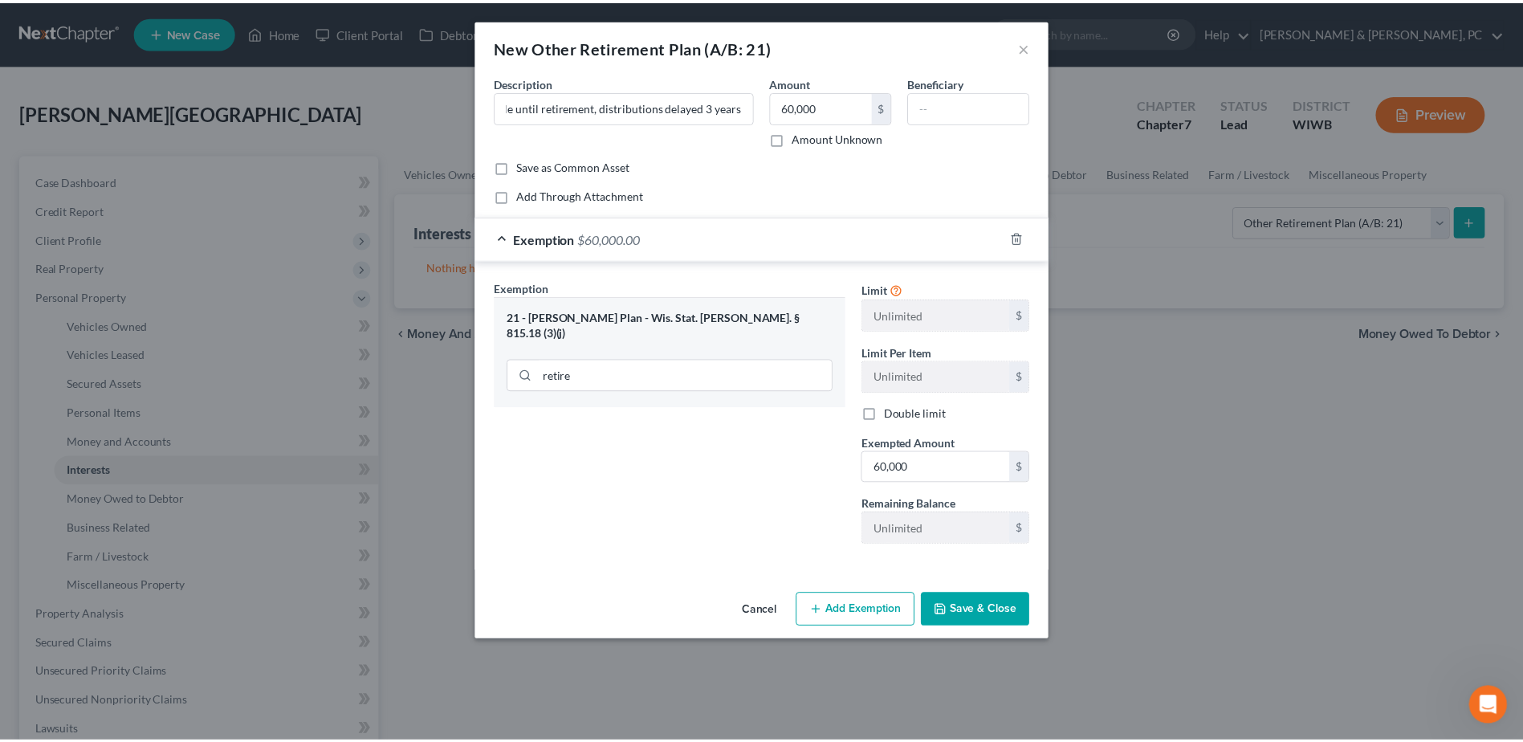
scroll to position [0, 0]
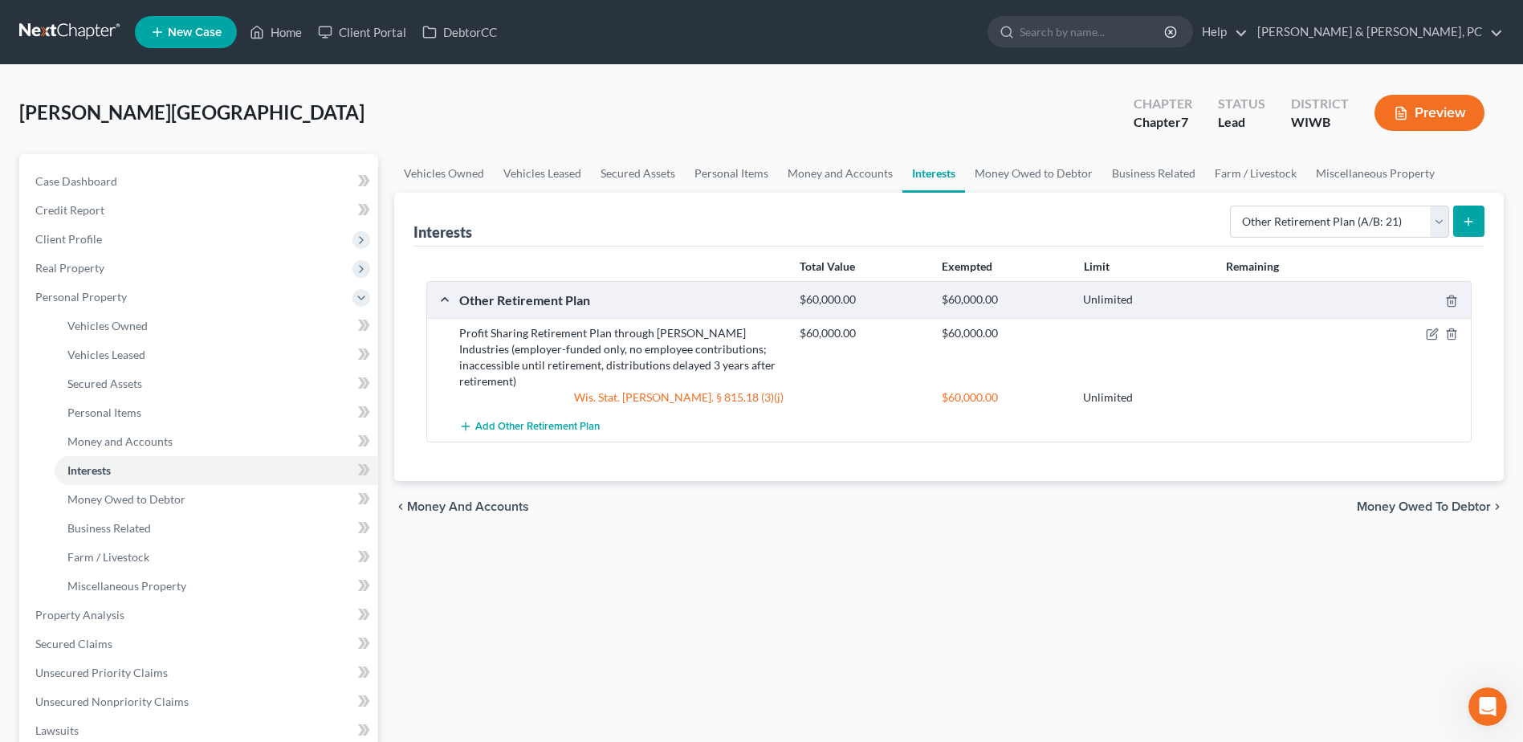
click at [830, 563] on div "Vehicles Owned Vehicles Leased Secured Assets Personal Items Money and Accounts…" at bounding box center [948, 632] width 1125 height 956
click at [202, 498] on link "Money Owed to Debtor" at bounding box center [216, 499] width 323 height 29
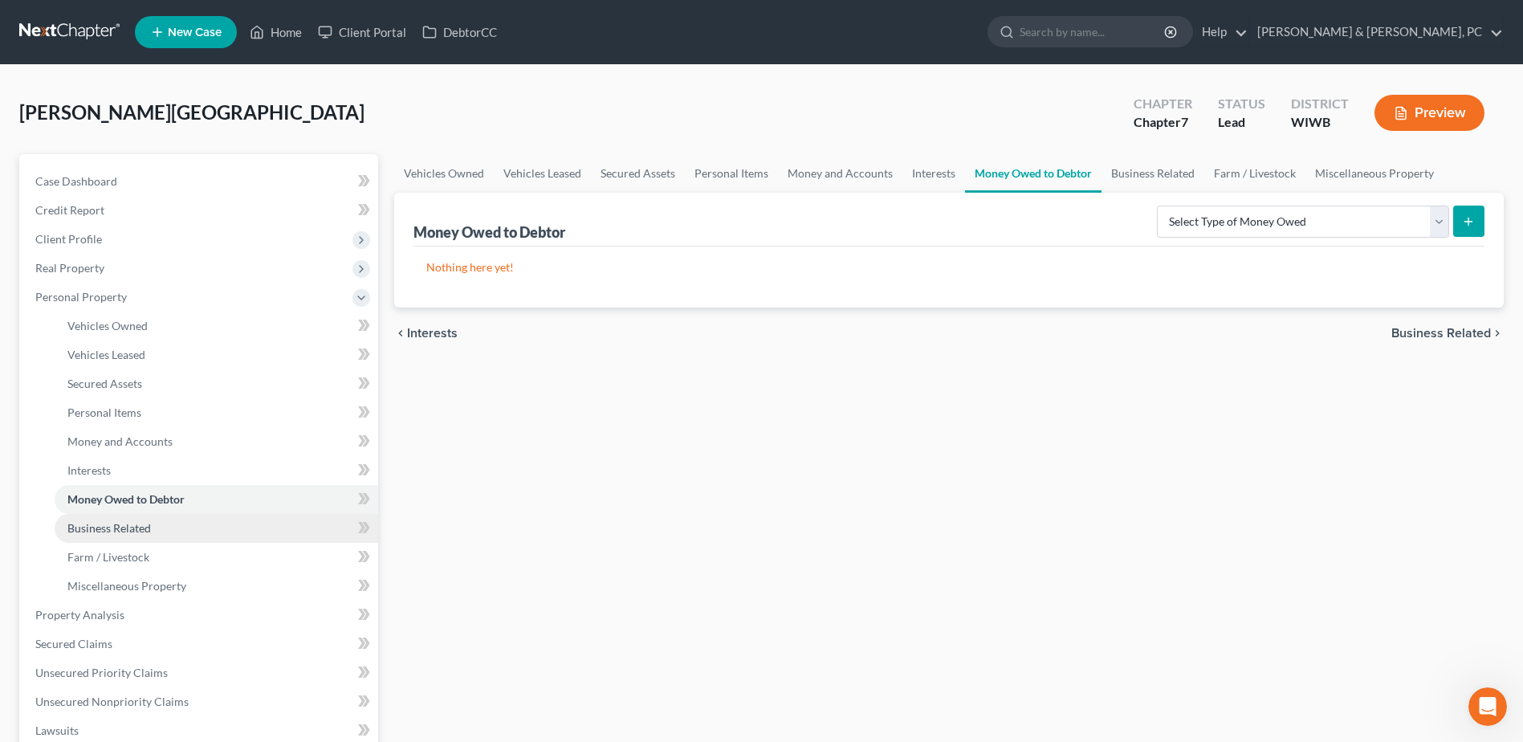
click at [193, 519] on link "Business Related" at bounding box center [216, 528] width 323 height 29
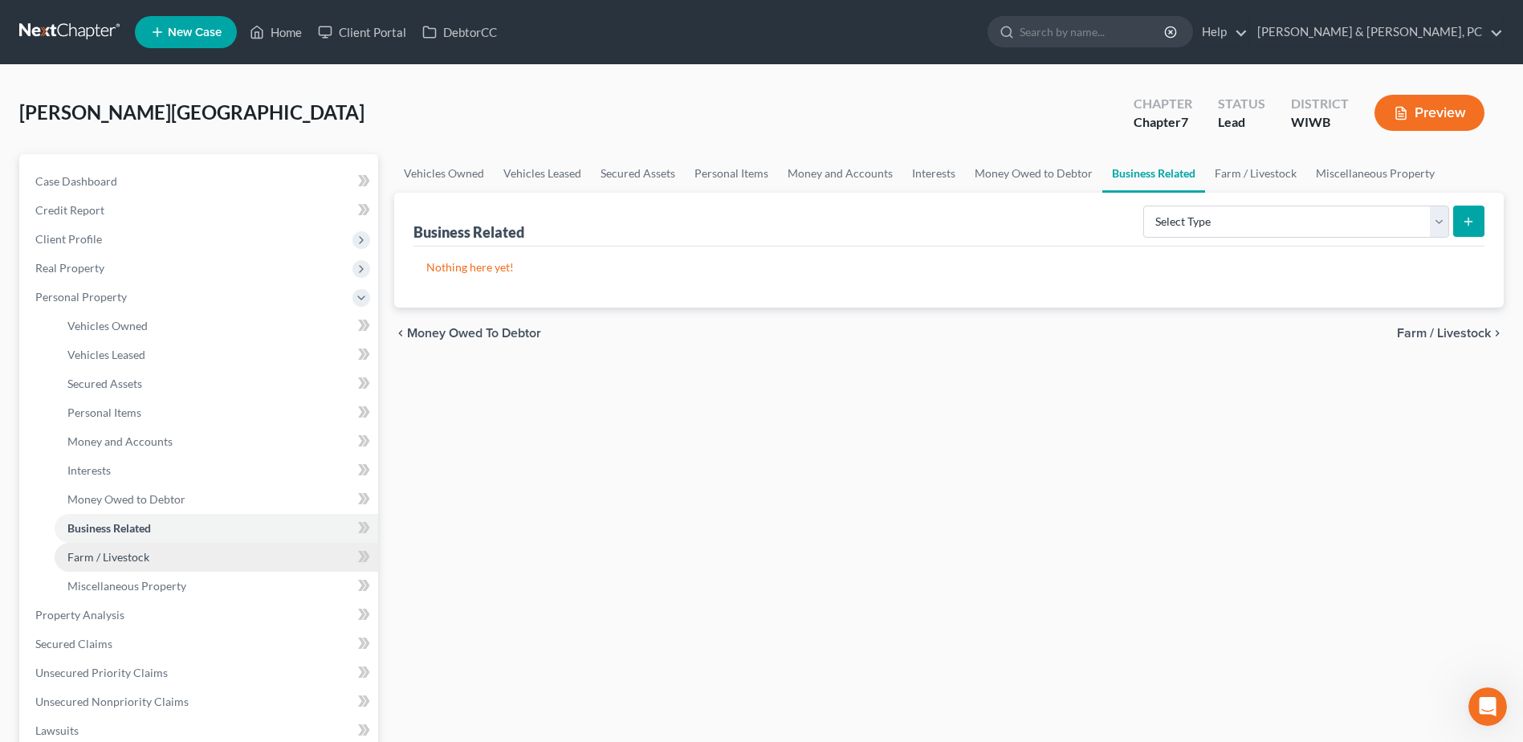
click at [171, 556] on link "Farm / Livestock" at bounding box center [216, 557] width 323 height 29
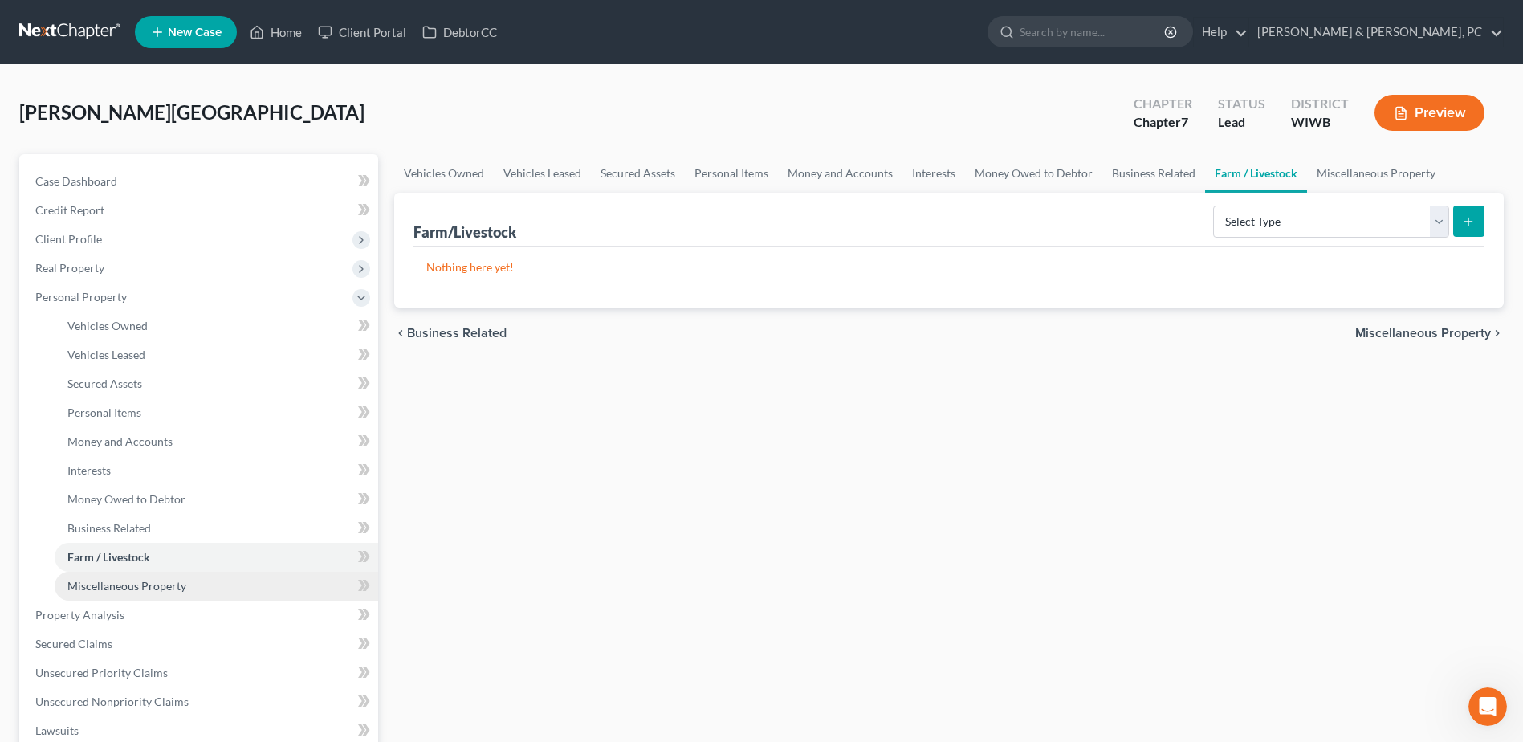
click at [161, 576] on link "Miscellaneous Property" at bounding box center [216, 585] width 323 height 29
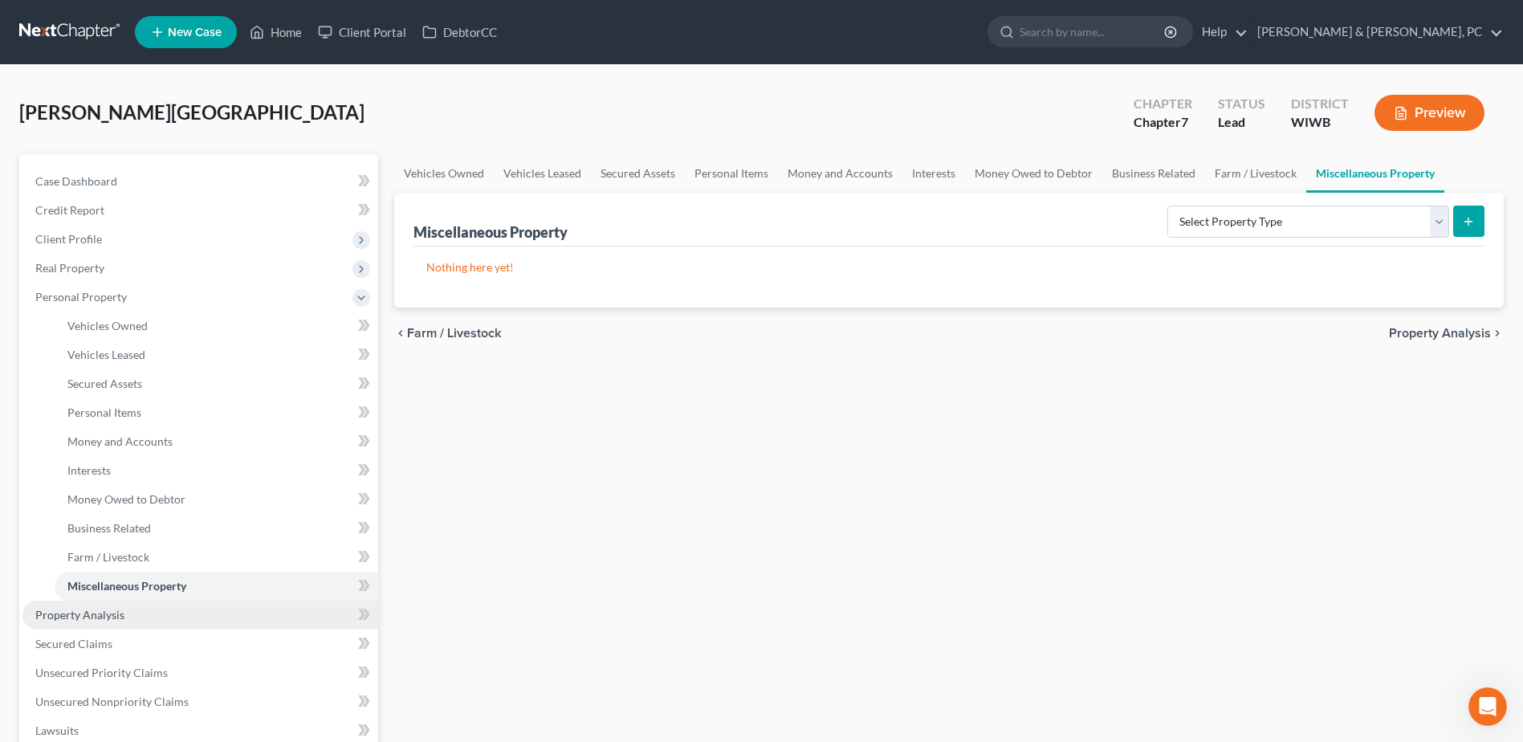
click at [136, 608] on link "Property Analysis" at bounding box center [200, 614] width 356 height 29
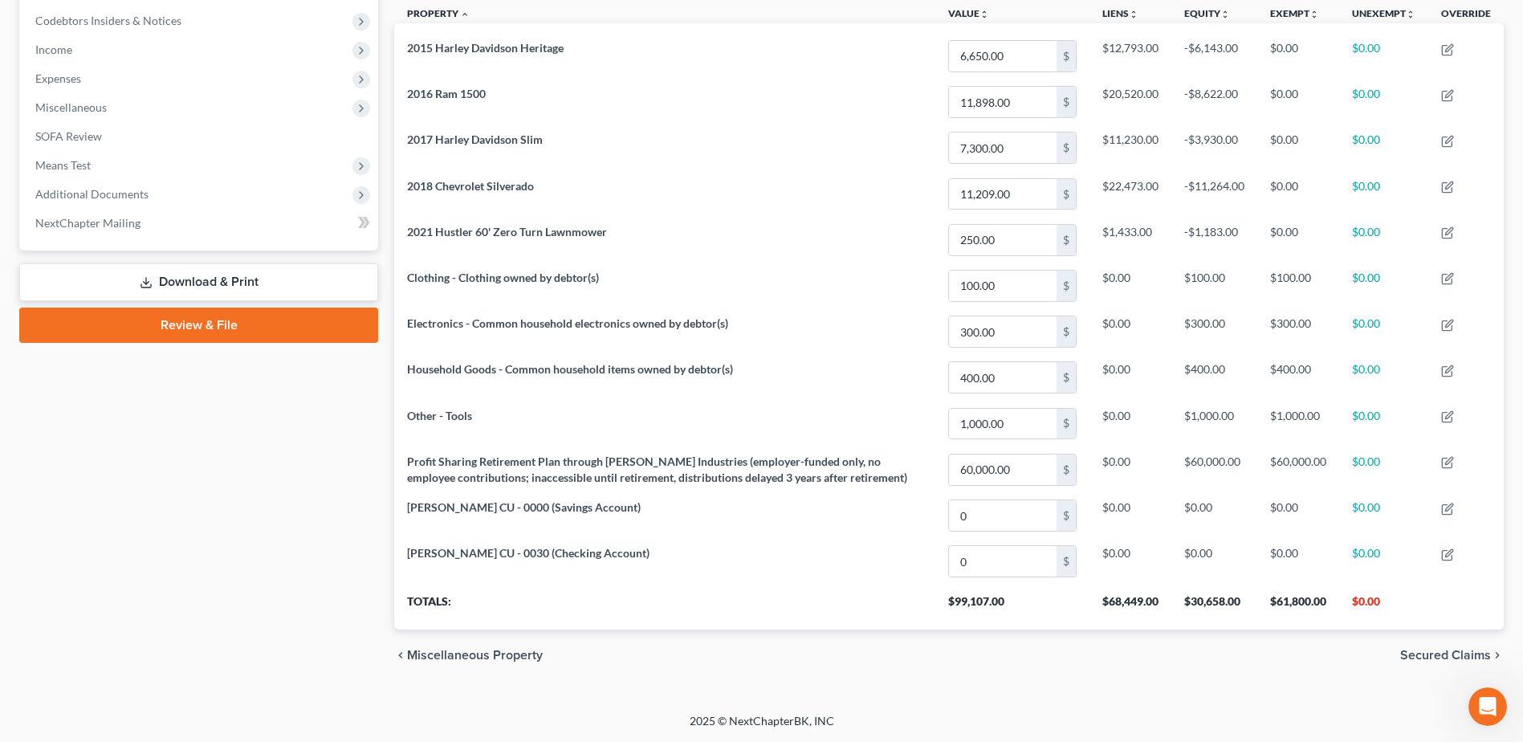
scroll to position [77, 0]
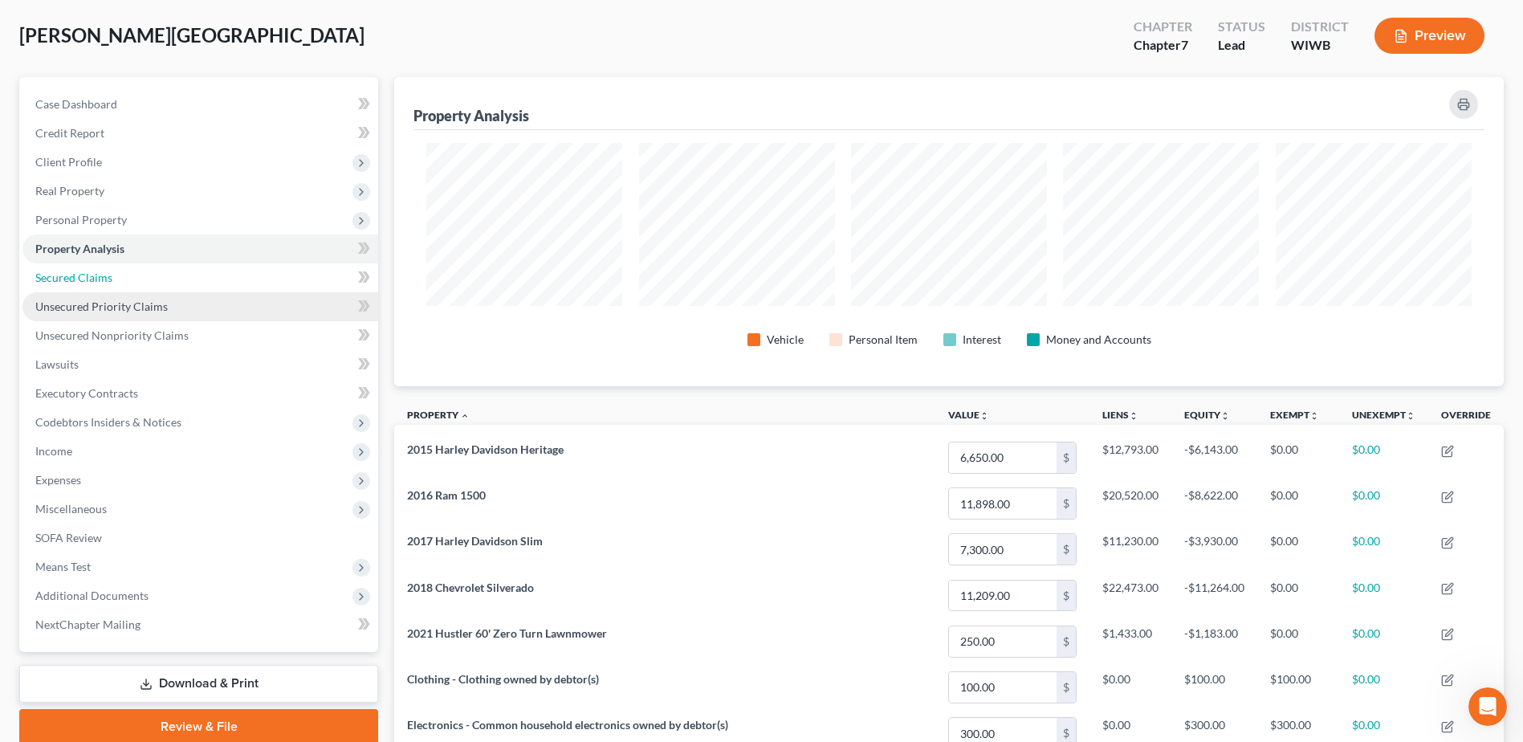
drag, startPoint x: 68, startPoint y: 278, endPoint x: 94, endPoint y: 298, distance: 32.6
click at [69, 278] on span "Secured Claims" at bounding box center [73, 277] width 77 height 14
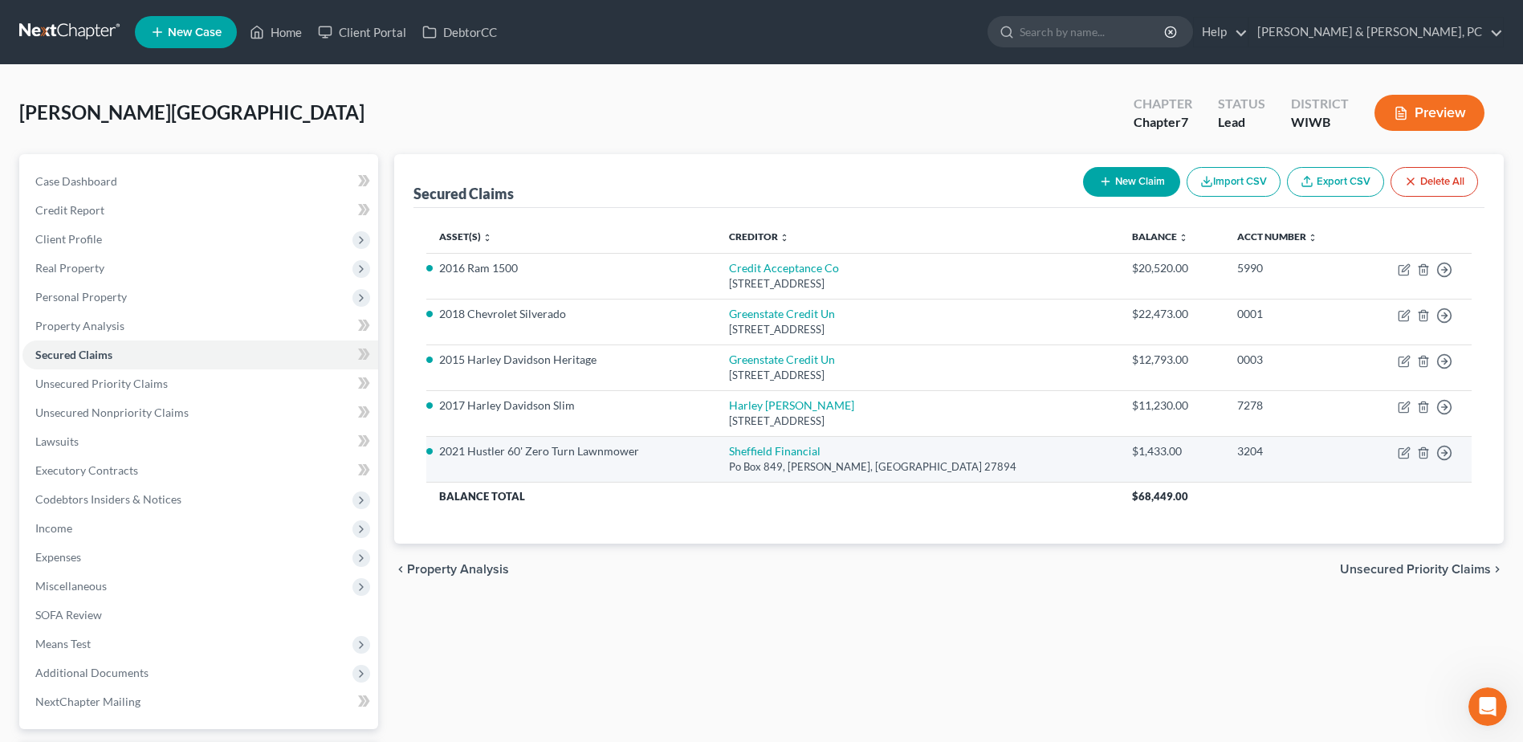
click at [1402, 445] on td "Move to E Move to F Move to G Move to Notice Only" at bounding box center [1416, 459] width 112 height 46
click at [1405, 447] on icon "button" at bounding box center [1403, 452] width 13 height 13
select select "28"
select select "0"
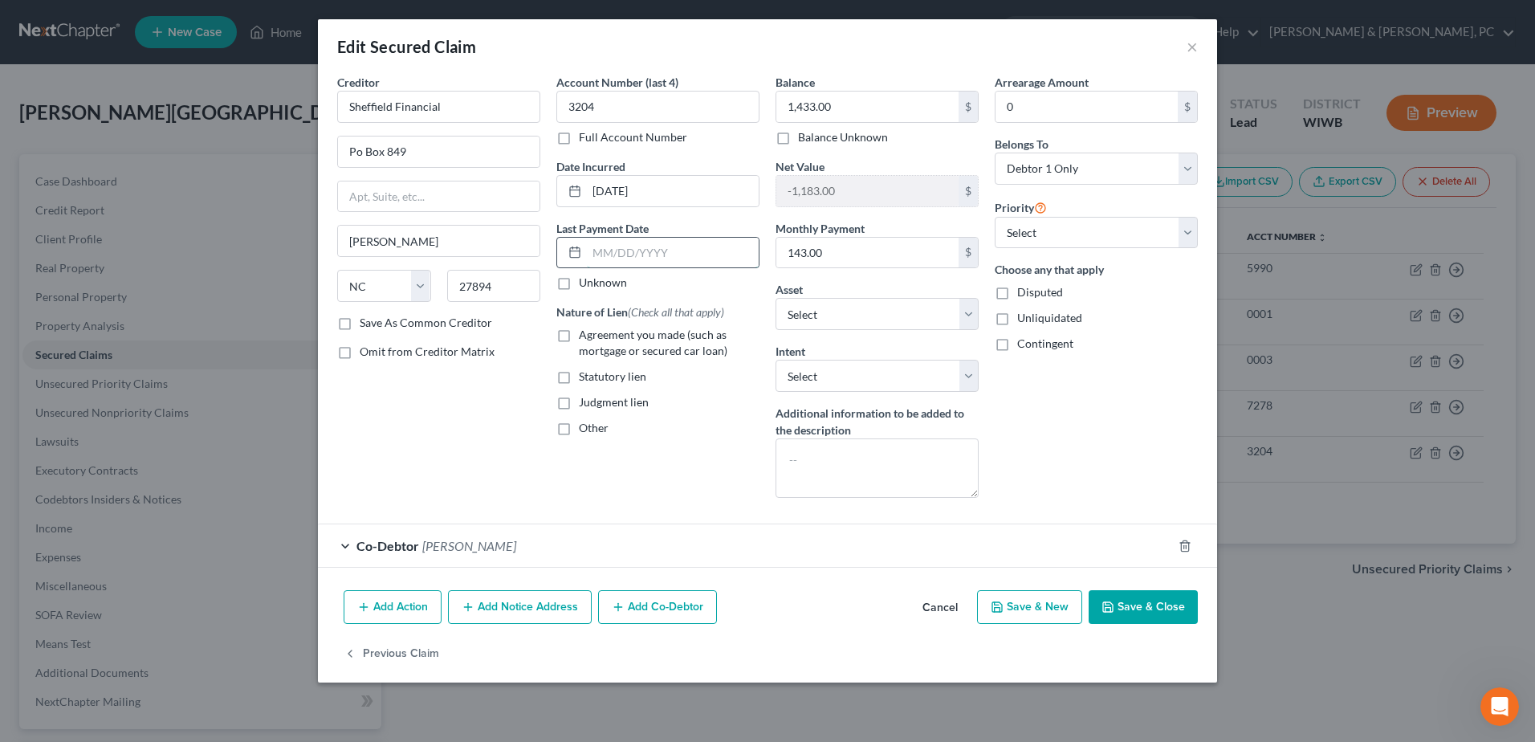
click at [651, 258] on input "text" at bounding box center [673, 253] width 172 height 30
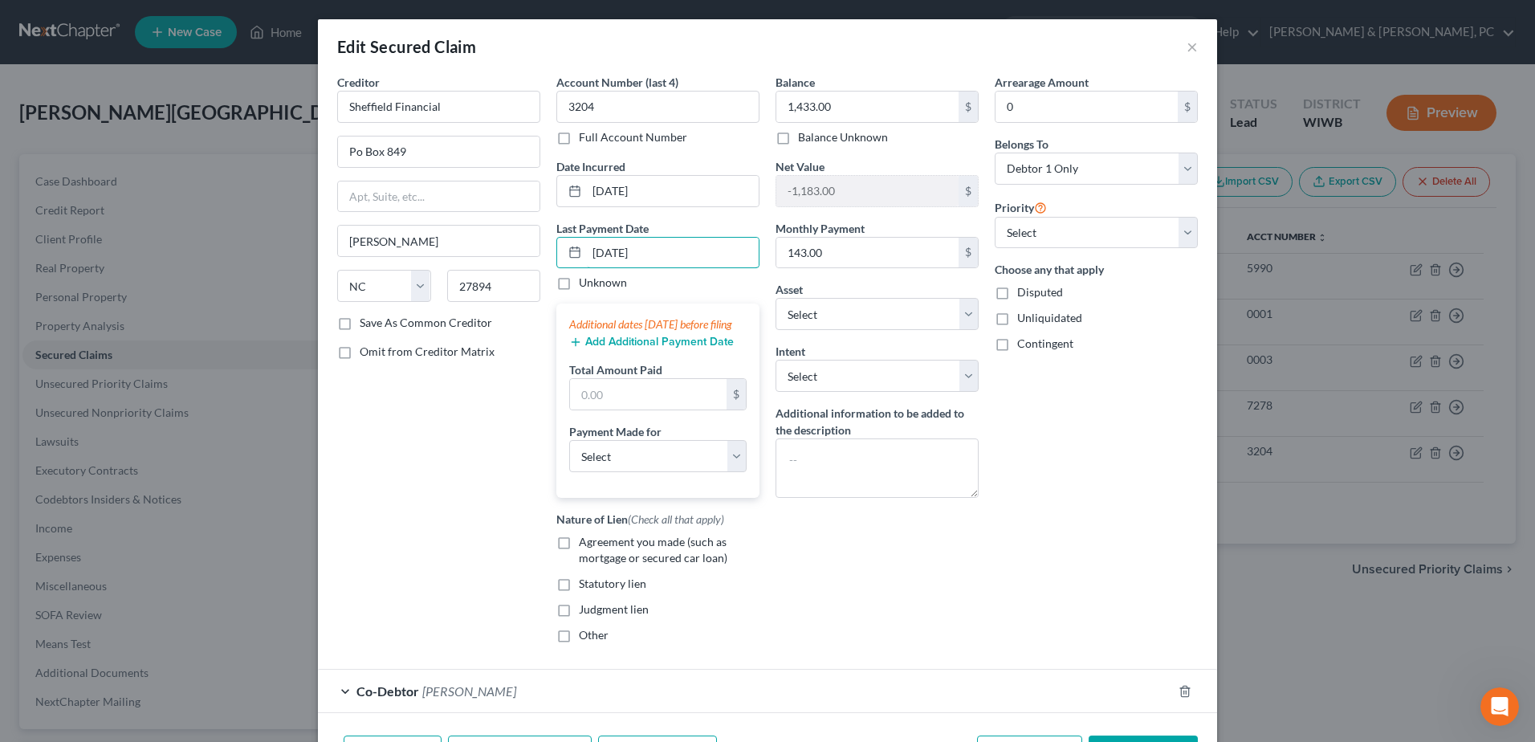
type input "[DATE]"
click at [599, 348] on button "Add Additional Payment Date" at bounding box center [651, 341] width 165 height 13
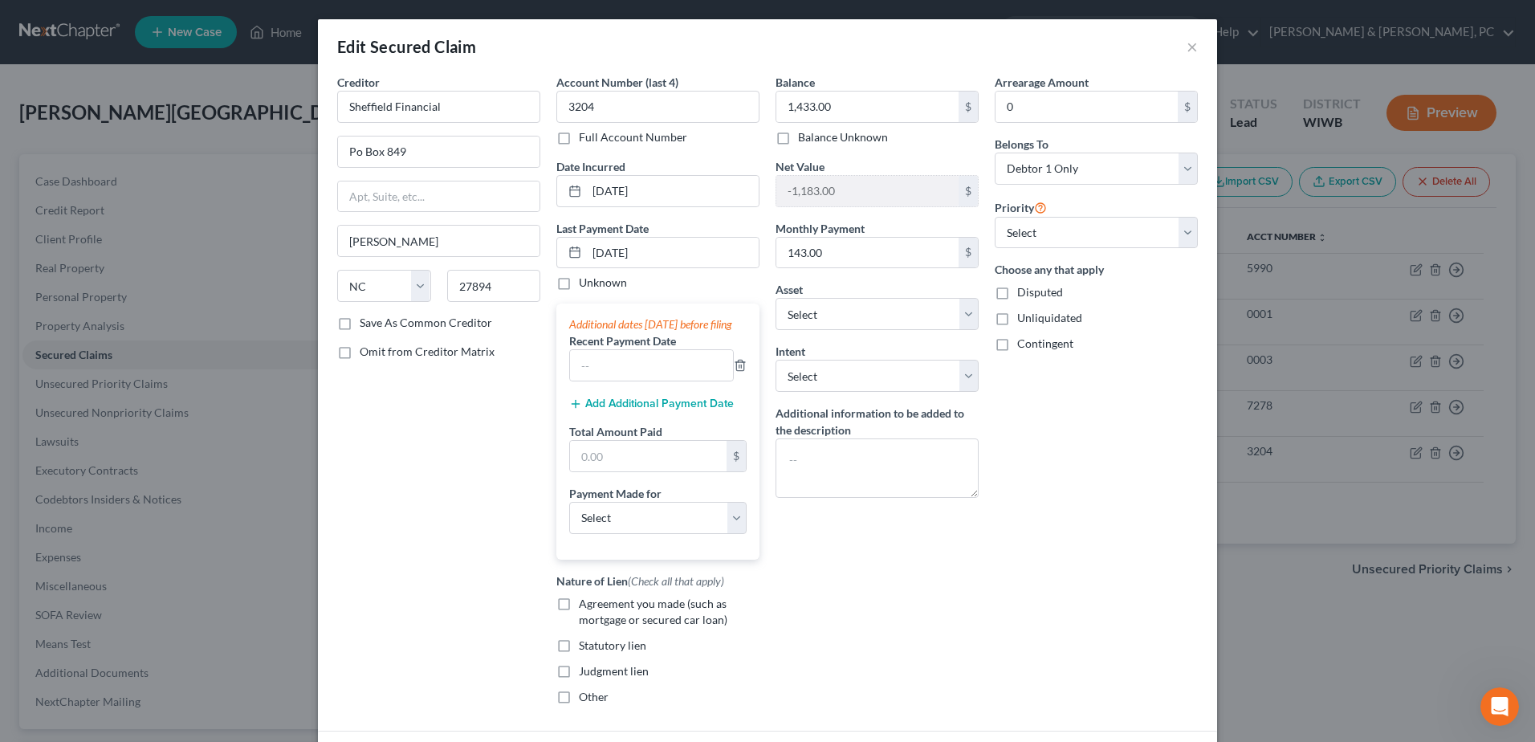
click at [616, 410] on button "Add Additional Payment Date" at bounding box center [651, 403] width 165 height 13
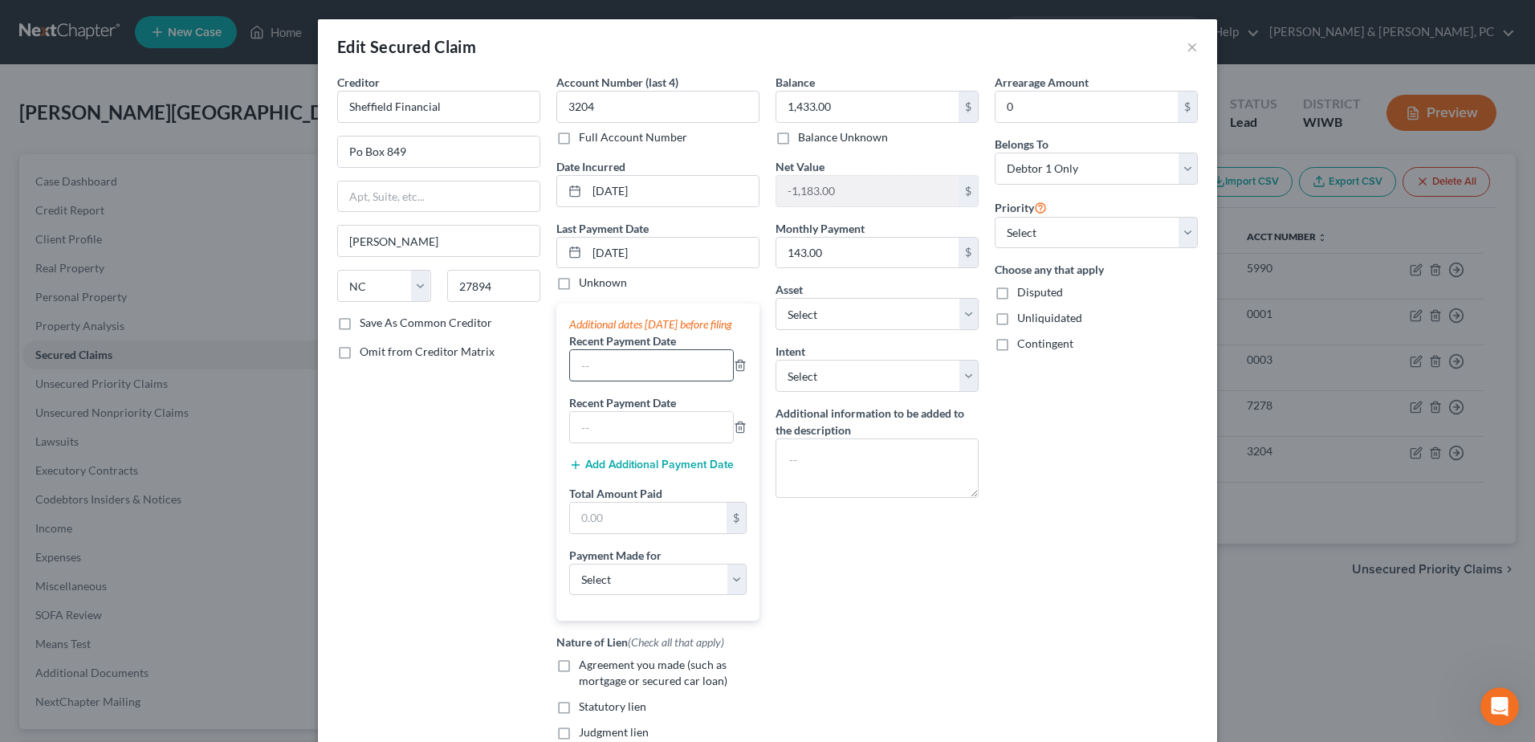
click at [604, 380] on input "text" at bounding box center [651, 365] width 163 height 30
type input "[DATE]"
click at [654, 442] on input "text" at bounding box center [651, 427] width 163 height 30
type input "[DATE]"
click at [625, 528] on input "text" at bounding box center [648, 517] width 157 height 30
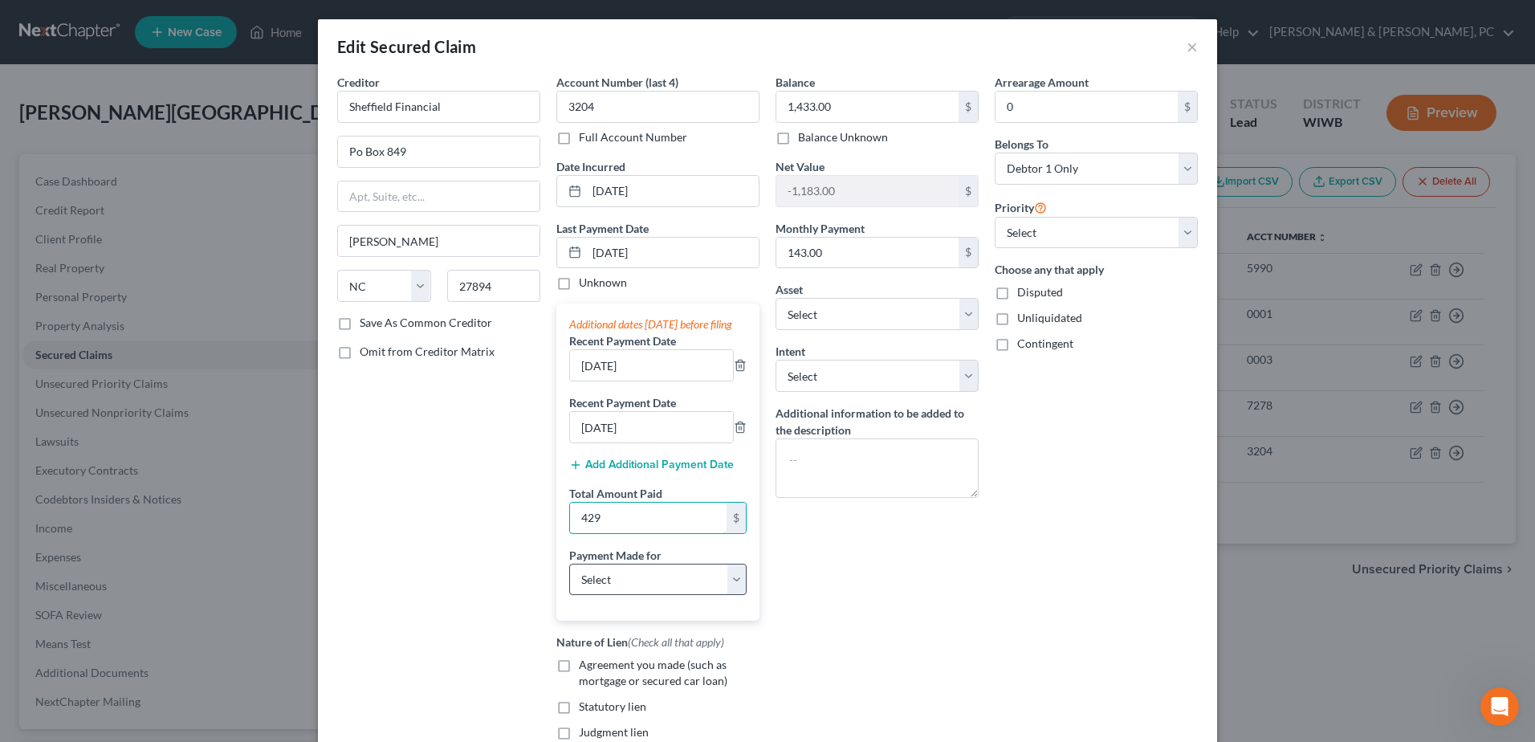
type input "429"
click at [643, 596] on select "Select Car Credit Card Loan Repayment Mortgage Other Suppliers Or Vendors" at bounding box center [657, 579] width 177 height 32
select select "4"
click at [569, 579] on select "Select Car Credit Card Loan Repayment Mortgage Other Suppliers Or Vendors" at bounding box center [657, 579] width 177 height 32
click at [658, 632] on input "text" at bounding box center [658, 623] width 176 height 30
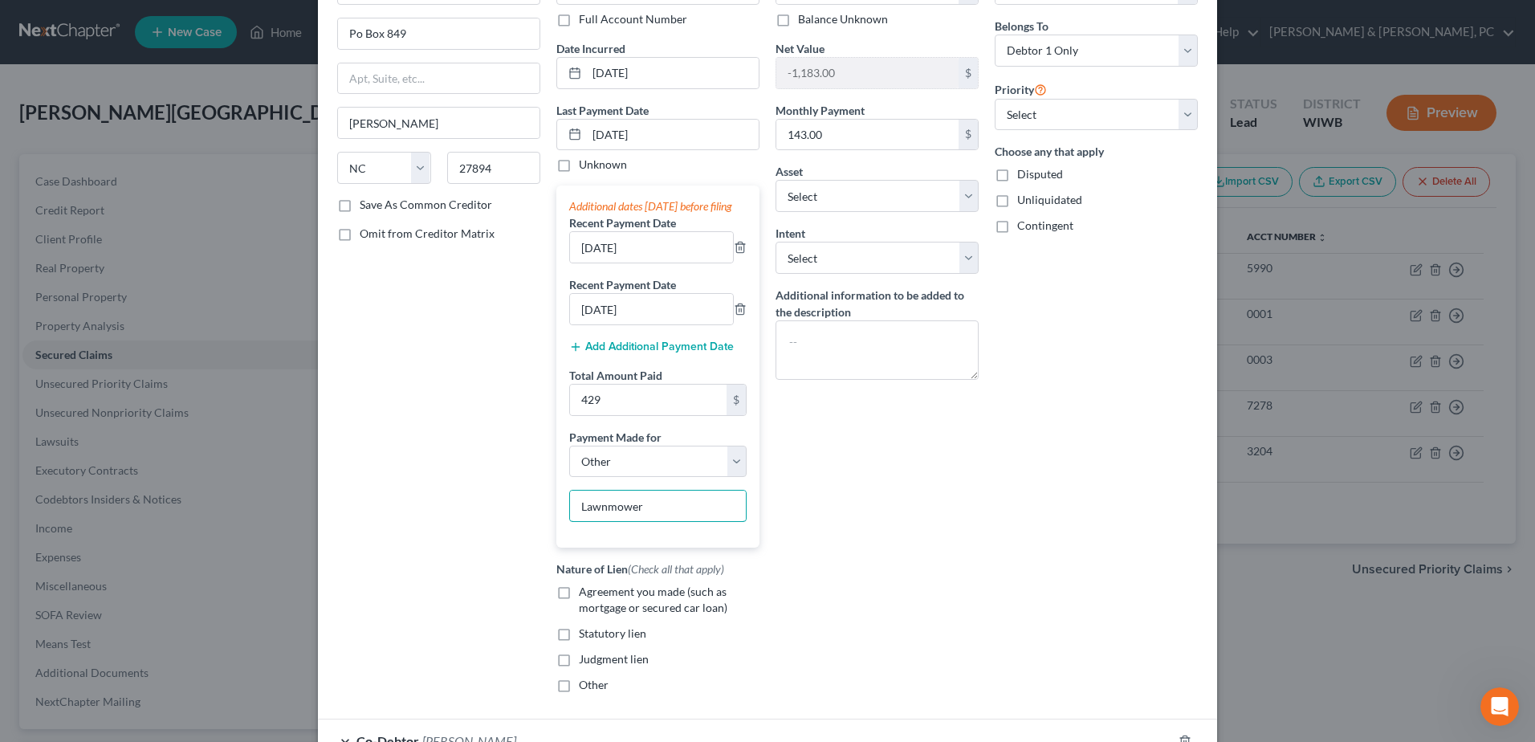
scroll to position [290, 0]
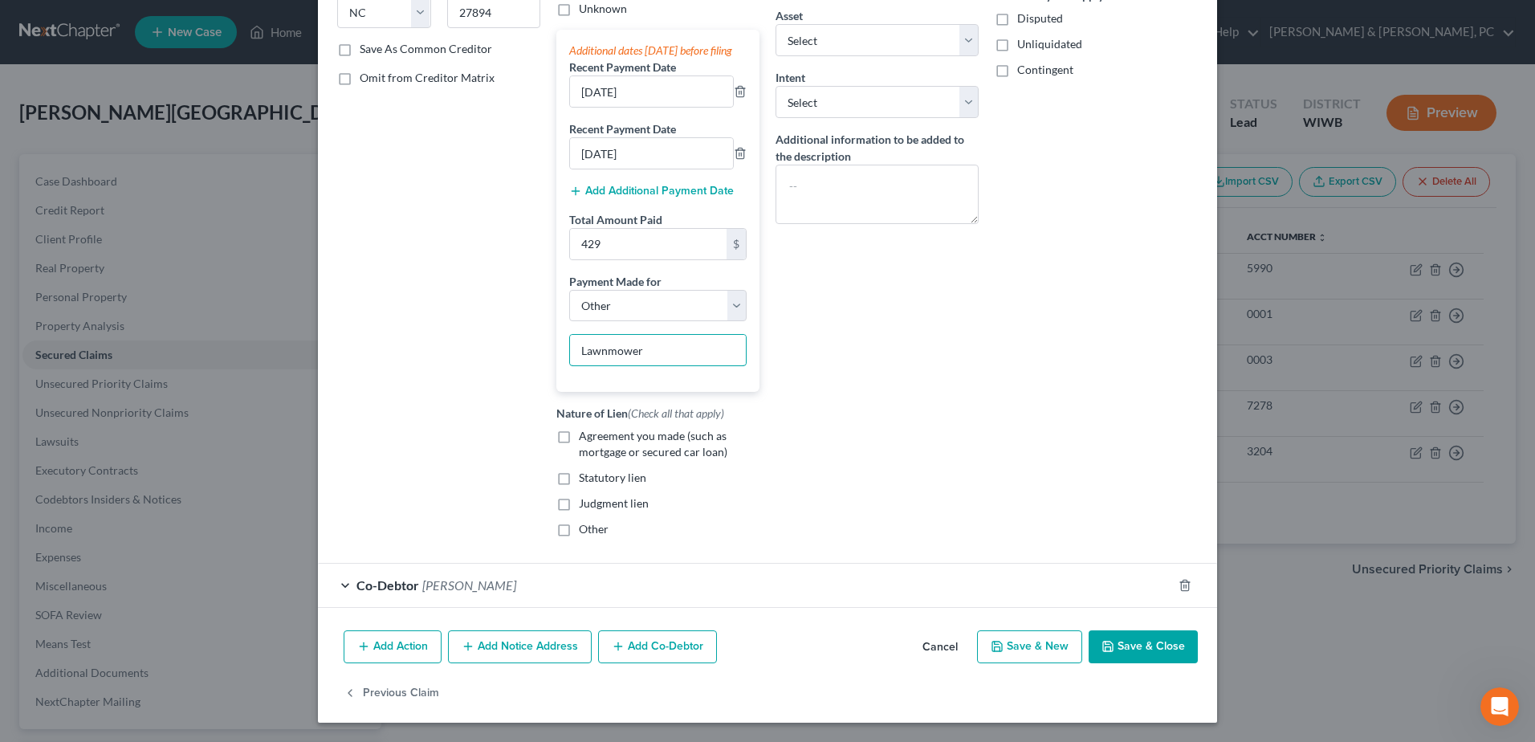
type input "Lawnmower"
click at [1173, 630] on button "Save & Close" at bounding box center [1142, 647] width 109 height 34
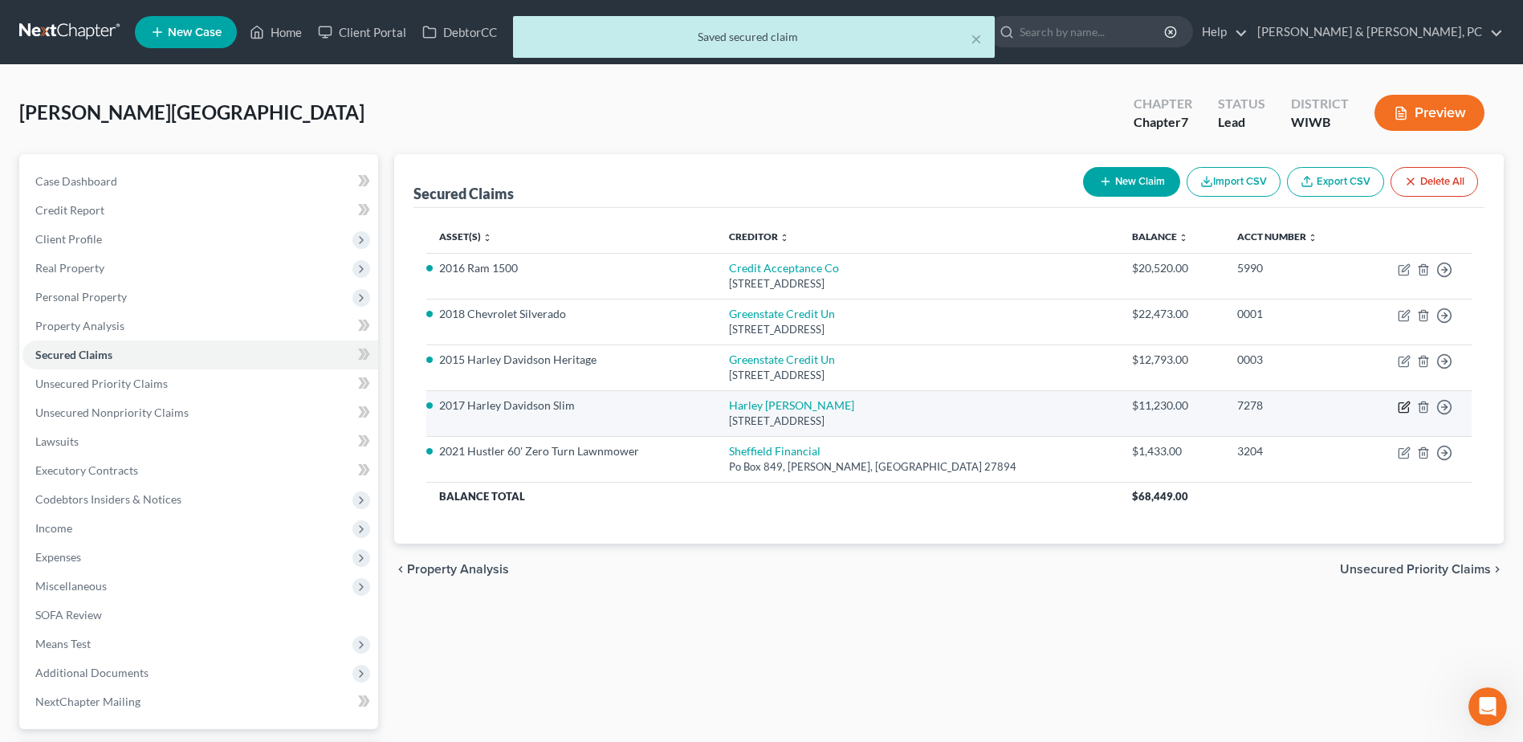
click at [1408, 407] on icon "button" at bounding box center [1403, 407] width 10 height 10
select select "31"
select select "0"
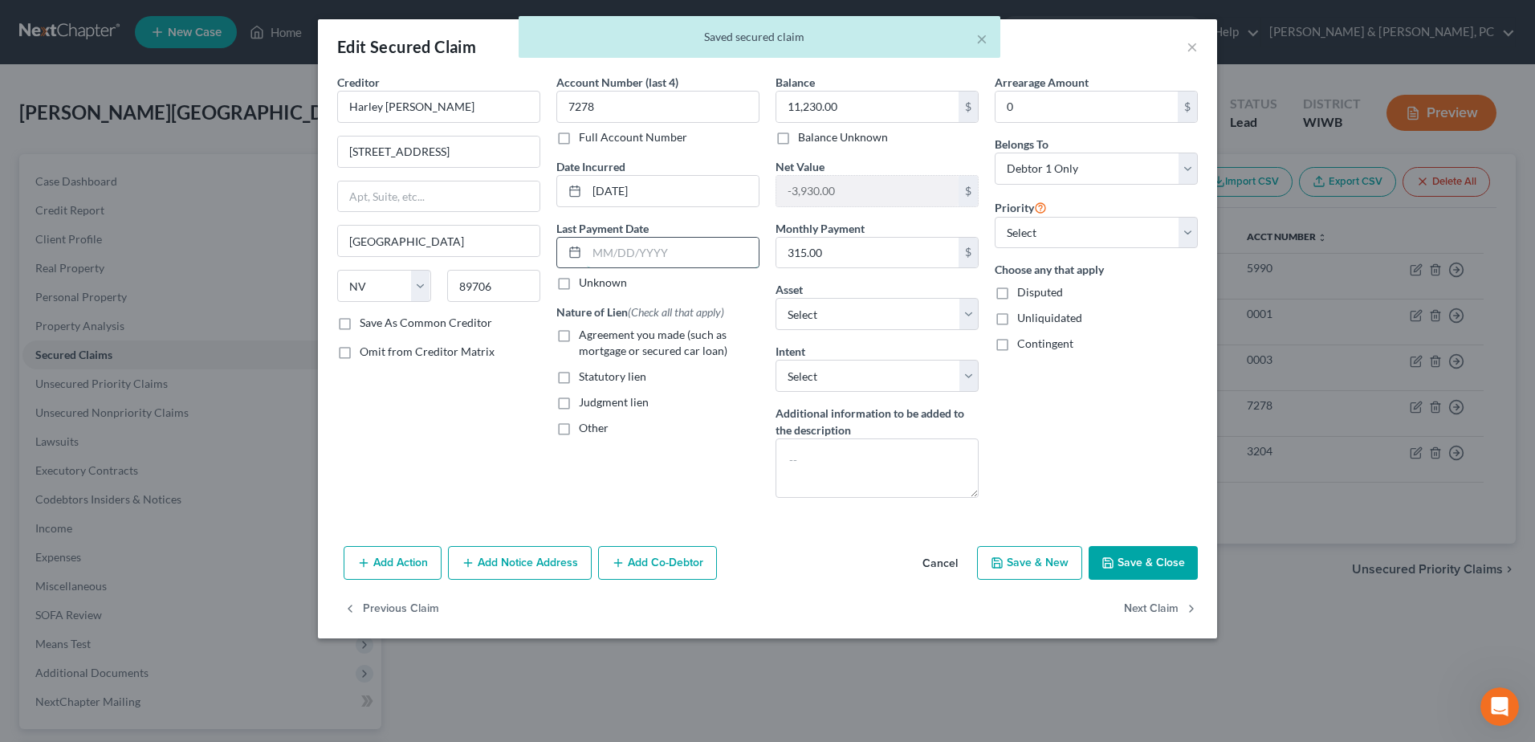
click at [628, 251] on input "text" at bounding box center [673, 253] width 172 height 30
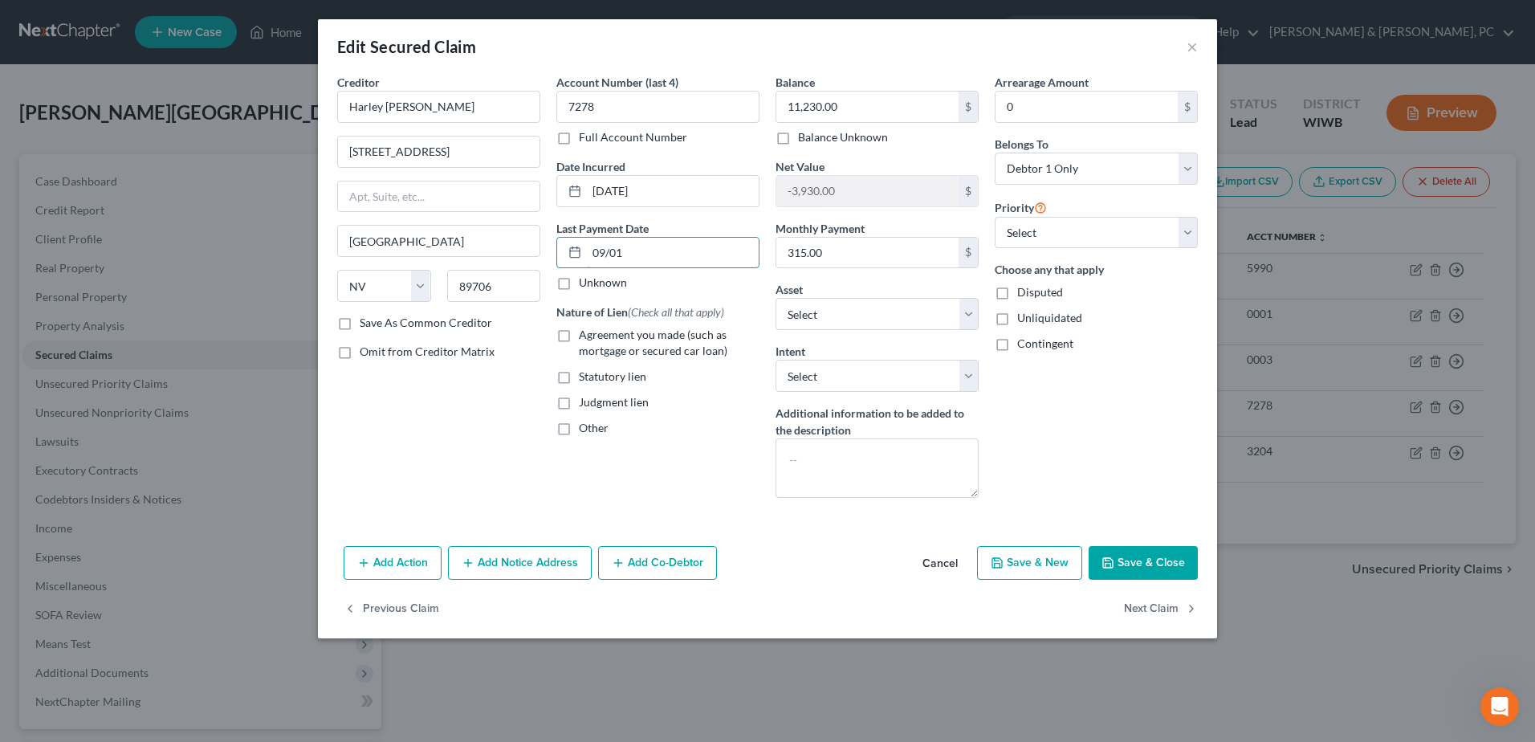
type input "[DATE]"
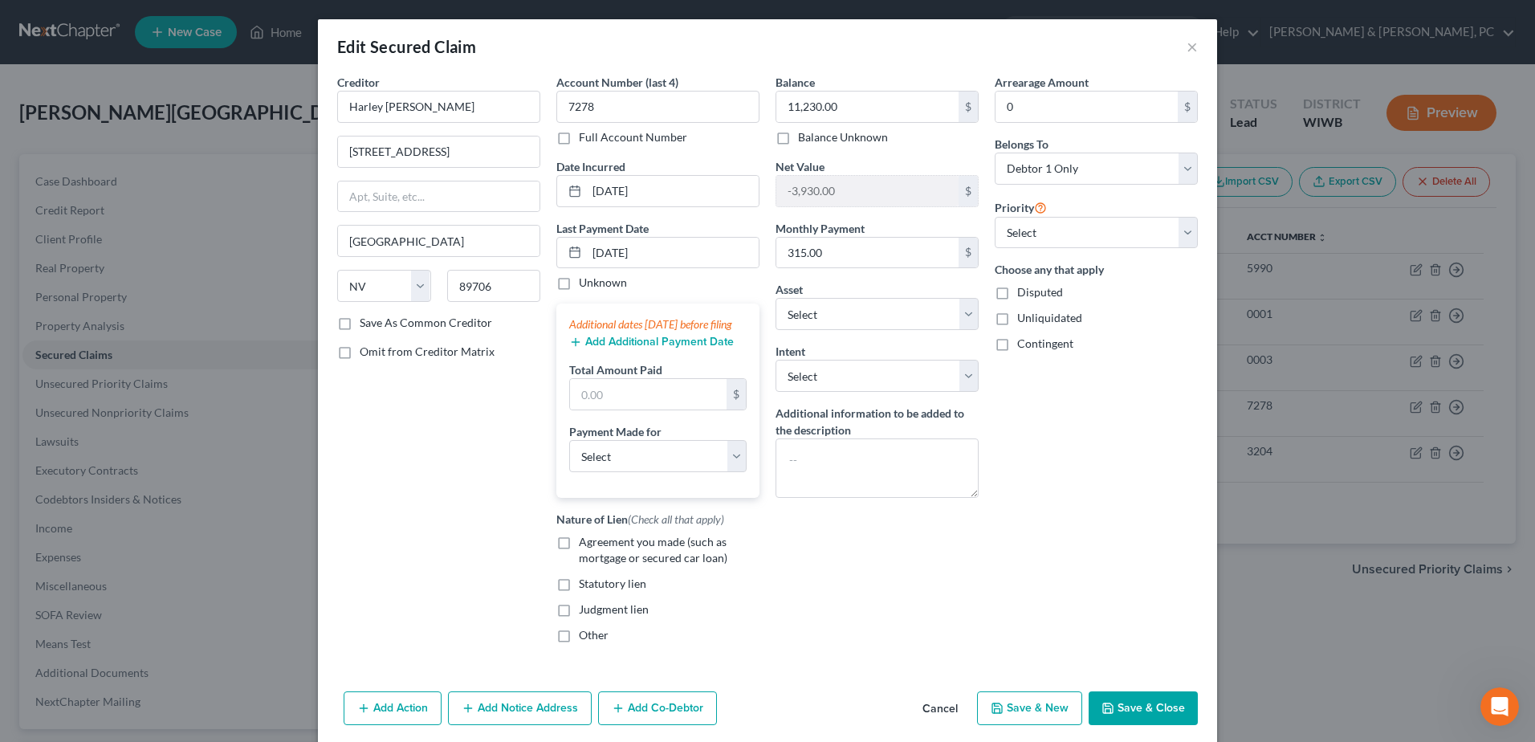
click at [623, 348] on button "Add Additional Payment Date" at bounding box center [651, 341] width 165 height 13
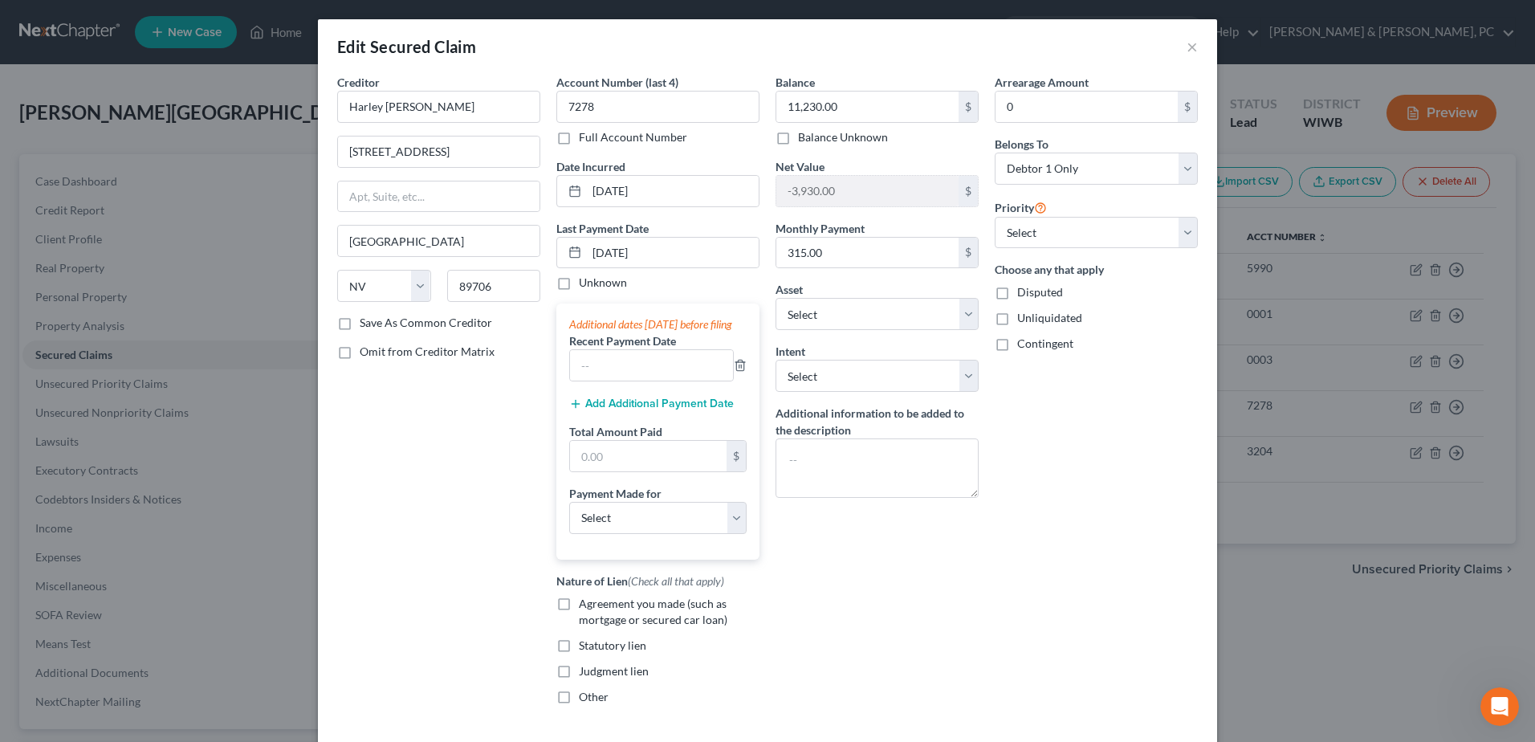
click at [607, 410] on button "Add Additional Payment Date" at bounding box center [651, 403] width 165 height 13
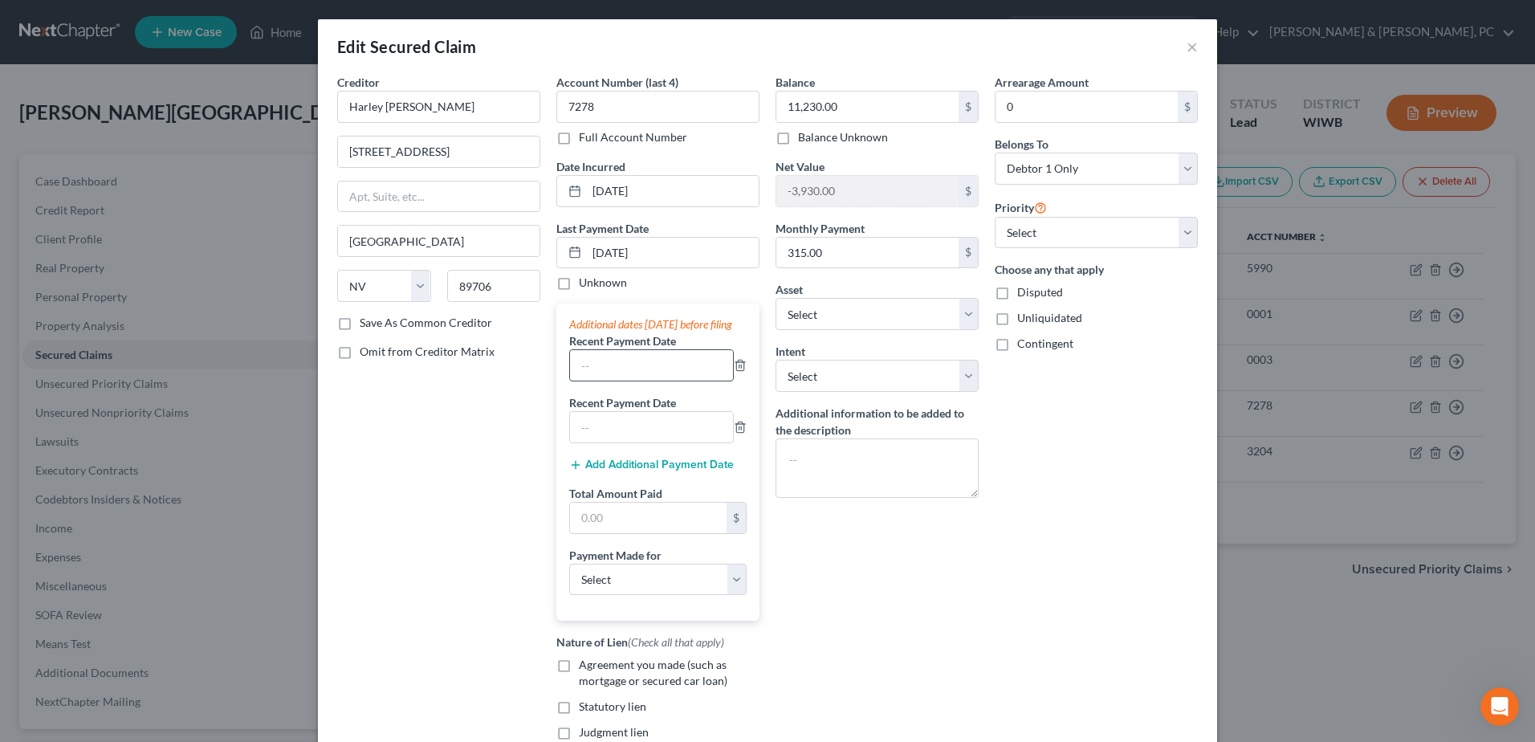
click at [613, 380] on input "text" at bounding box center [651, 365] width 163 height 30
type input "[DATE]"
click at [624, 434] on input "text" at bounding box center [651, 427] width 163 height 30
type input "[DATE]"
click at [580, 522] on input "text" at bounding box center [648, 517] width 157 height 30
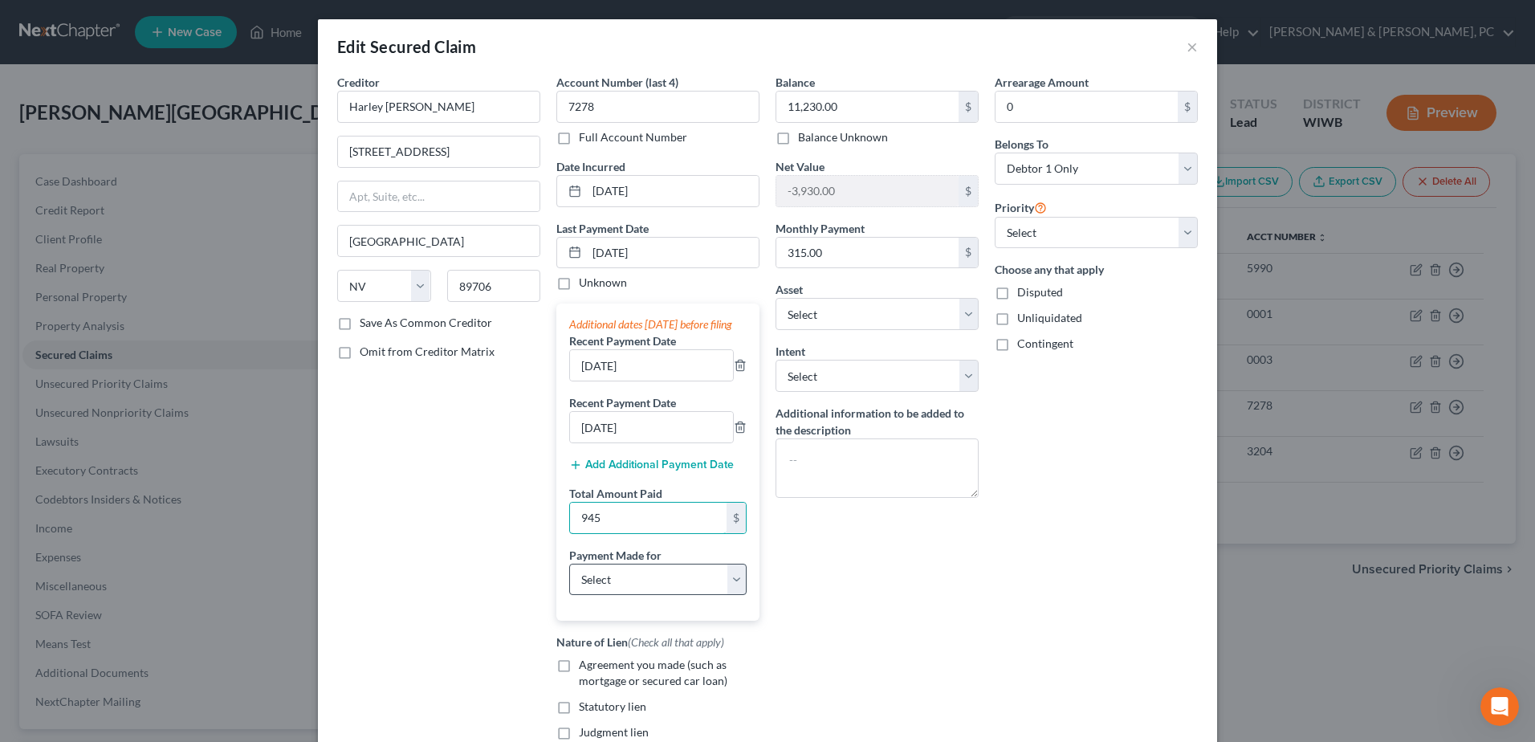
type input "945"
click at [583, 592] on select "Select Car Credit Card Loan Repayment Mortgage Other Suppliers Or Vendors" at bounding box center [657, 579] width 177 height 32
select select "0"
click at [569, 579] on select "Select Car Credit Card Loan Repayment Mortgage Other Suppliers Or Vendors" at bounding box center [657, 579] width 177 height 32
click at [909, 387] on select "Select Surrender Redeem Reaffirm Avoid Other" at bounding box center [876, 376] width 203 height 32
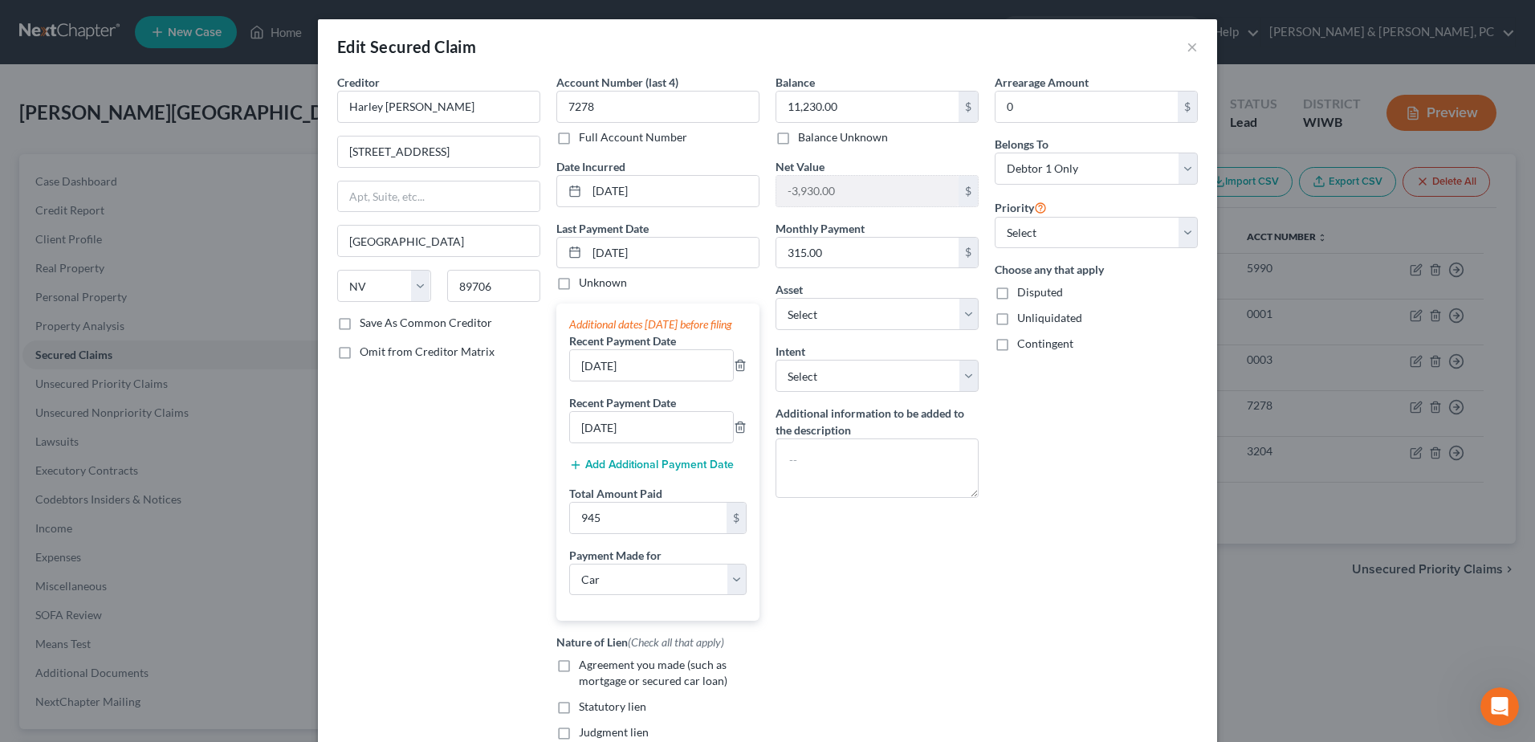
click at [1061, 414] on div "Arrearage Amount 0 $ Belongs To * Select Debtor 1 Only Debtor 2 Only Debtor 1 A…" at bounding box center [1095, 426] width 219 height 705
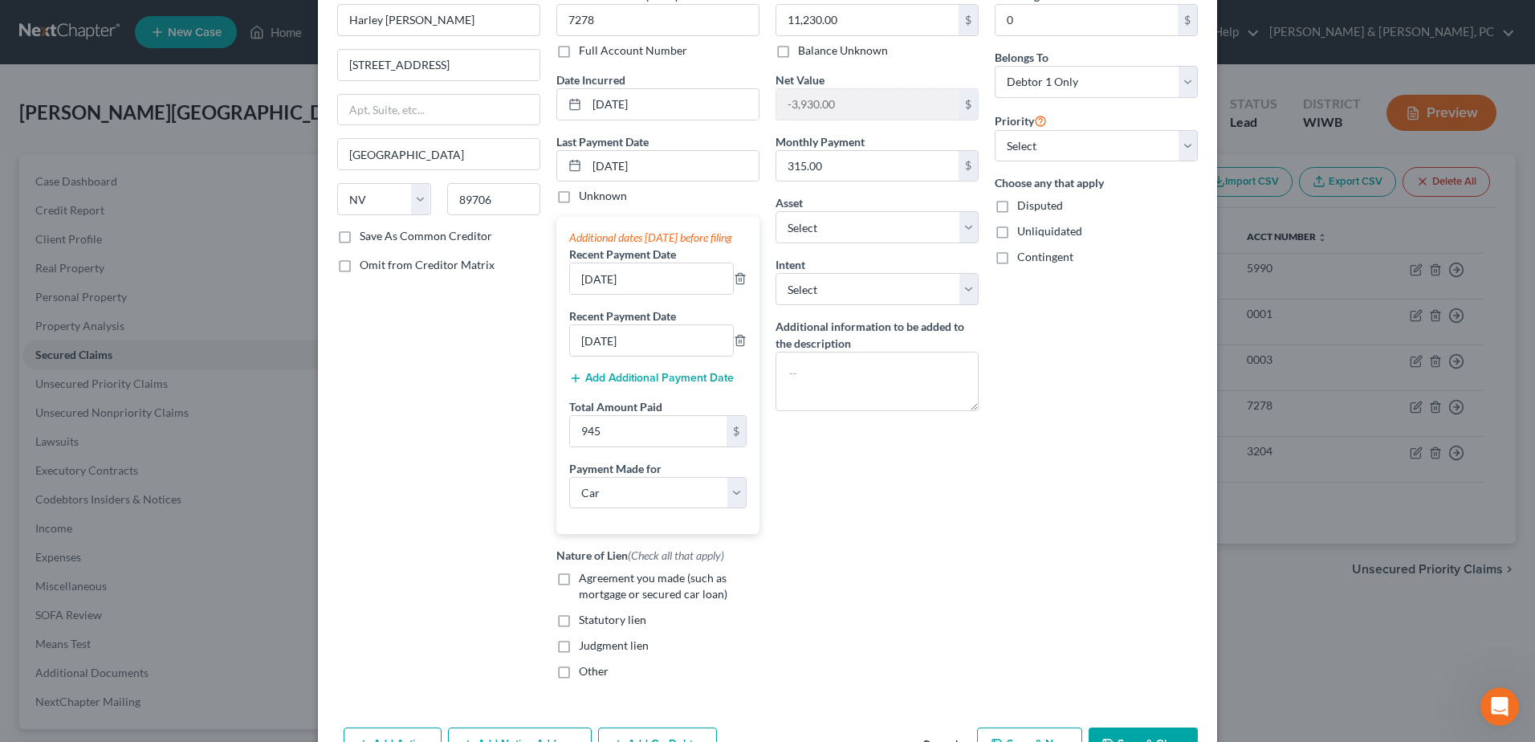
scroll to position [201, 0]
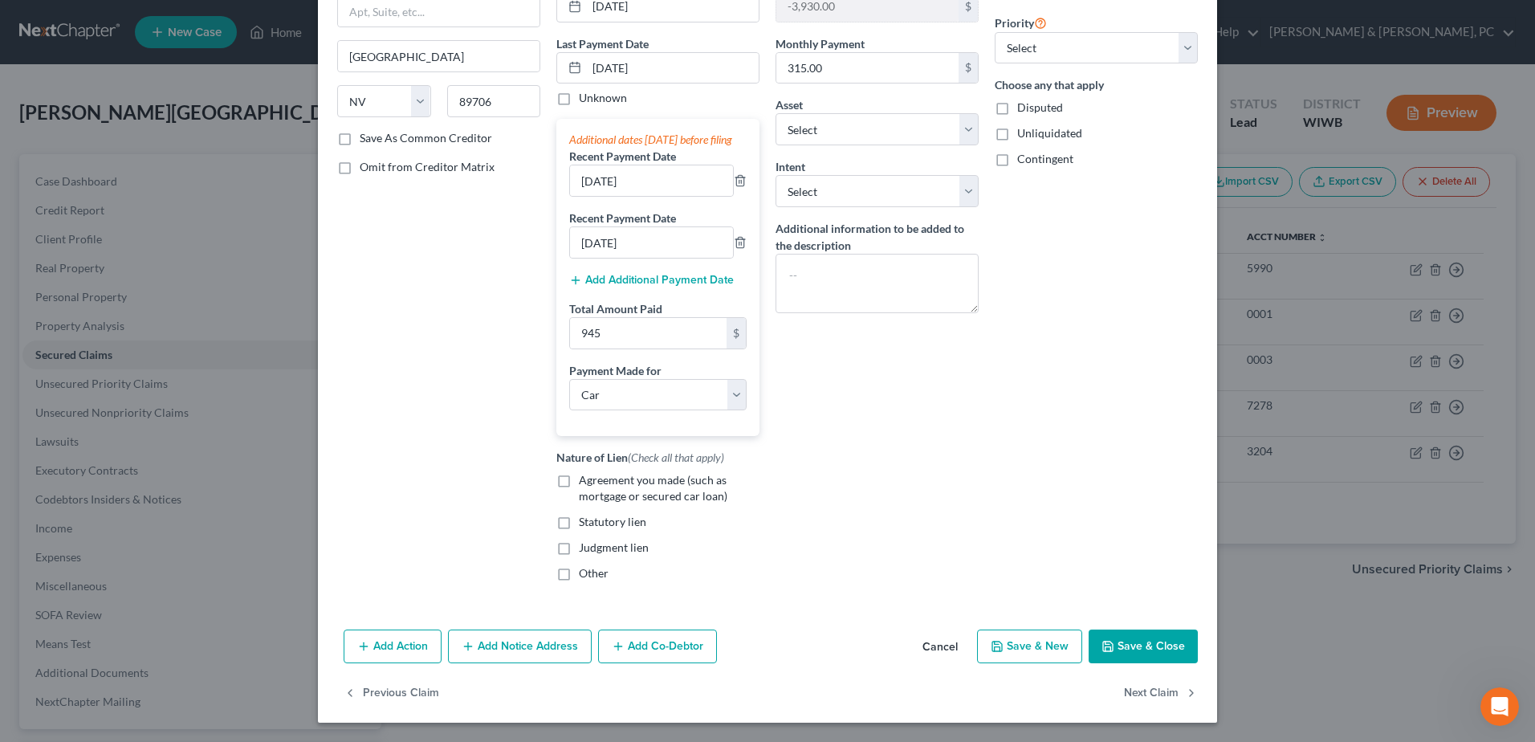
click at [1145, 646] on button "Save & Close" at bounding box center [1142, 646] width 109 height 34
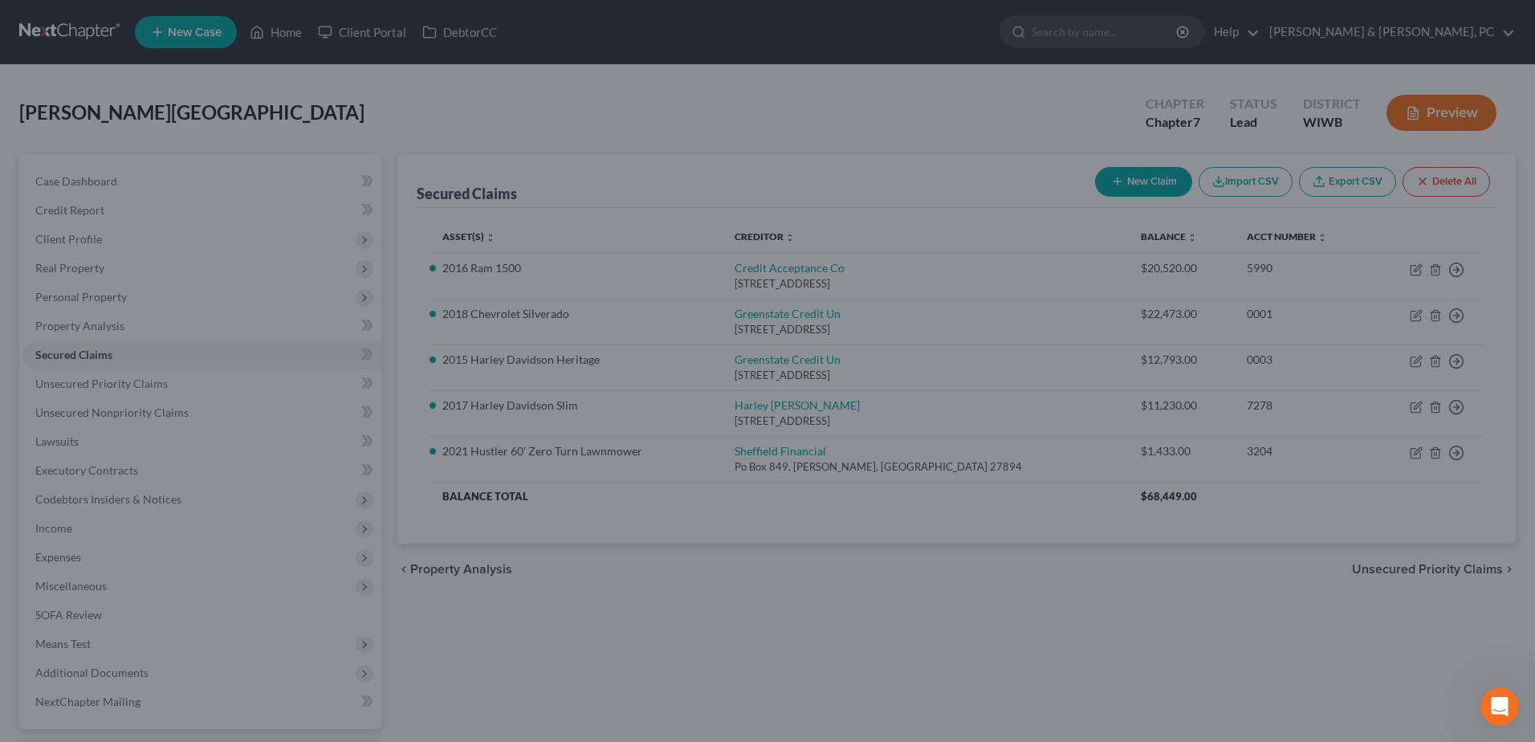
select select "9"
type input "945.00"
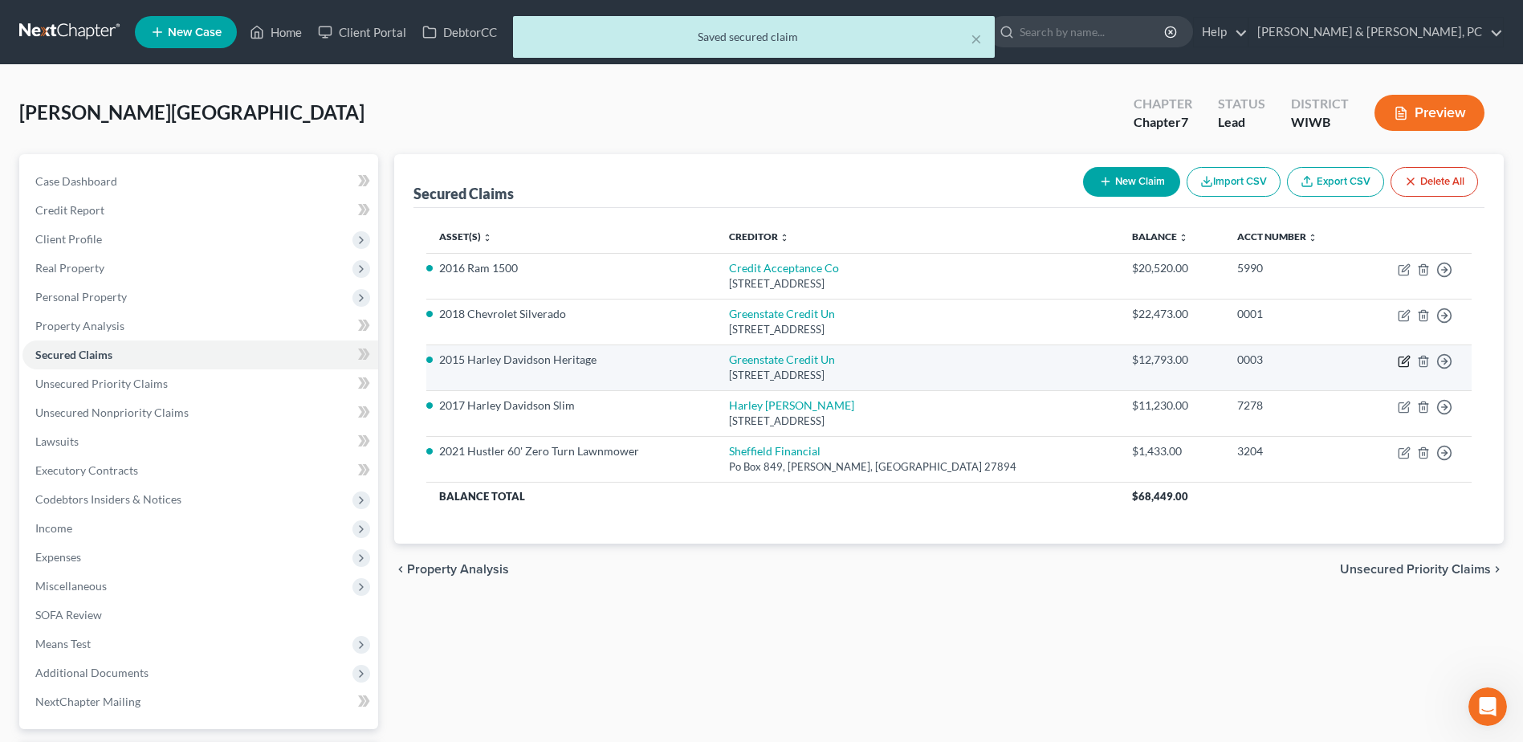
click at [1400, 362] on icon "button" at bounding box center [1403, 361] width 13 height 13
select select "16"
select select "0"
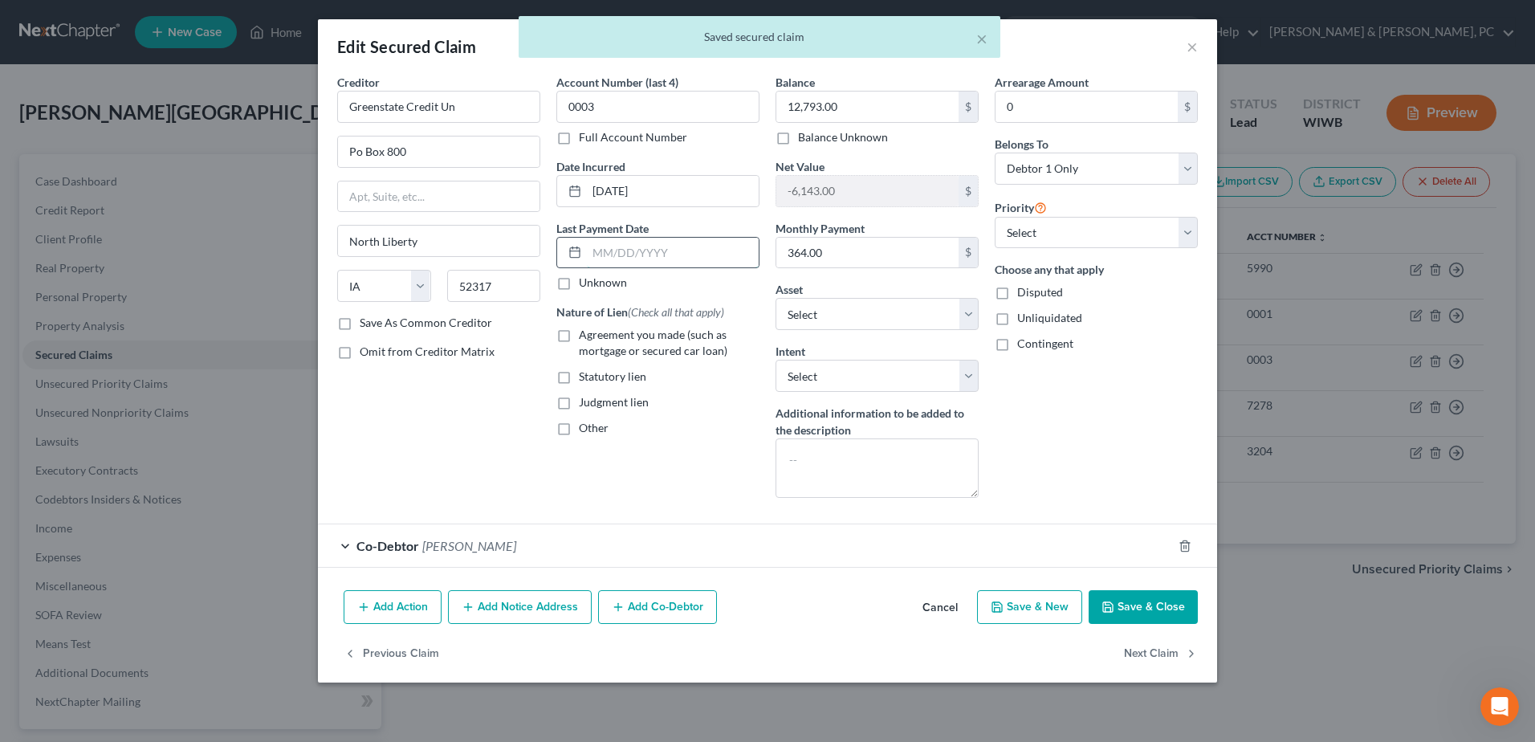
click at [665, 251] on input "text" at bounding box center [673, 253] width 172 height 30
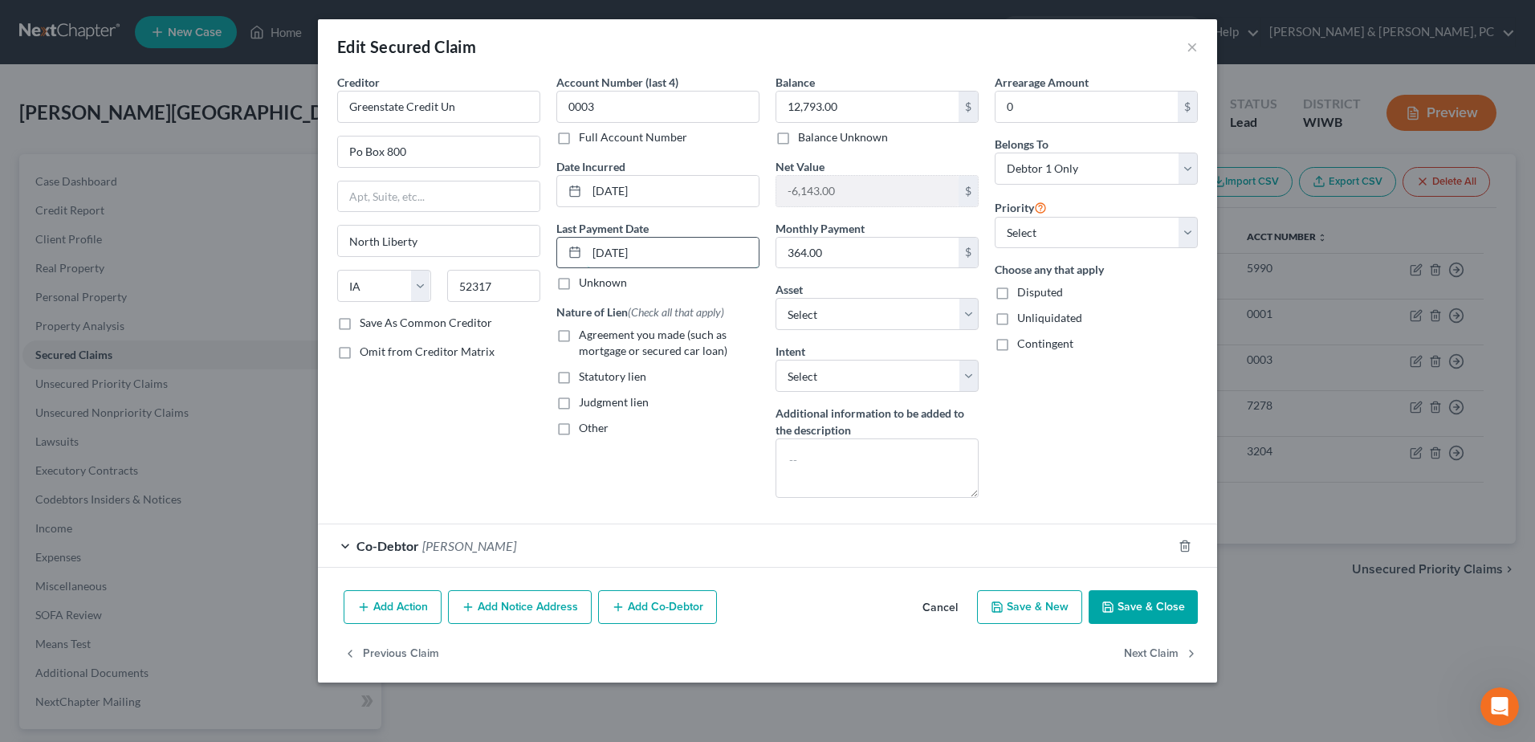
click at [684, 264] on input "[DATE]" at bounding box center [673, 253] width 172 height 30
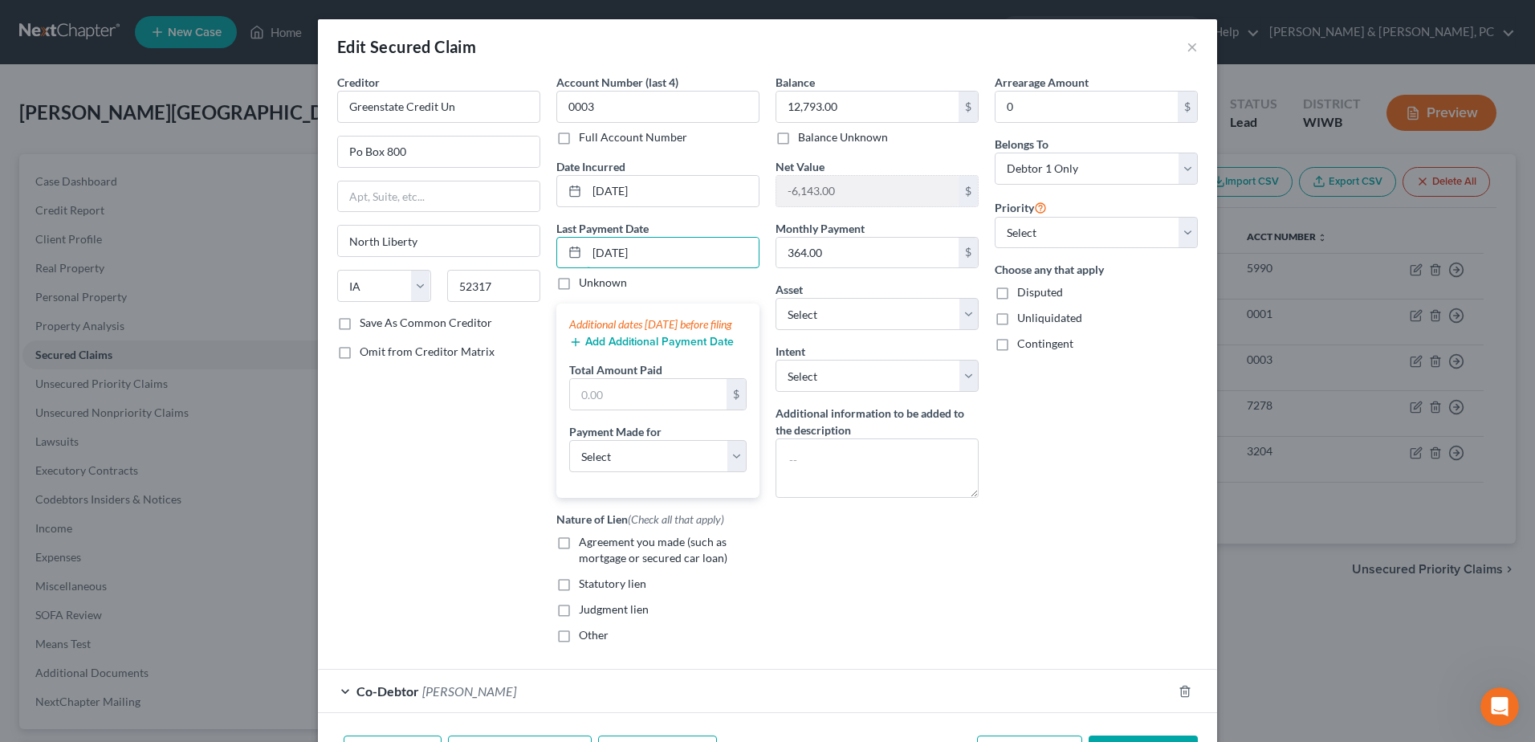
type input "[DATE]"
click at [592, 348] on button "Add Additional Payment Date" at bounding box center [651, 341] width 165 height 13
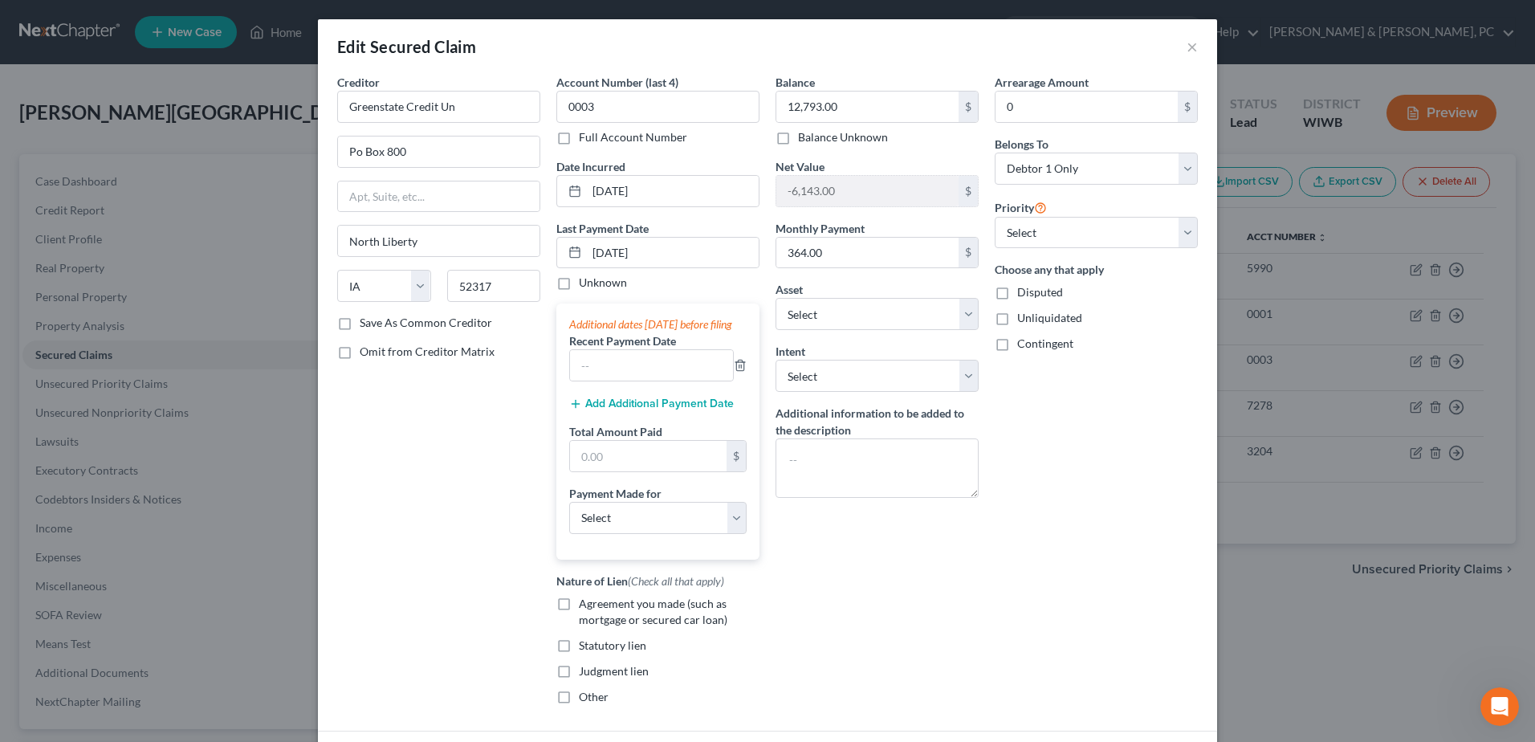
click at [605, 410] on button "Add Additional Payment Date" at bounding box center [651, 403] width 165 height 13
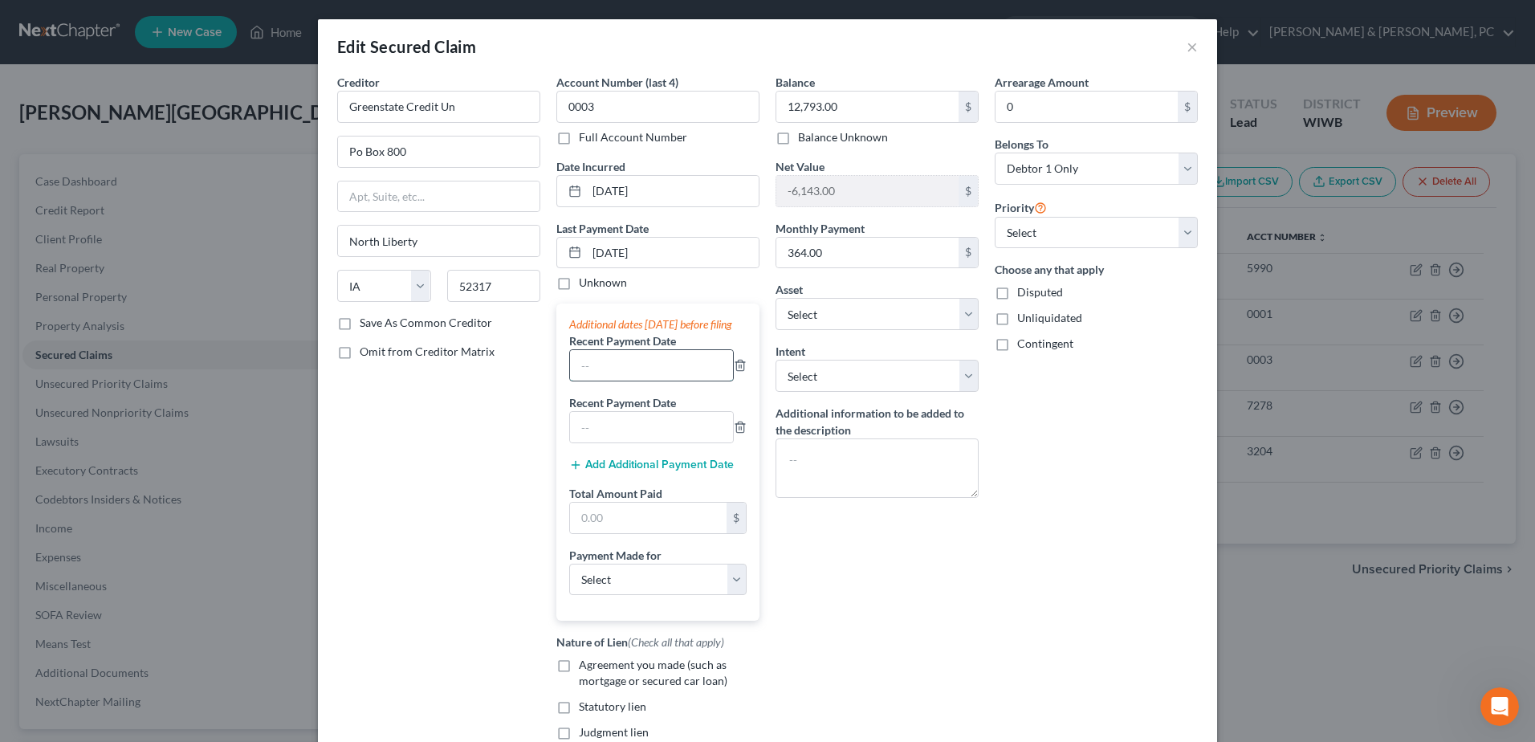
click at [612, 380] on input "text" at bounding box center [651, 365] width 163 height 30
type input "[DATE]"
click at [600, 442] on input "text" at bounding box center [651, 427] width 163 height 30
type input "[DATE]"
click at [628, 533] on input "text" at bounding box center [648, 517] width 157 height 30
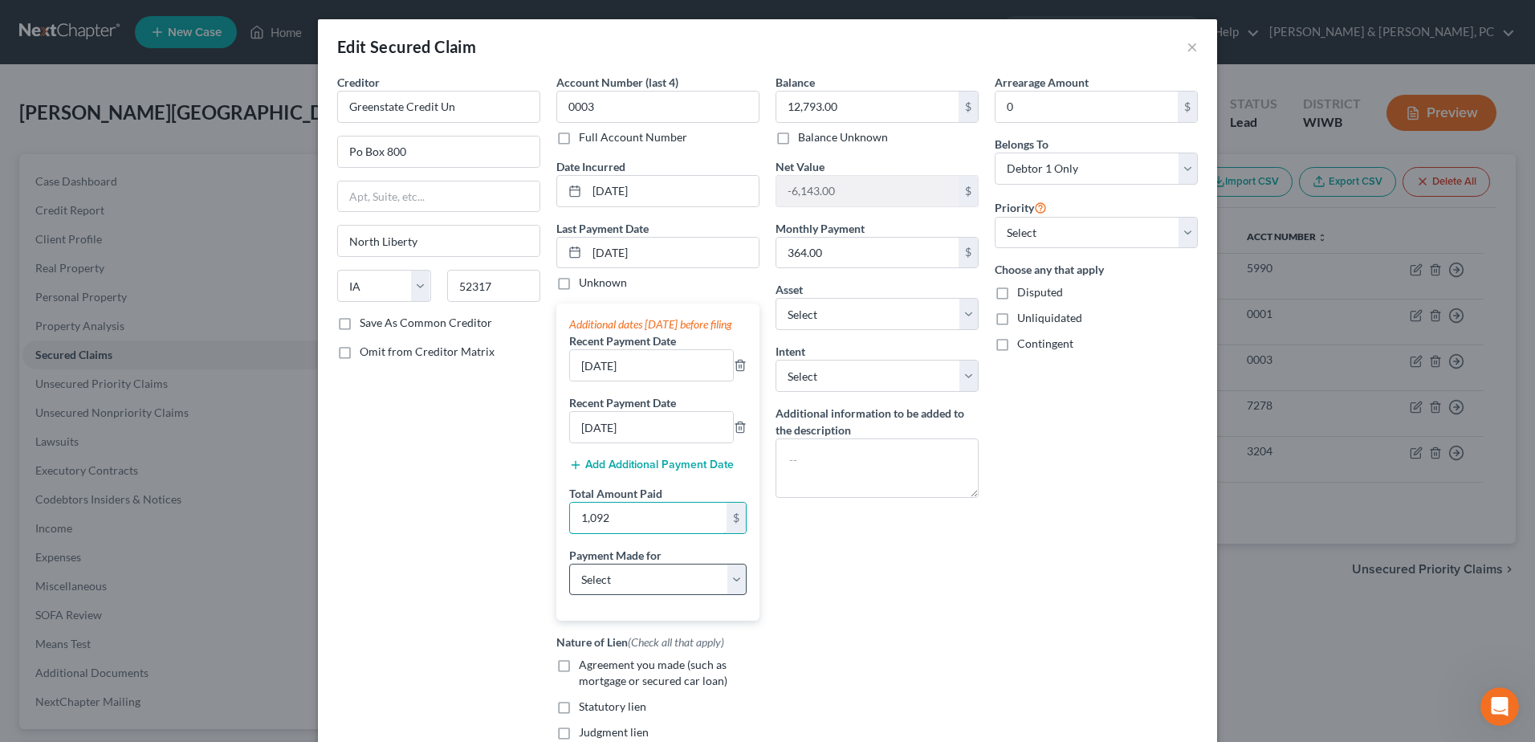
type input "1,092"
click at [640, 579] on select "Select Car Credit Card Loan Repayment Mortgage Other Suppliers Or Vendors" at bounding box center [657, 579] width 177 height 32
select select "0"
click at [569, 579] on select "Select Car Credit Card Loan Repayment Mortgage Other Suppliers Or Vendors" at bounding box center [657, 579] width 177 height 32
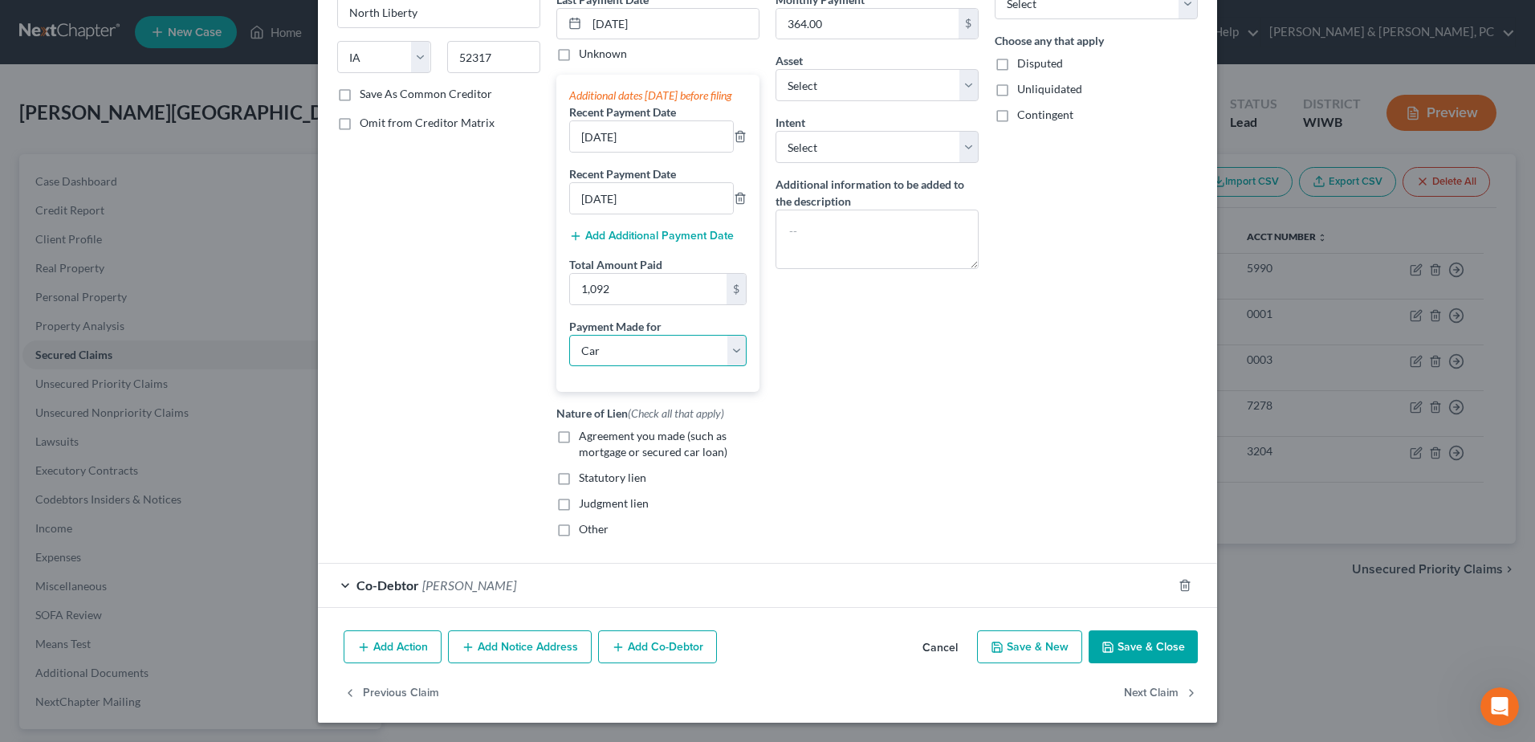
scroll to position [245, 0]
click at [1112, 616] on div "Creditor * Greenstate Credit Un Po Box [GEOGRAPHIC_DATA] [US_STATE][GEOGRAPHIC_…" at bounding box center [767, 234] width 899 height 779
click at [1122, 639] on button "Save & Close" at bounding box center [1142, 647] width 109 height 34
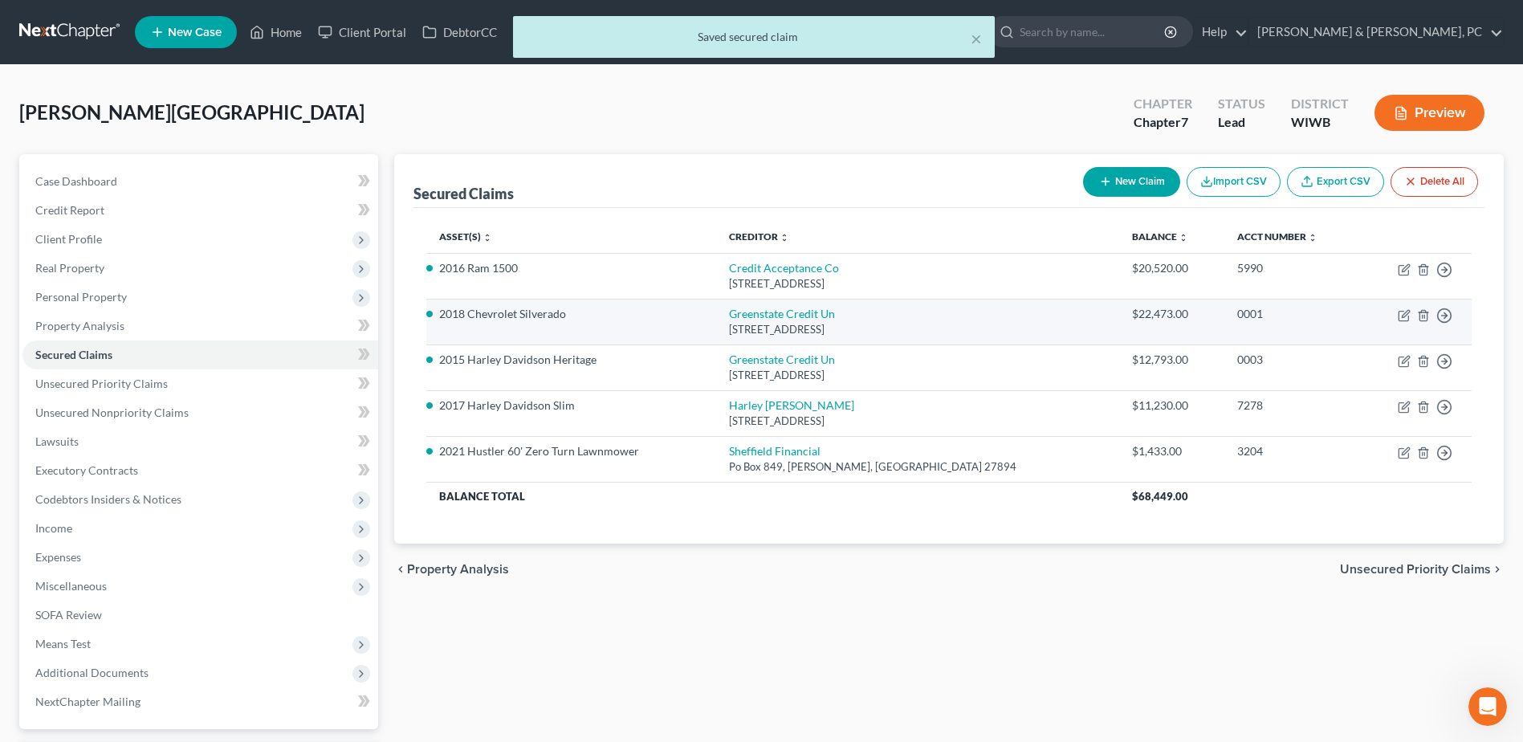
click at [1402, 307] on td "Move to E Move to F Move to G Move to Notice Only" at bounding box center [1416, 322] width 112 height 46
click at [1407, 315] on icon "button" at bounding box center [1403, 315] width 13 height 13
select select "16"
select select "0"
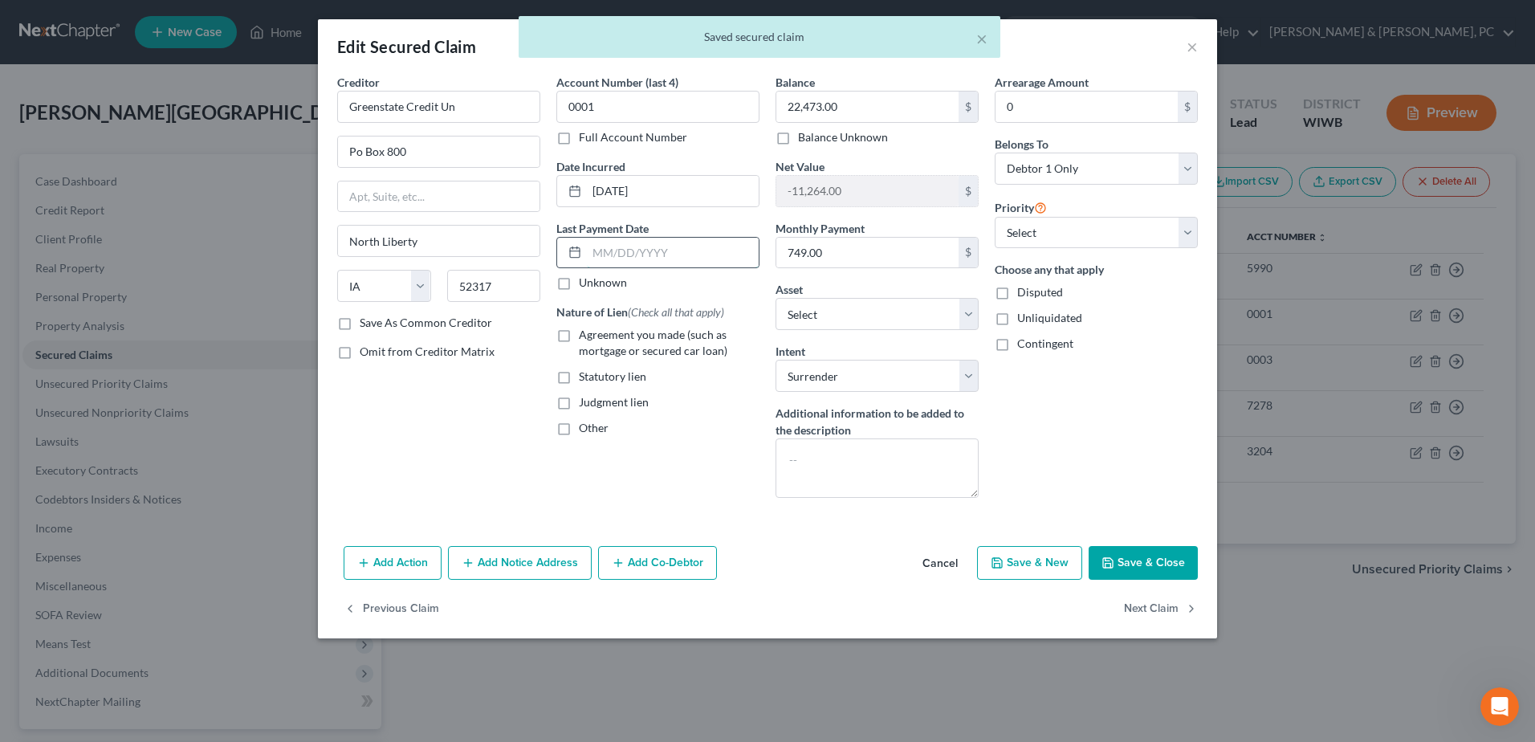
click at [626, 252] on input "text" at bounding box center [673, 253] width 172 height 30
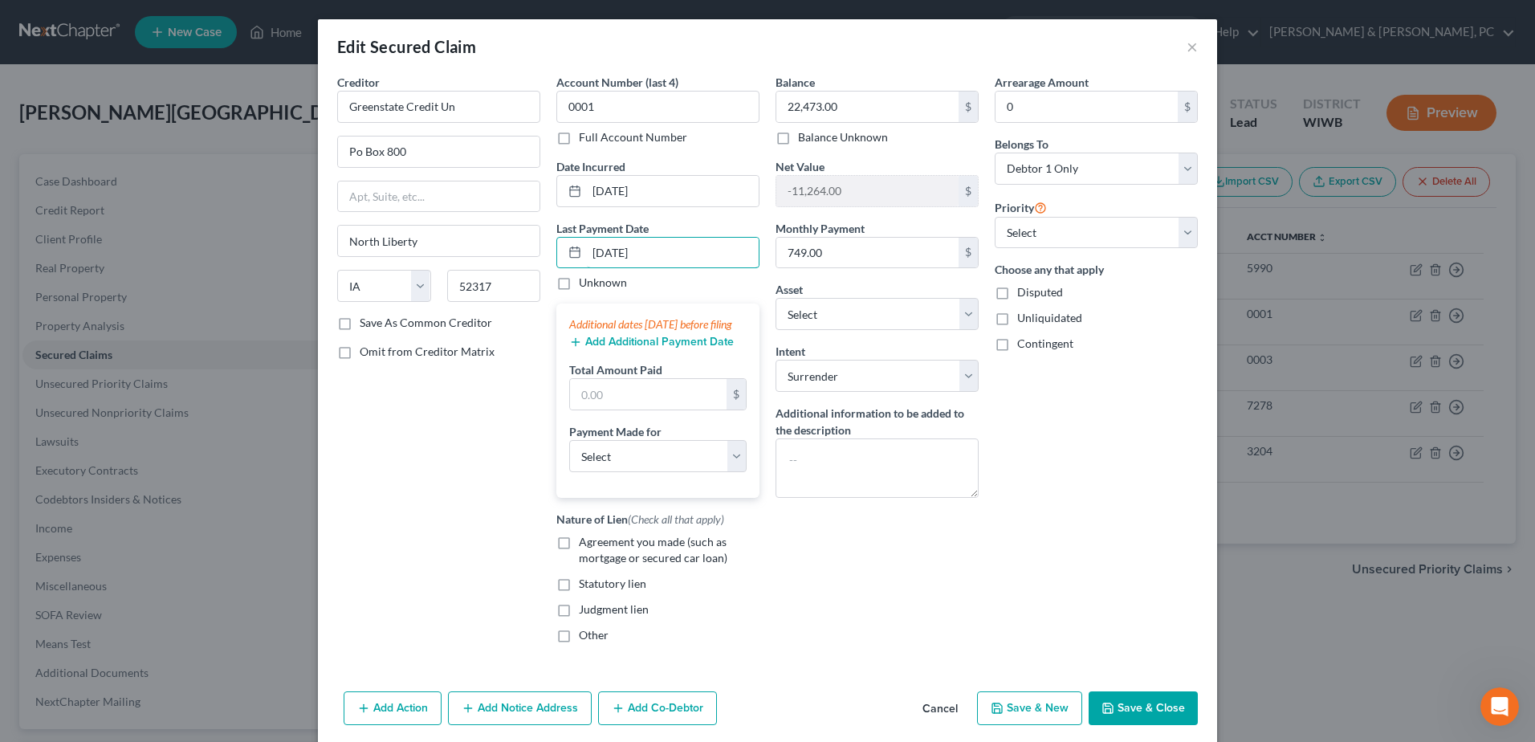
type input "[DATE]"
click at [615, 348] on button "Add Additional Payment Date" at bounding box center [651, 341] width 165 height 13
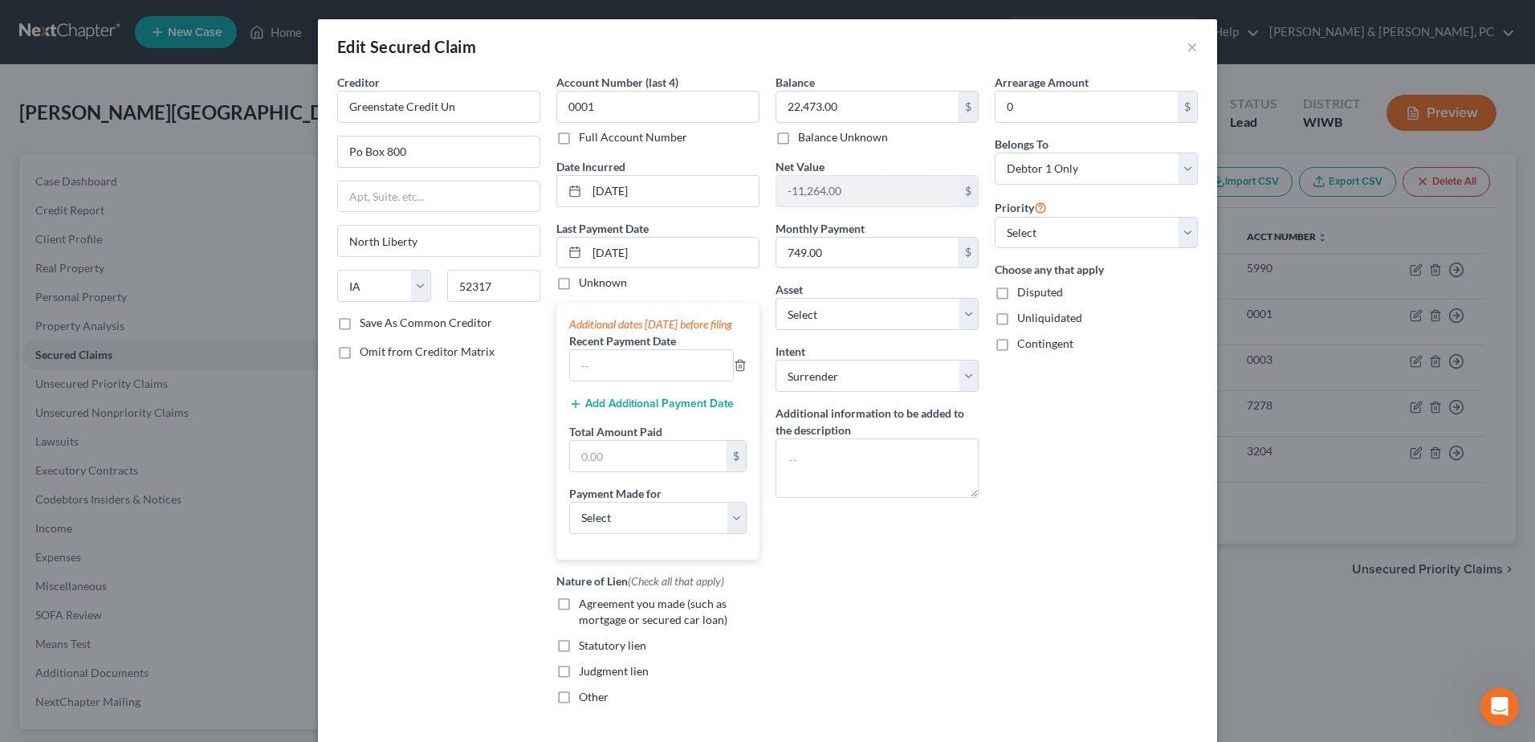
click at [612, 410] on div "Add Additional Payment Date" at bounding box center [657, 402] width 177 height 16
click at [612, 410] on button "Add Additional Payment Date" at bounding box center [651, 403] width 165 height 13
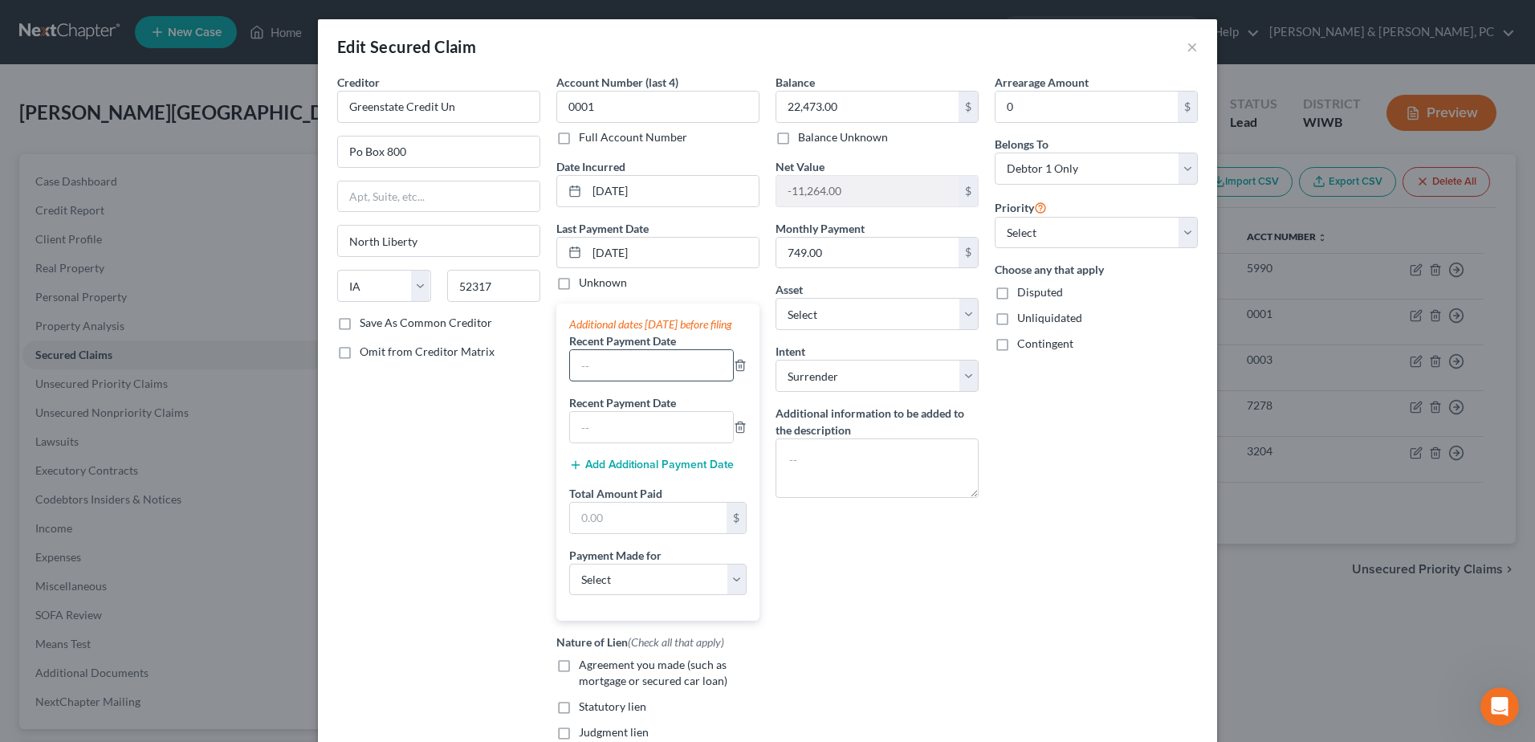
click at [620, 380] on input "text" at bounding box center [651, 365] width 163 height 30
type input "[DATE]"
click at [606, 442] on input "text" at bounding box center [651, 427] width 163 height 30
type input "[DATE]"
click at [636, 528] on input "text" at bounding box center [648, 517] width 157 height 30
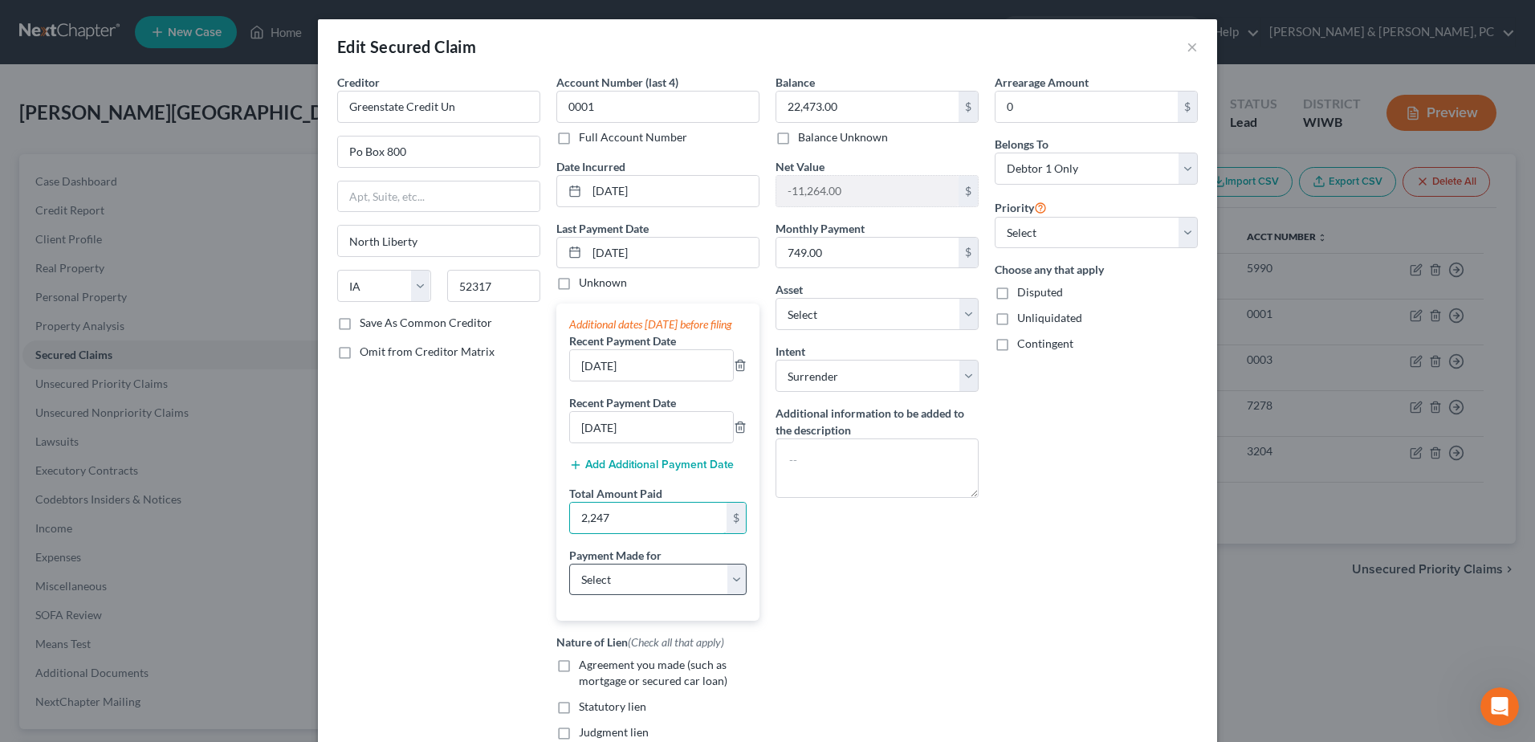
type input "2,247"
click at [639, 596] on select "Select Car Credit Card Loan Repayment Mortgage Other Suppliers Or Vendors" at bounding box center [657, 579] width 177 height 32
select select "0"
click at [569, 579] on select "Select Car Credit Card Loan Repayment Mortgage Other Suppliers Or Vendors" at bounding box center [657, 579] width 177 height 32
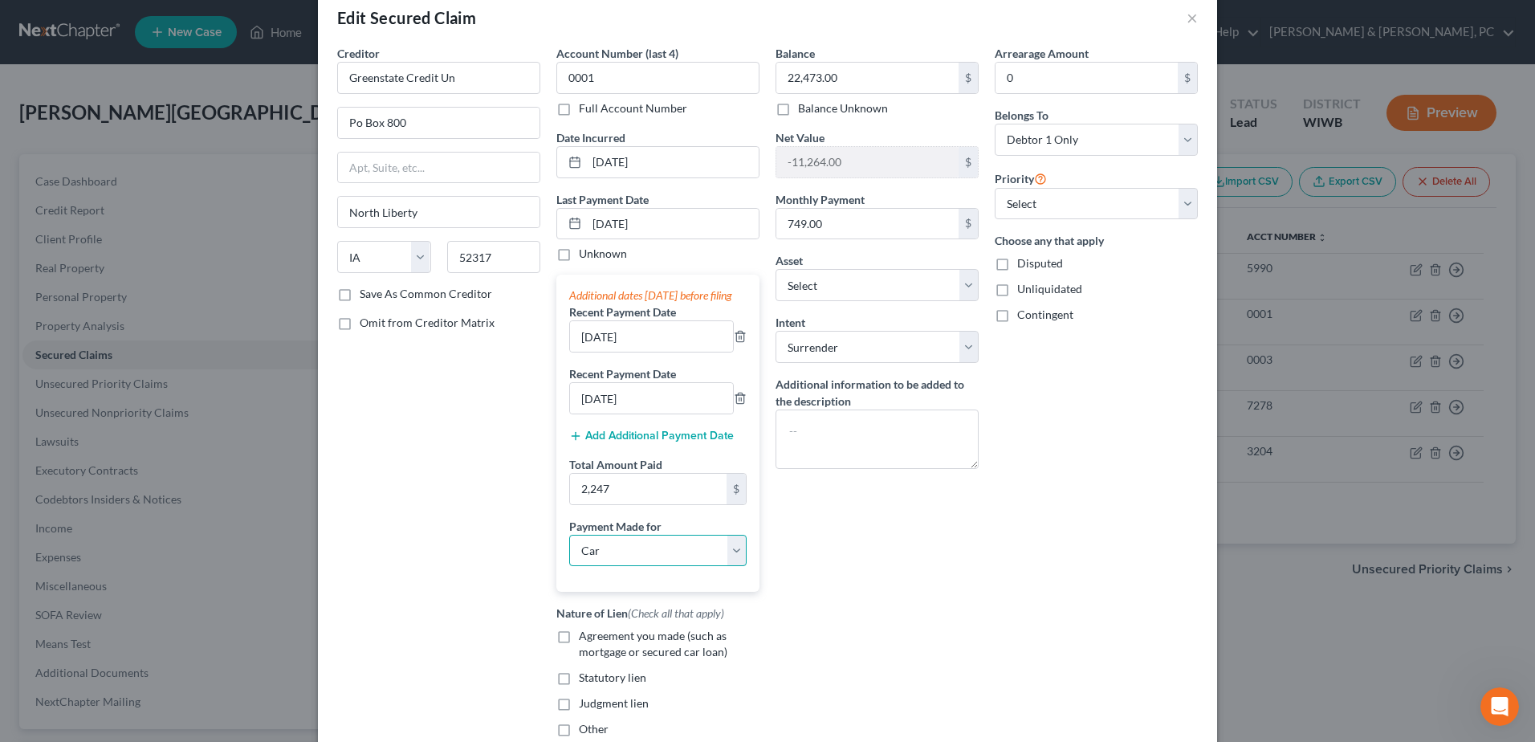
scroll to position [0, 0]
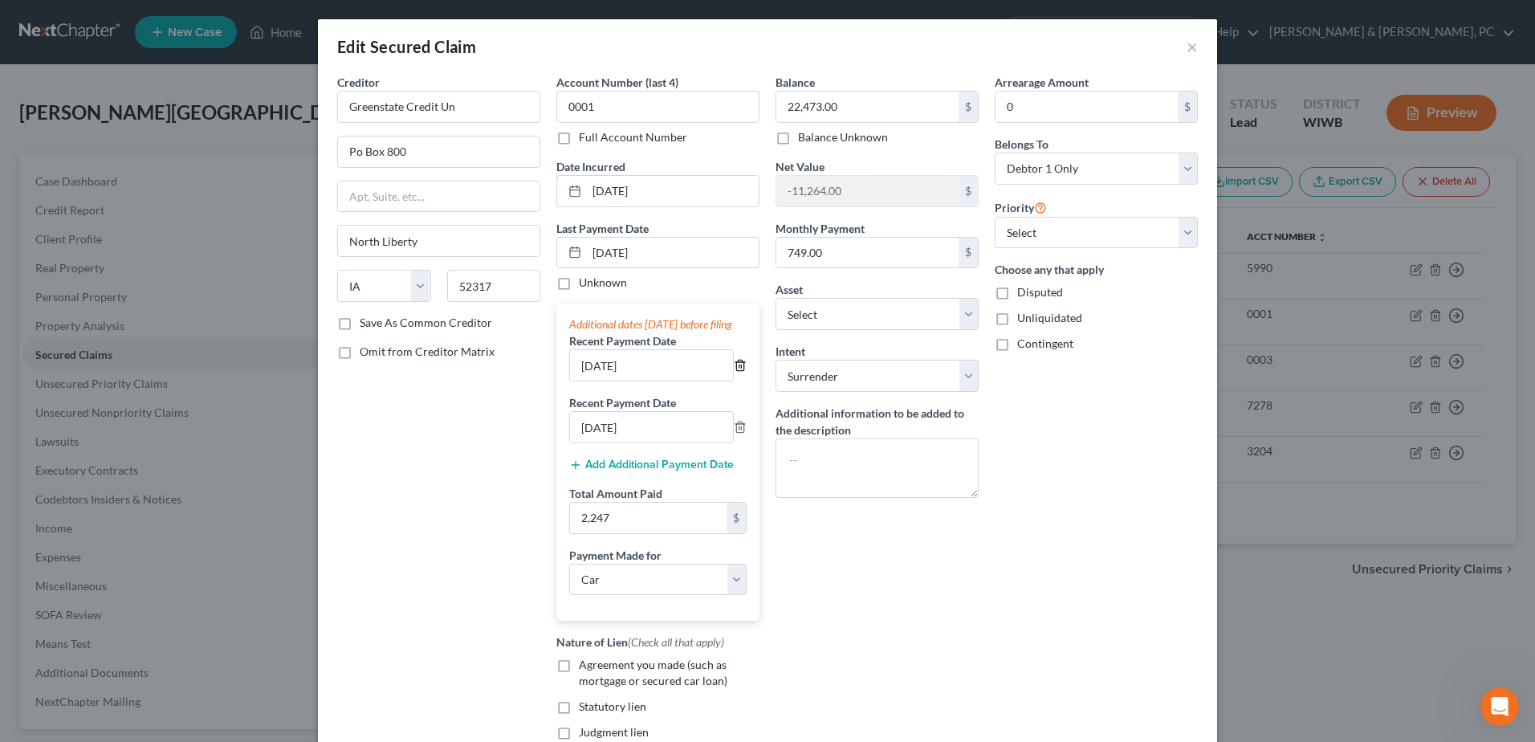
click at [736, 371] on icon "button" at bounding box center [739, 365] width 7 height 10
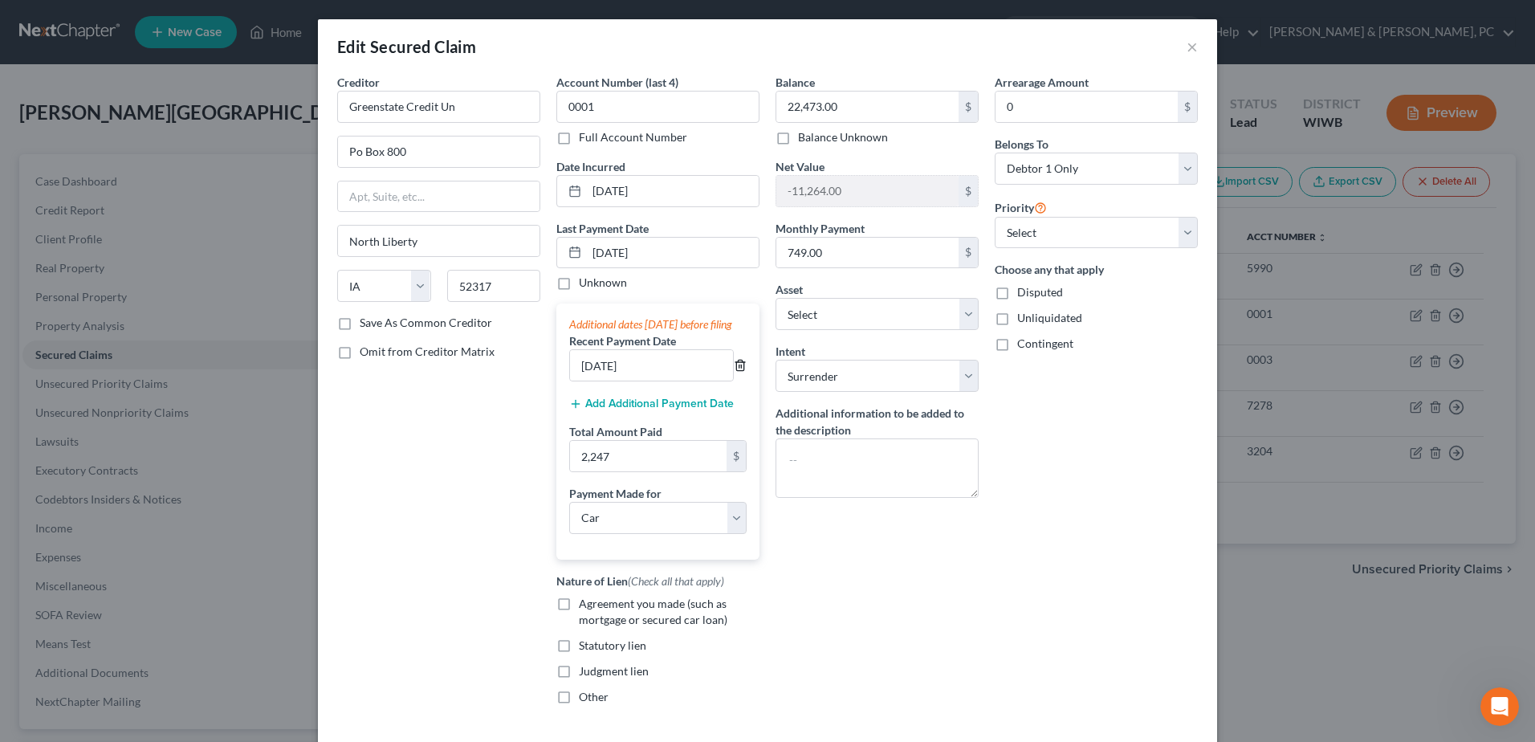
click at [738, 372] on icon "button" at bounding box center [740, 365] width 13 height 13
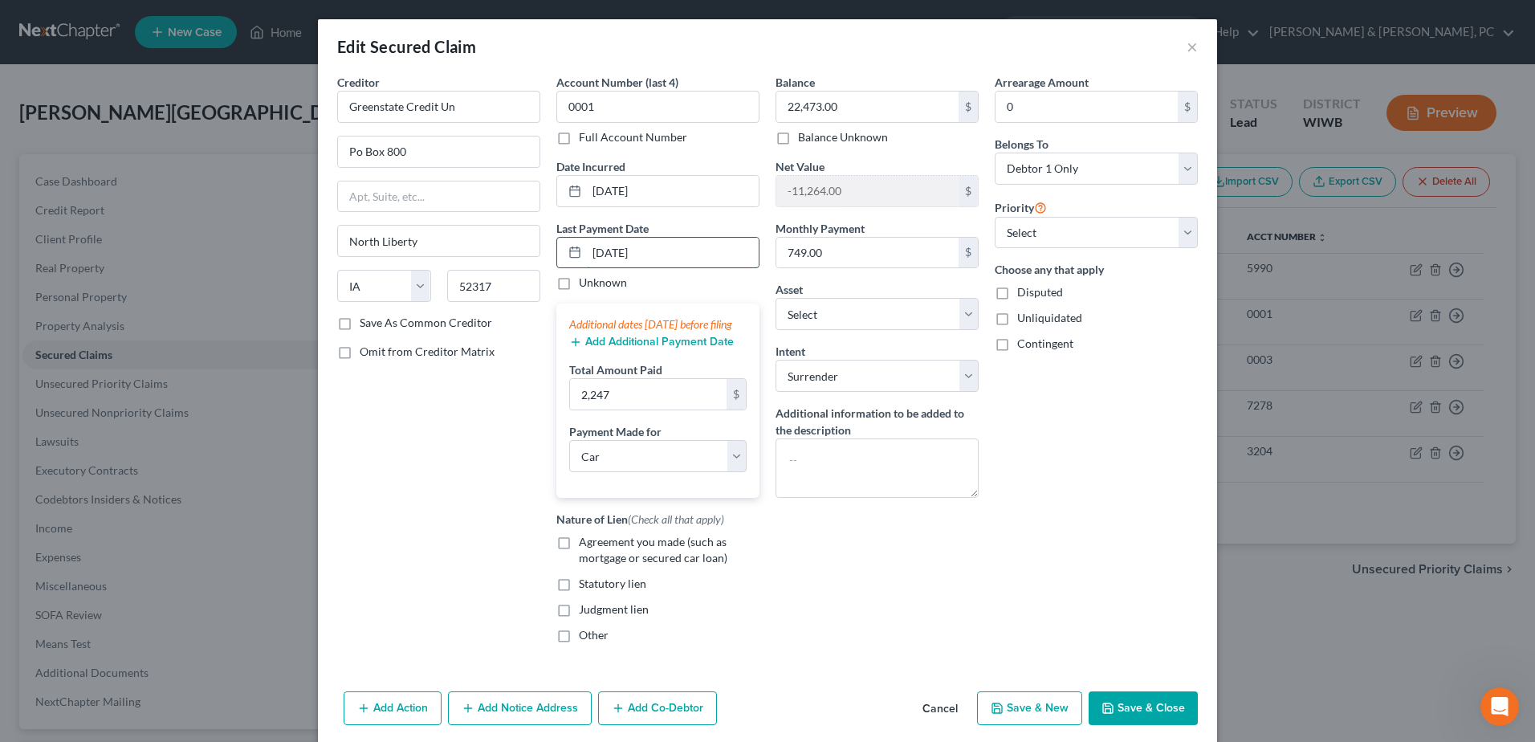
click at [705, 266] on input "[DATE]" at bounding box center [673, 253] width 172 height 30
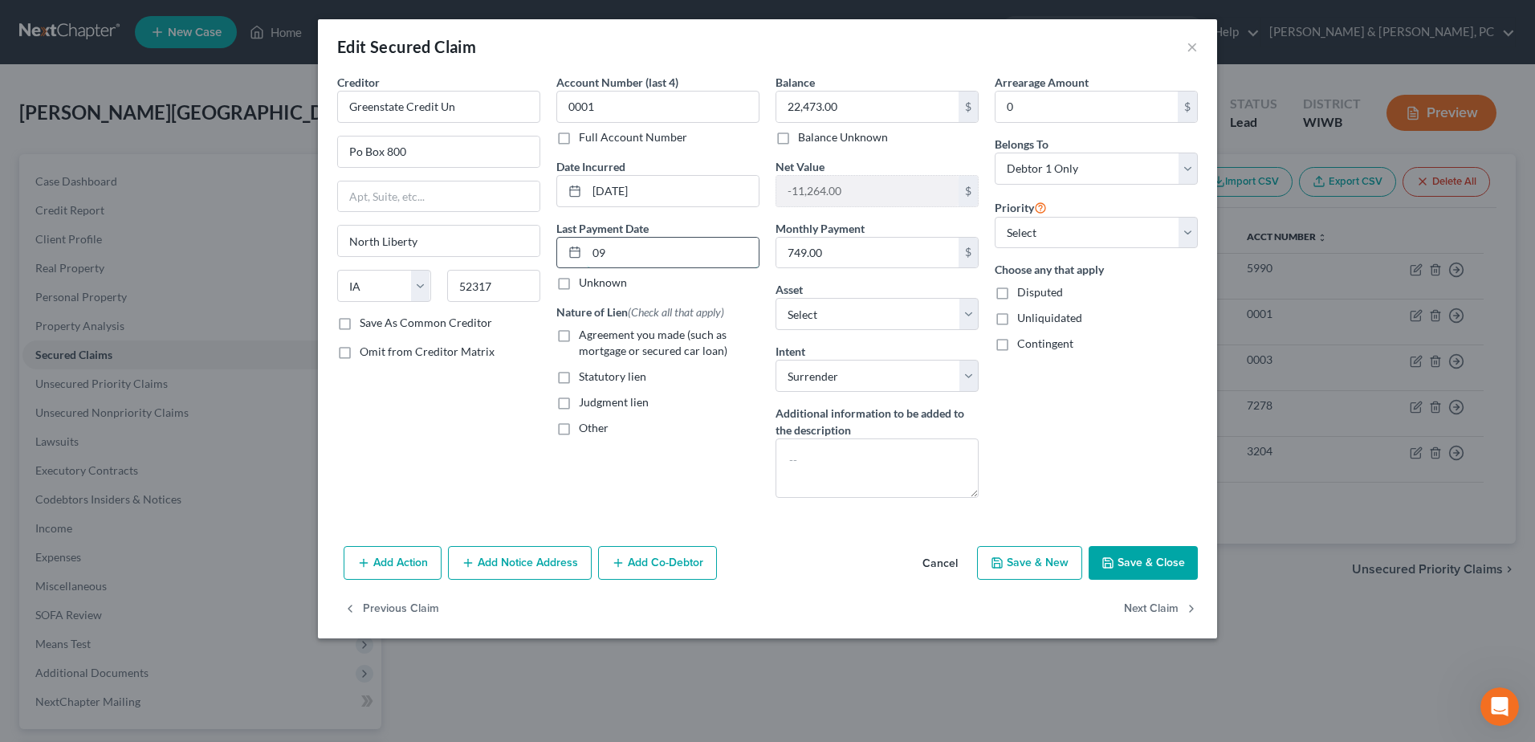
type input "0"
click at [1141, 548] on button "Save & Close" at bounding box center [1142, 563] width 109 height 34
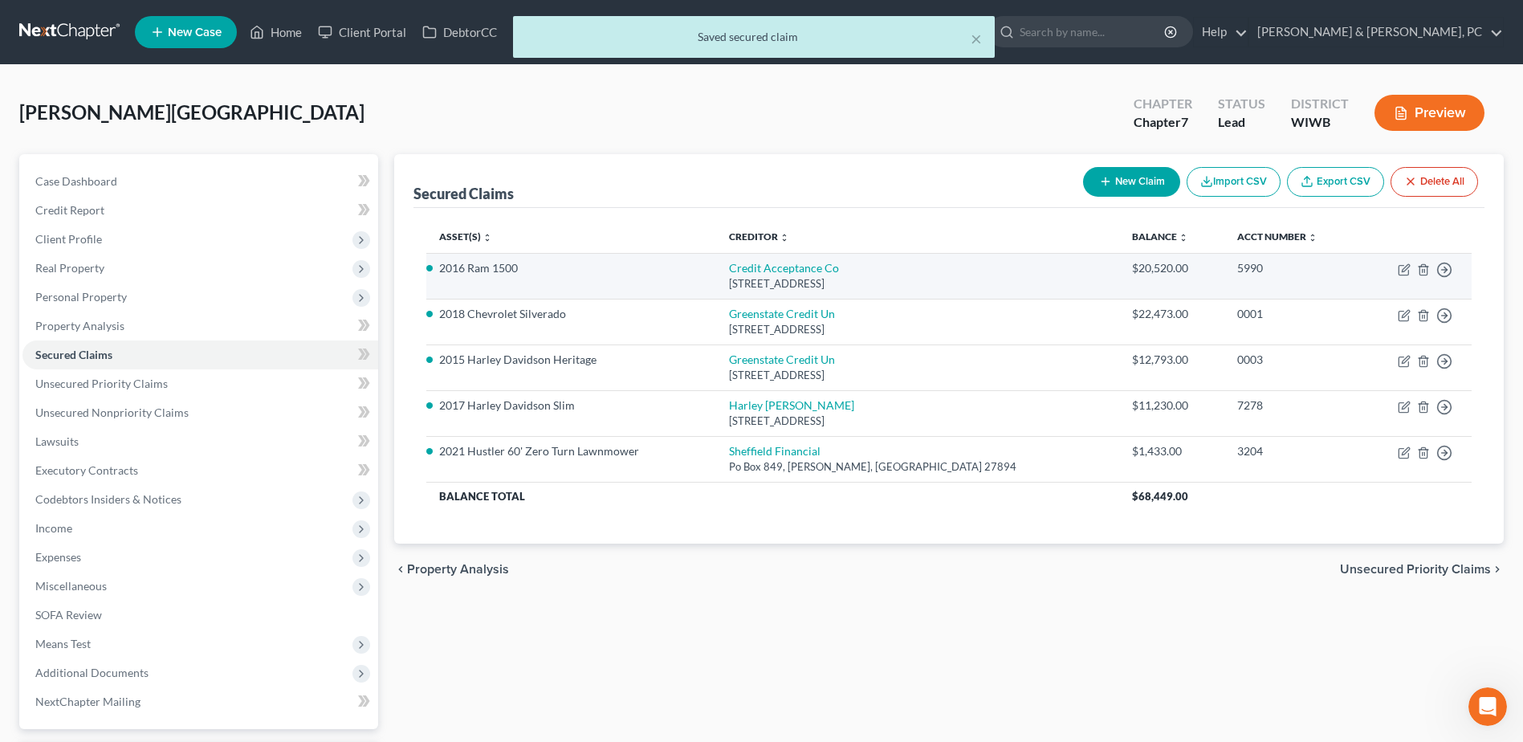
click at [1409, 262] on td "Move to E Move to F Move to G Move to Notice Only" at bounding box center [1416, 276] width 112 height 46
click at [1405, 265] on icon "button" at bounding box center [1403, 269] width 13 height 13
select select "23"
select select "4"
select select "0"
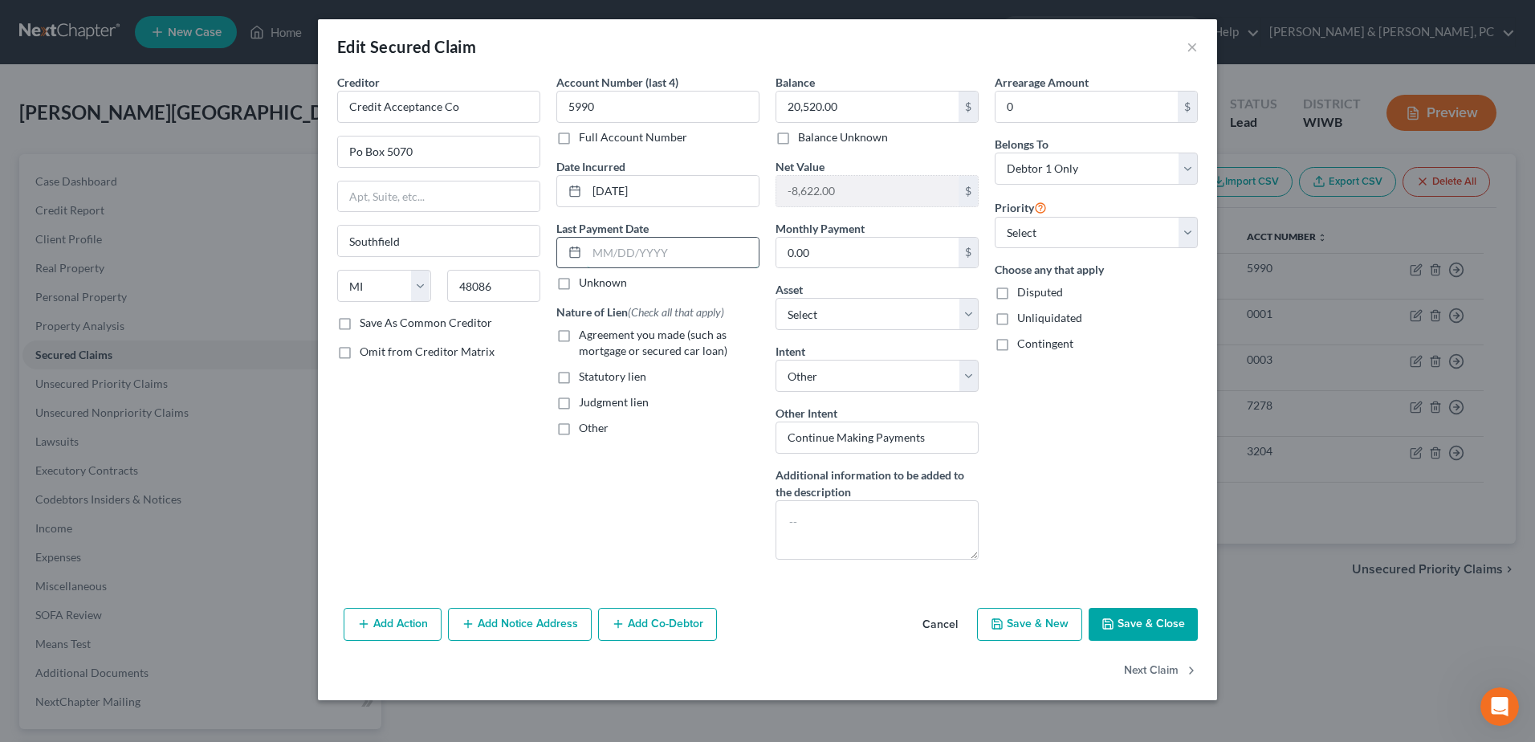
click at [666, 263] on input "text" at bounding box center [673, 253] width 172 height 30
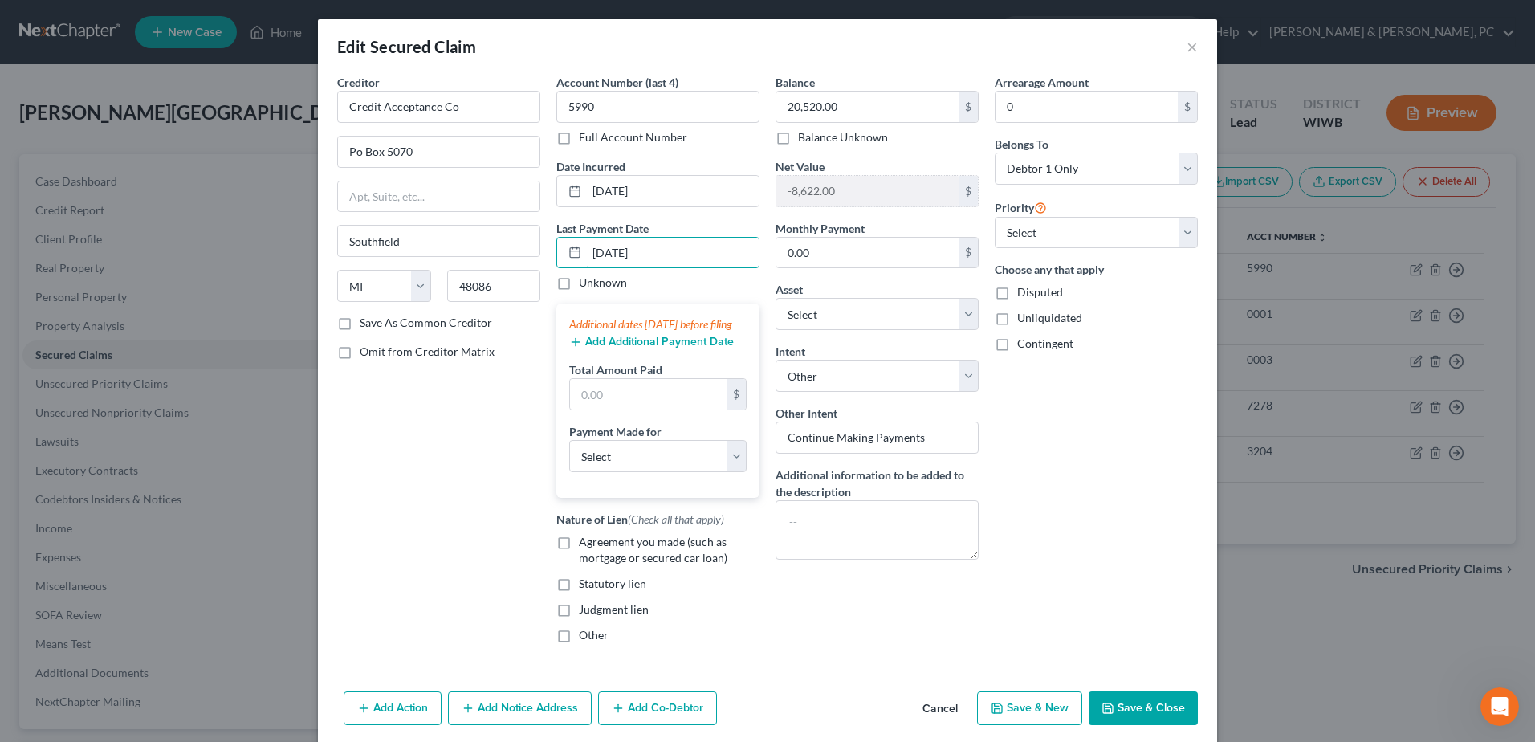
type input "[DATE]"
click at [611, 348] on button "Add Additional Payment Date" at bounding box center [651, 341] width 165 height 13
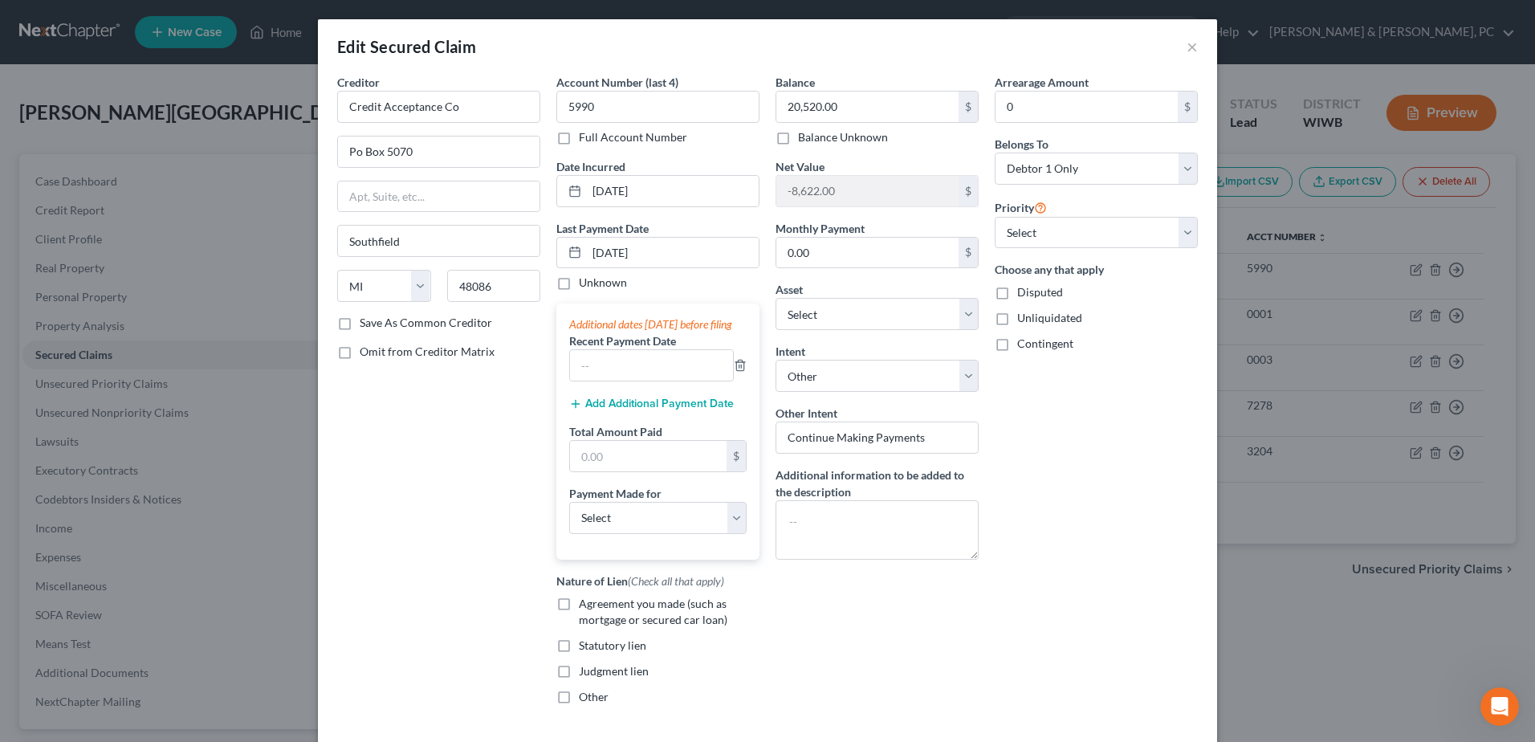
click at [598, 410] on button "Add Additional Payment Date" at bounding box center [651, 403] width 165 height 13
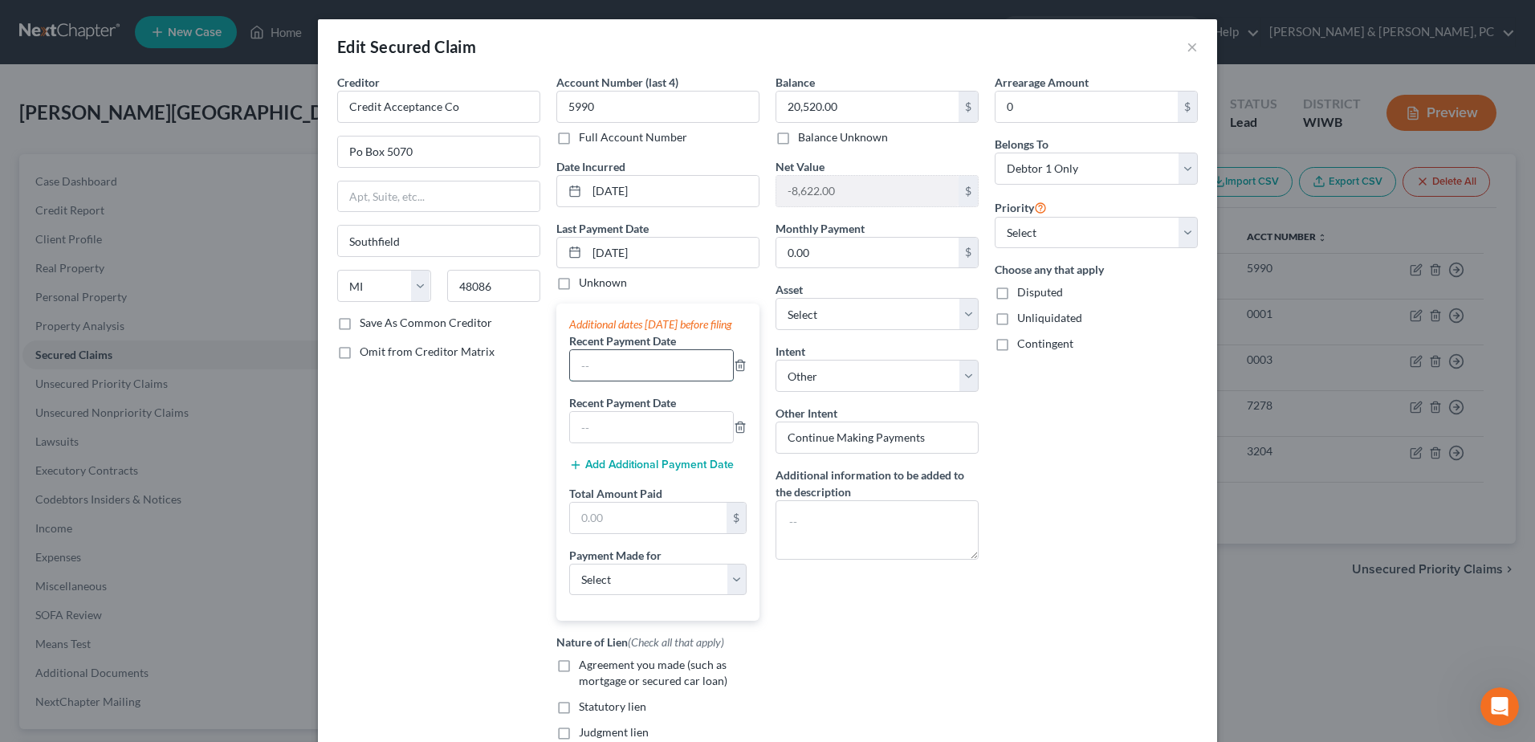
click at [608, 380] on input "text" at bounding box center [651, 365] width 163 height 30
type input "[DATE]"
click at [596, 442] on input "text" at bounding box center [651, 427] width 163 height 30
type input "[DATE]"
click at [856, 617] on div "Balance 20,520.00 $ Balance Unknown Balance Undetermined 20,520.00 $ Balance Un…" at bounding box center [876, 426] width 219 height 705
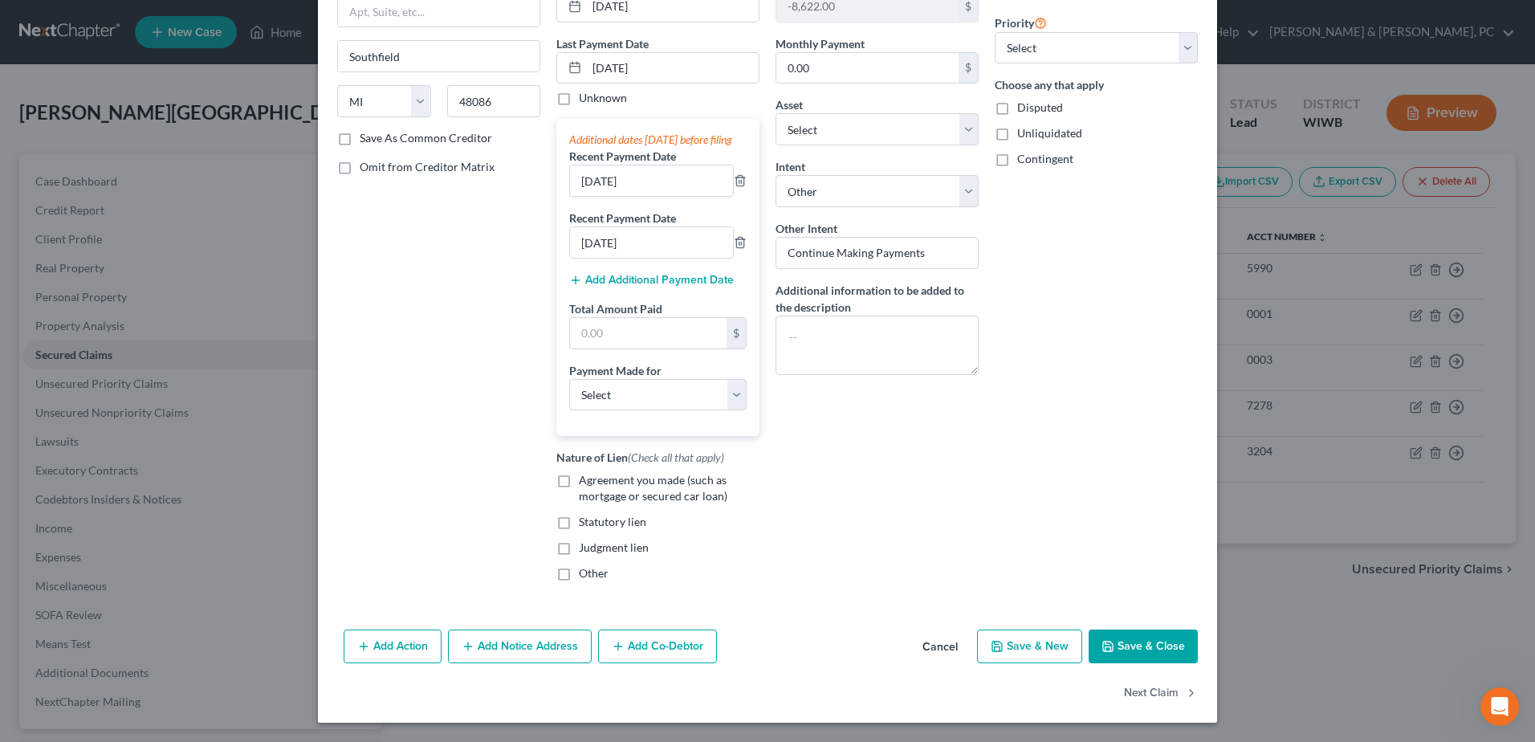
scroll to position [201, 0]
click at [1126, 652] on button "Save & Close" at bounding box center [1142, 646] width 109 height 34
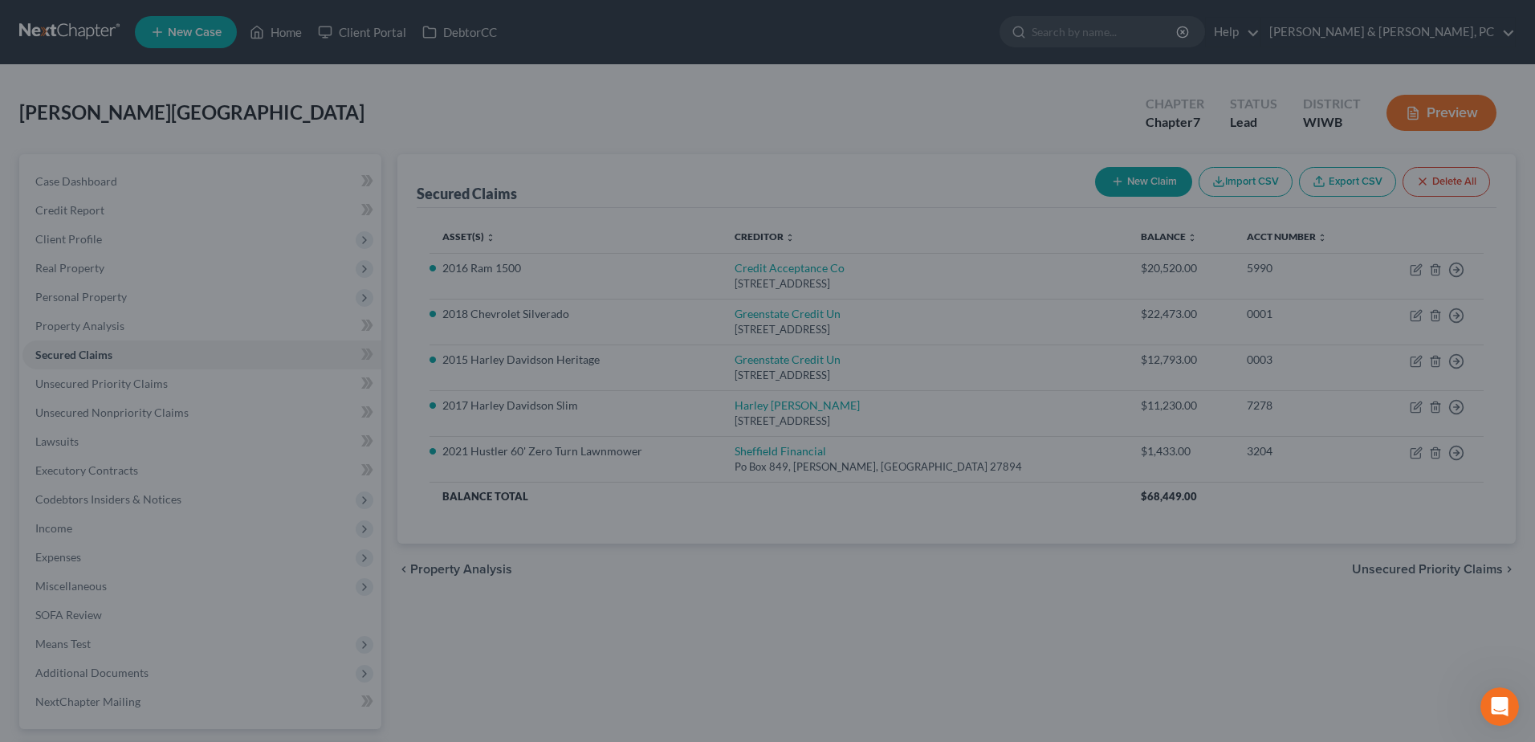
select select "6"
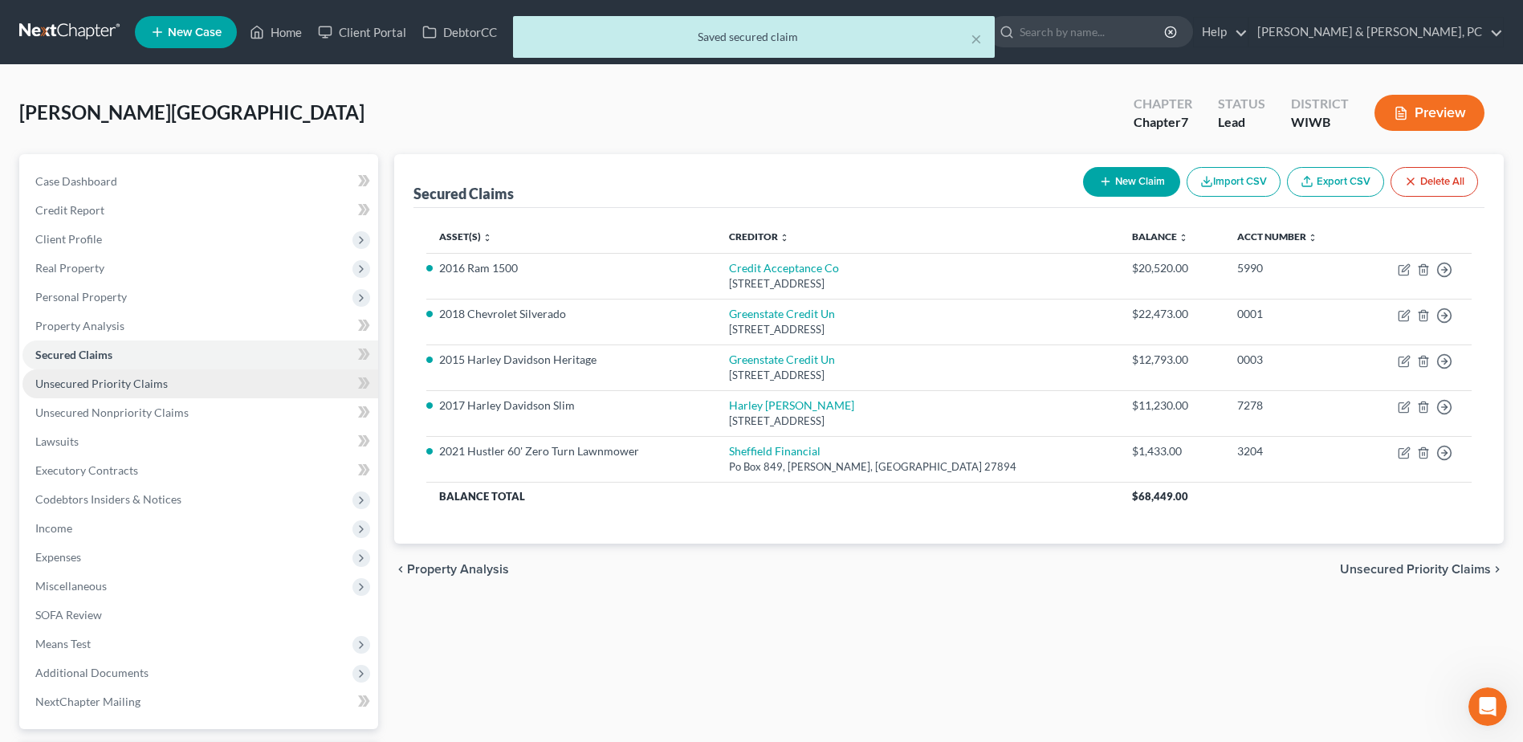
click at [142, 389] on span "Unsecured Priority Claims" at bounding box center [101, 383] width 132 height 14
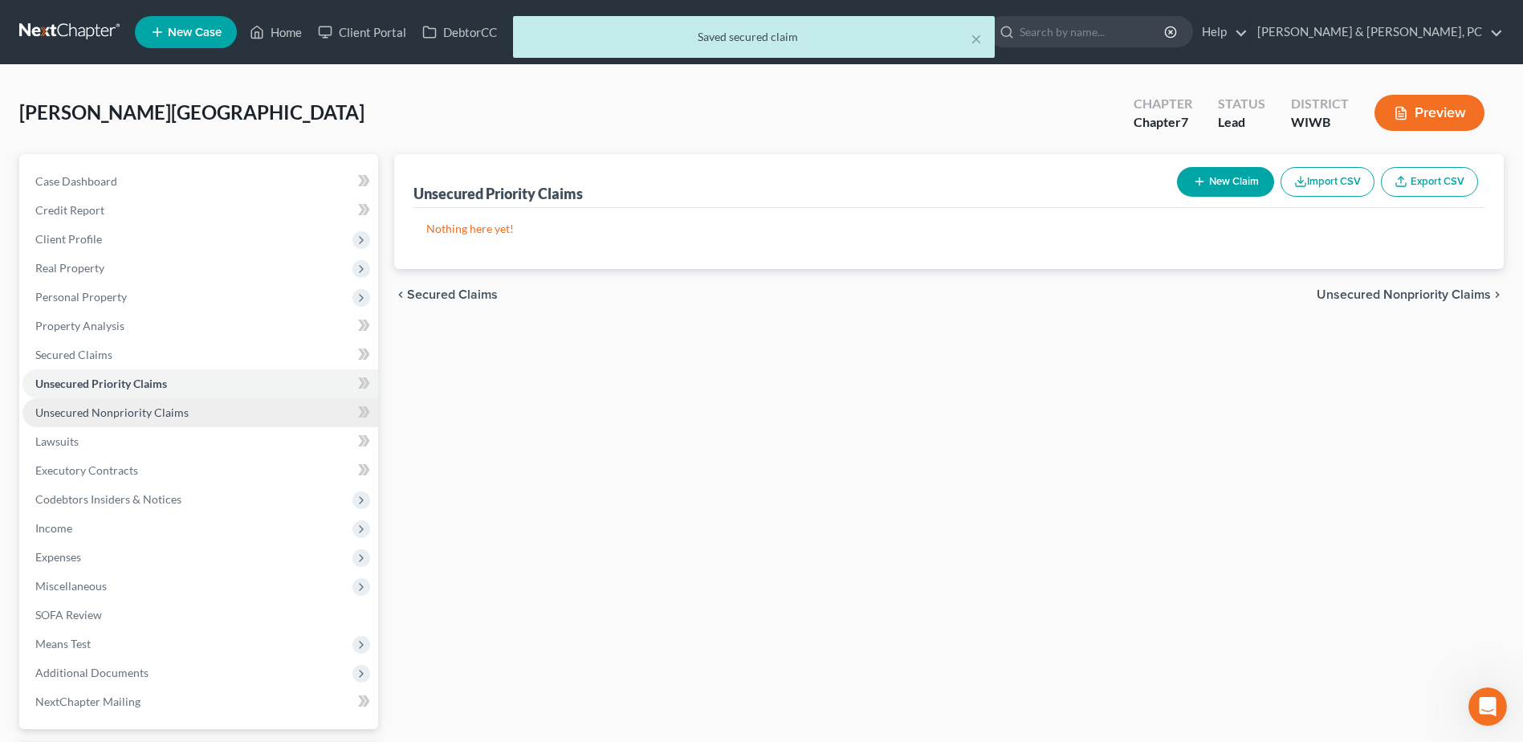
click at [179, 408] on span "Unsecured Nonpriority Claims" at bounding box center [111, 412] width 153 height 14
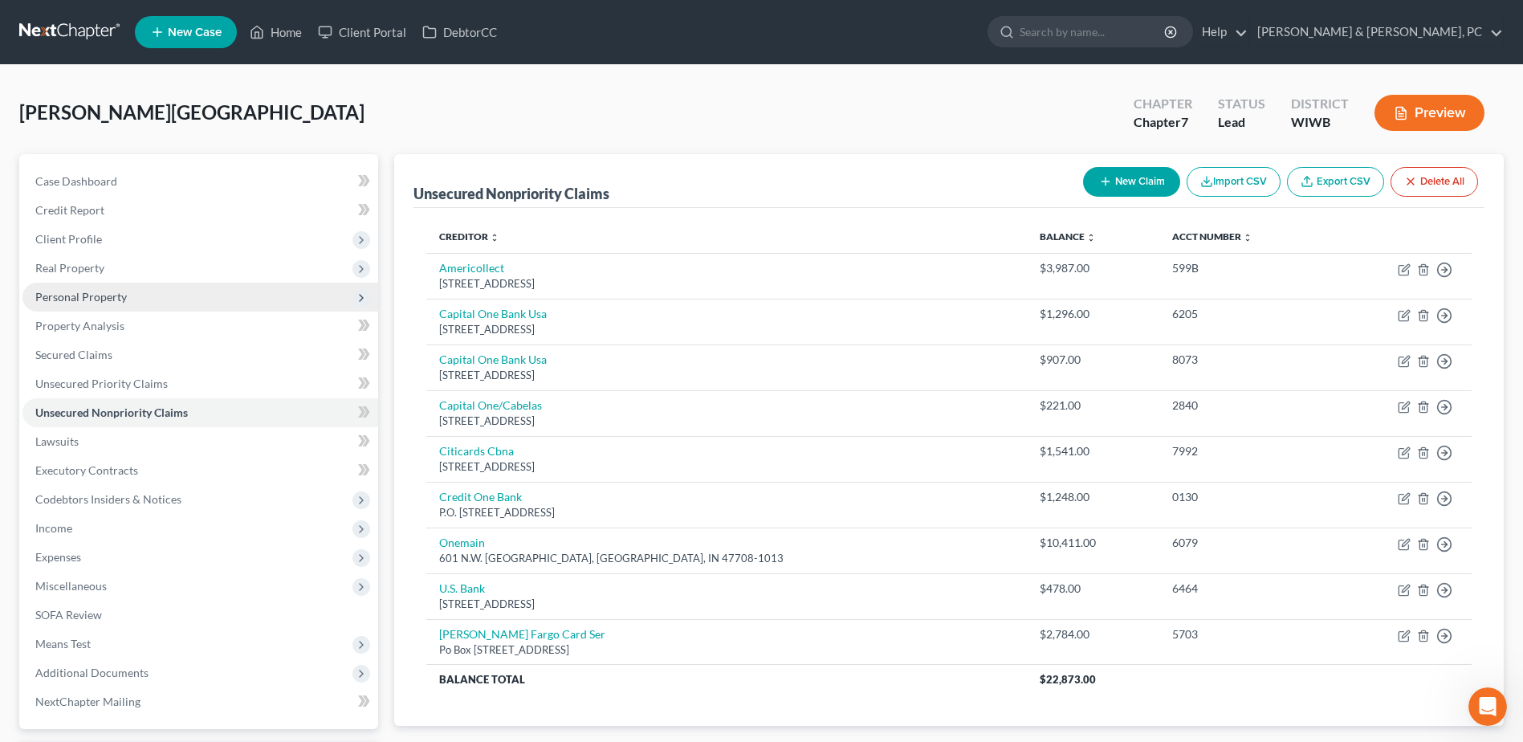
click at [128, 310] on span "Personal Property" at bounding box center [200, 297] width 356 height 29
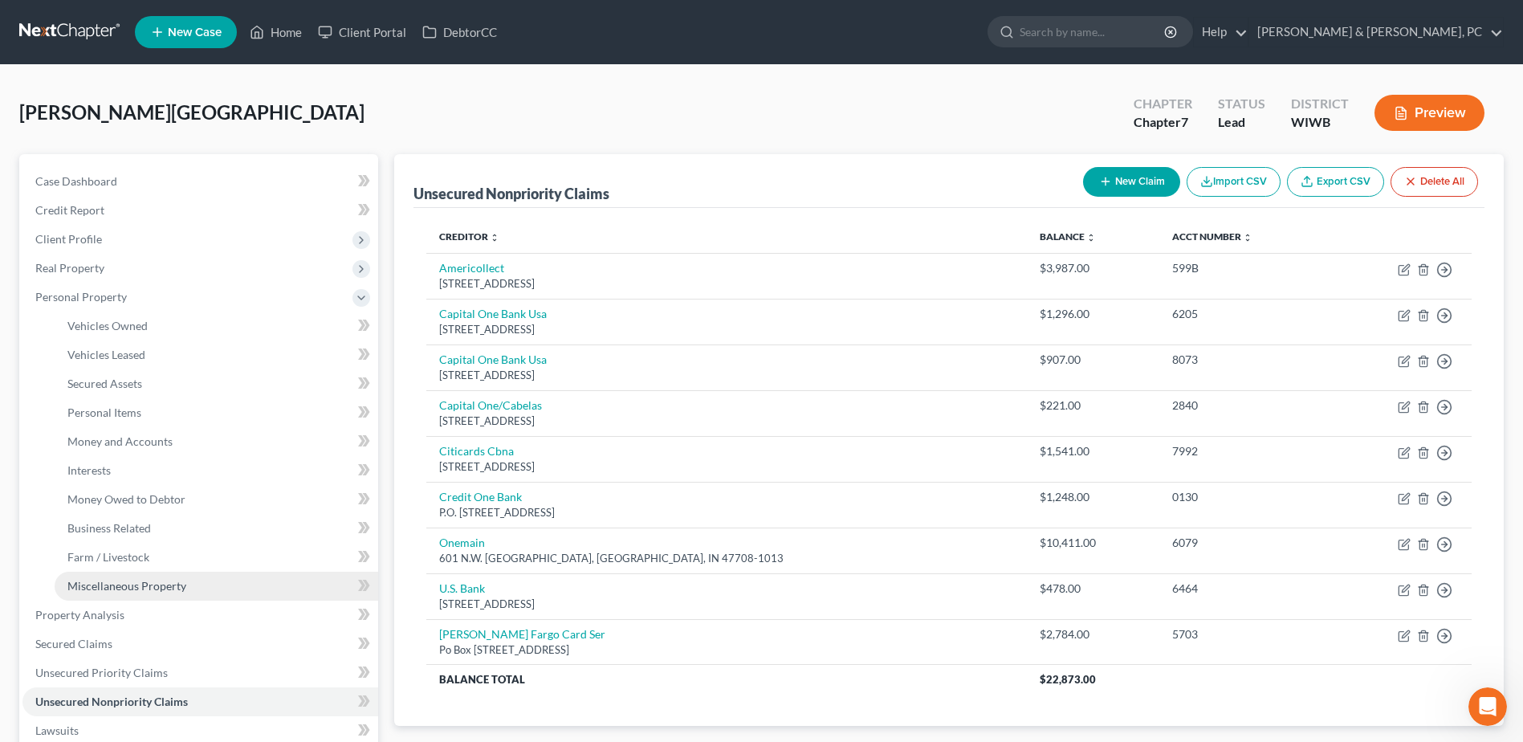
click at [115, 576] on link "Miscellaneous Property" at bounding box center [216, 585] width 323 height 29
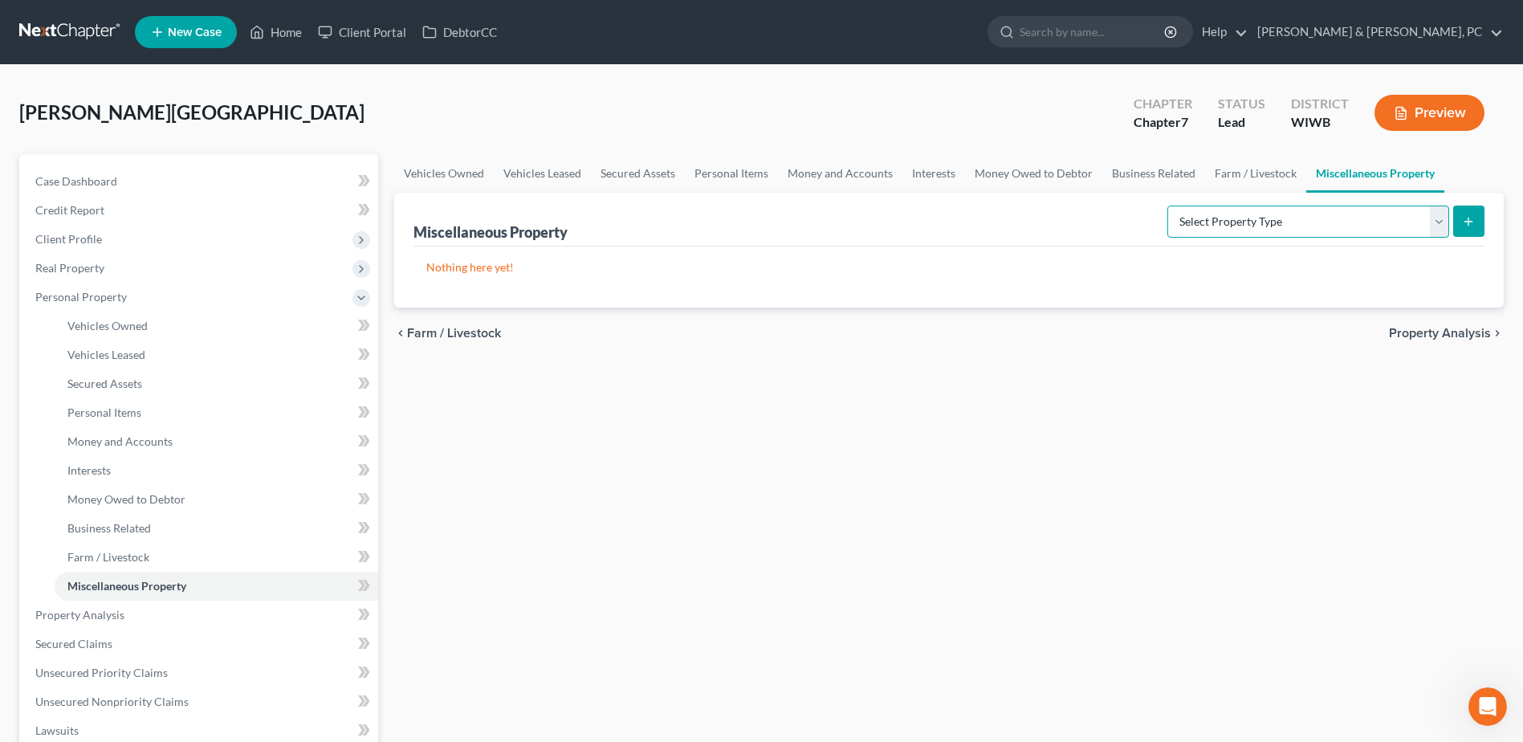
click at [1241, 213] on select "Select Property Type Assigned for Creditor Benefit [DATE] (SOFA: 12) Holding fo…" at bounding box center [1308, 221] width 282 height 32
select select "stored_within_1_year"
click at [1167, 205] on select "Select Property Type Assigned for Creditor Benefit [DATE] (SOFA: 12) Holding fo…" at bounding box center [1308, 221] width 282 height 32
click at [1470, 216] on icon "submit" at bounding box center [1468, 221] width 13 height 13
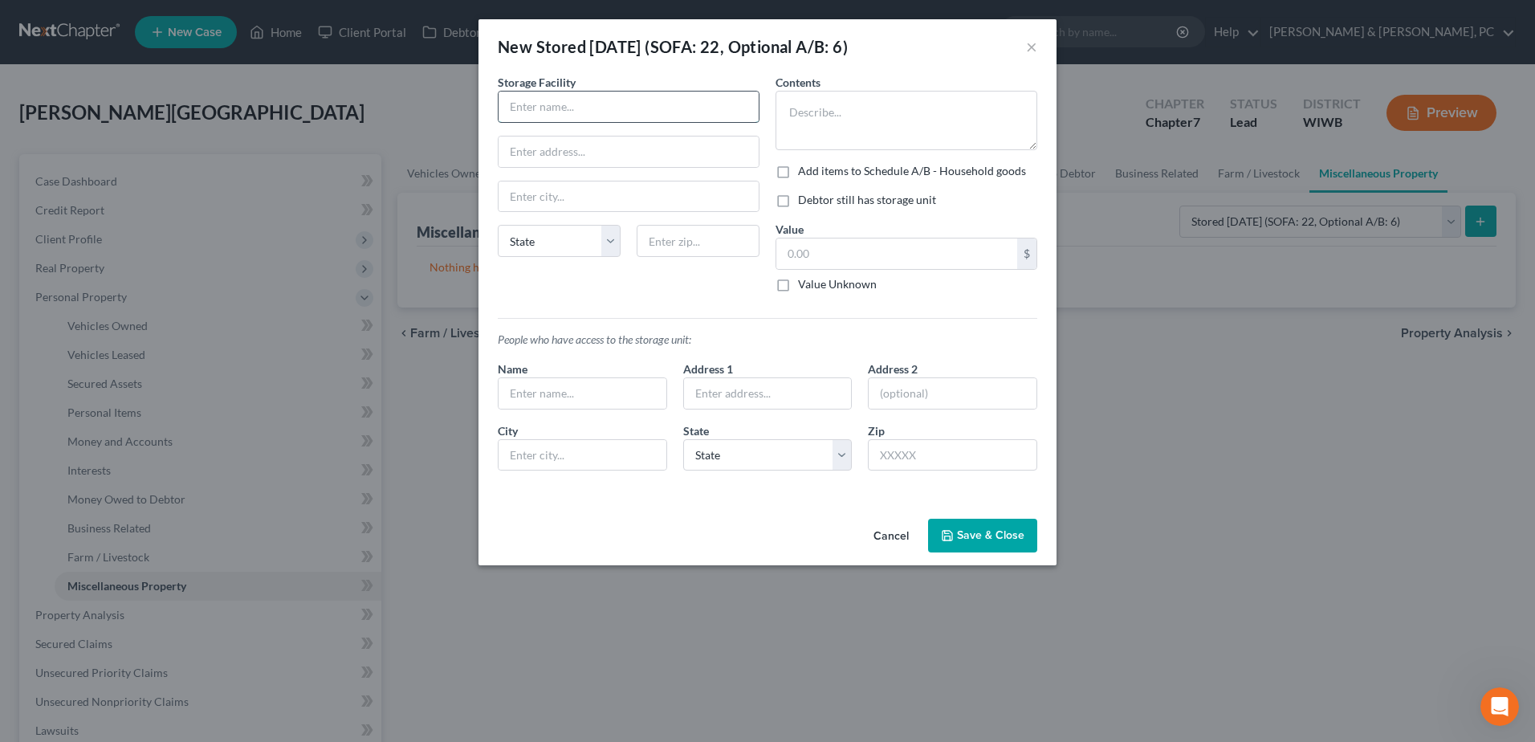
click at [668, 105] on input "text" at bounding box center [628, 106] width 260 height 30
